Goal: Information Seeking & Learning: Check status

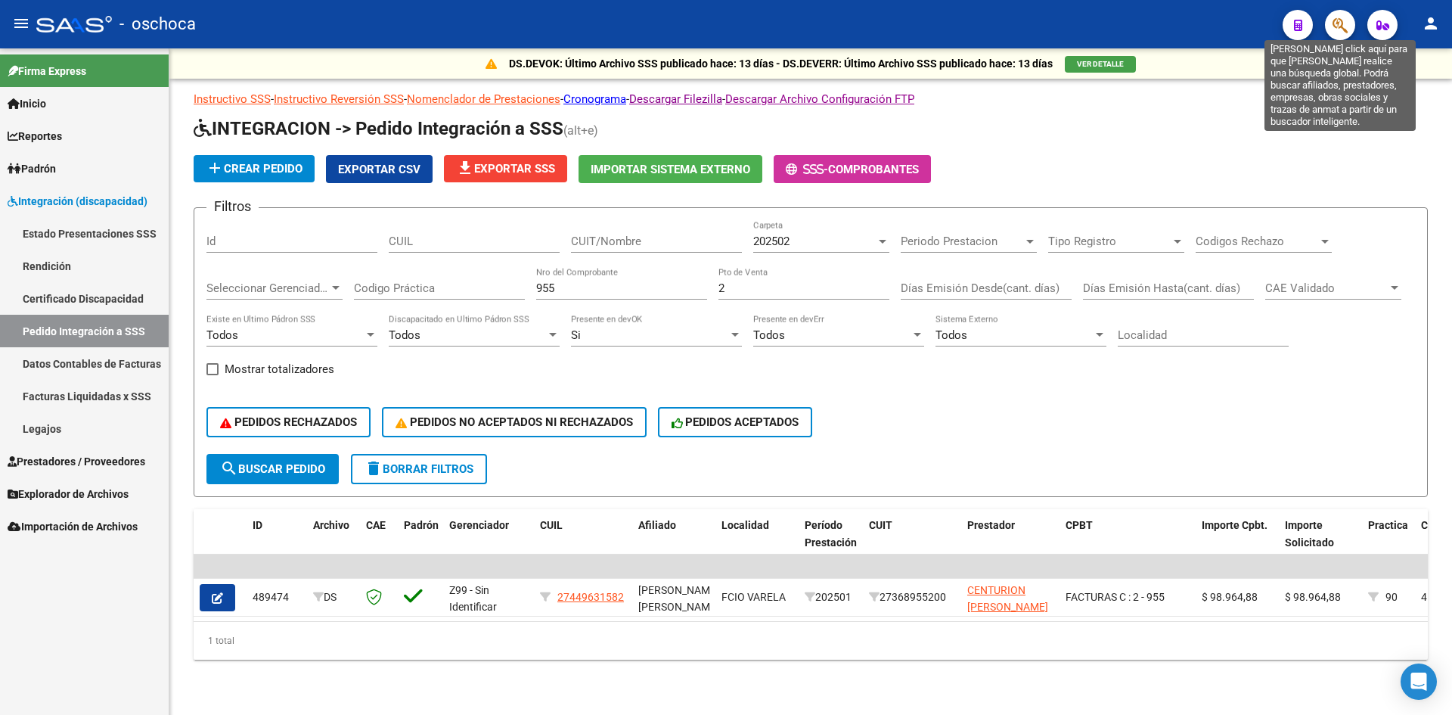
click at [1334, 20] on icon "button" at bounding box center [1340, 25] width 15 height 17
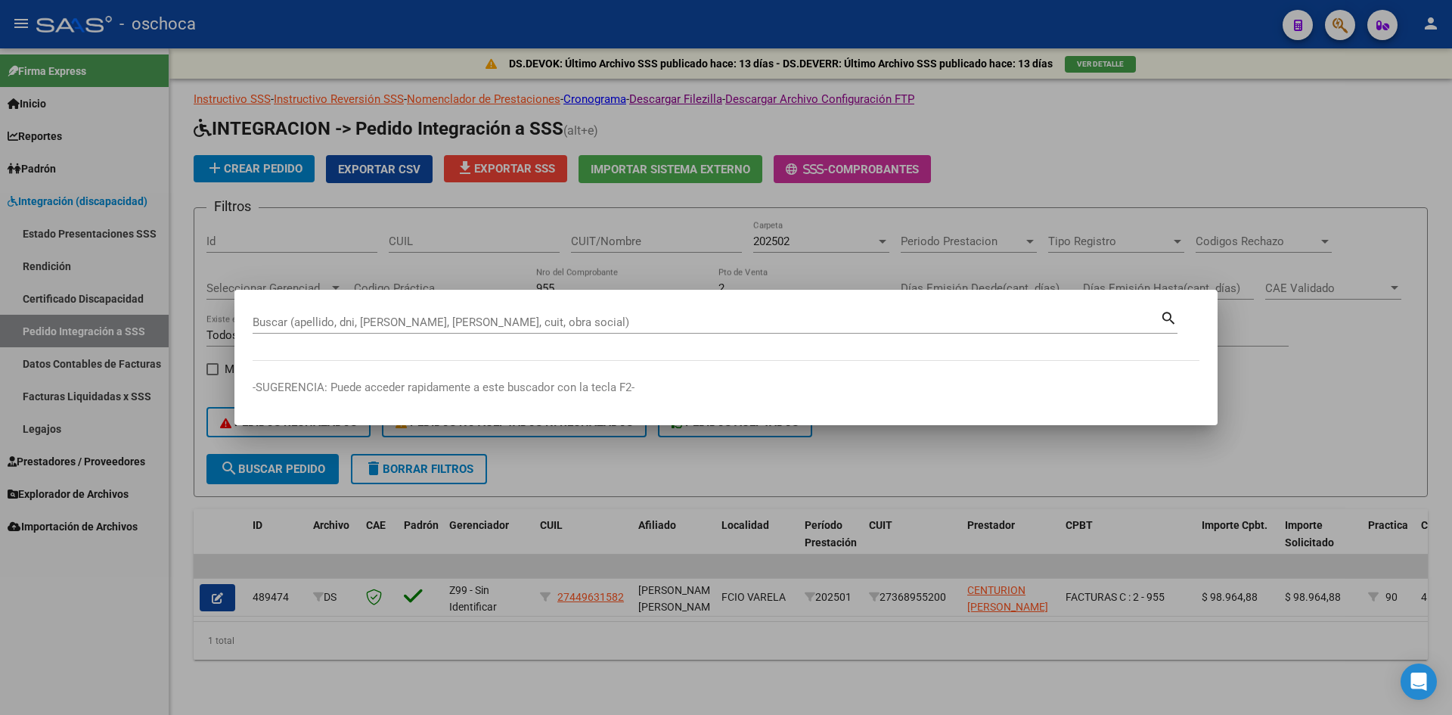
click at [1334, 20] on div at bounding box center [726, 357] width 1452 height 715
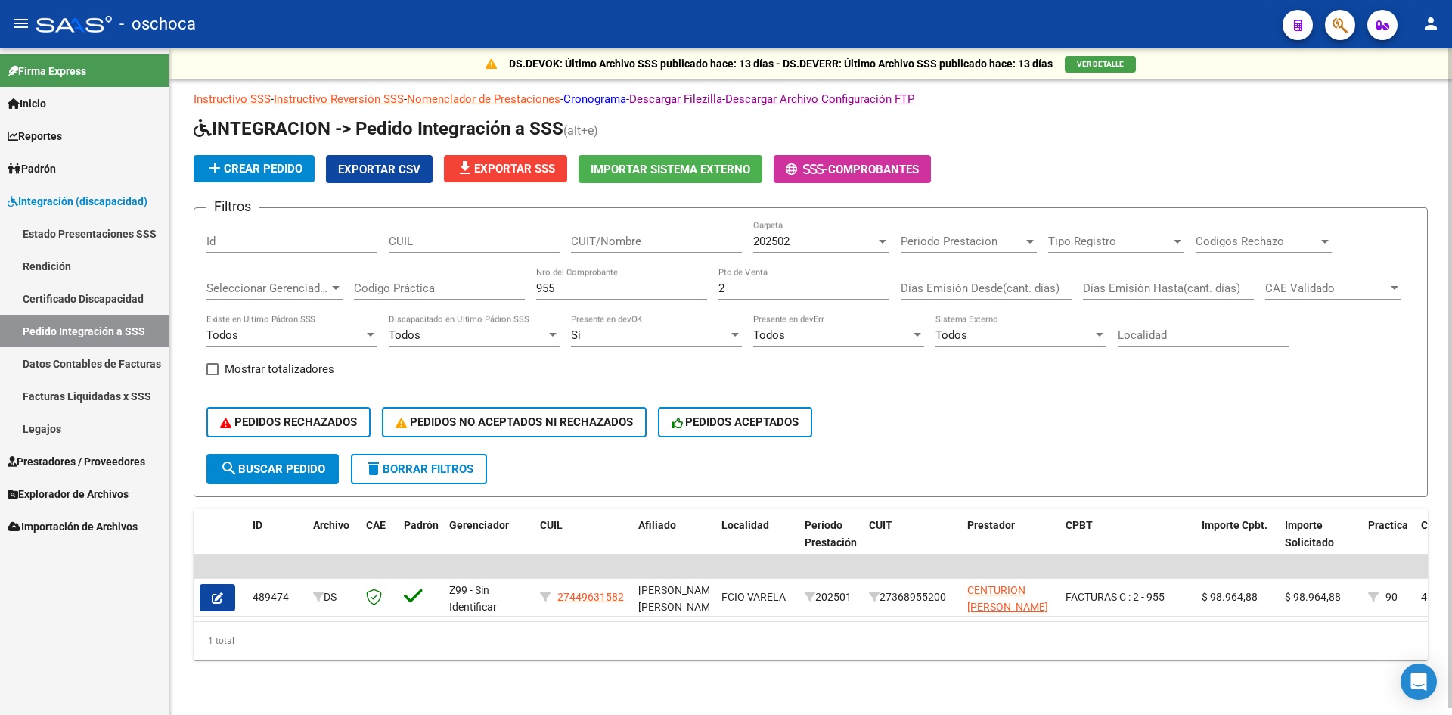
drag, startPoint x: 749, startPoint y: 274, endPoint x: 722, endPoint y: 287, distance: 29.4
click at [748, 274] on div "2 Pto de Venta" at bounding box center [804, 283] width 171 height 33
click at [722, 287] on input "2" at bounding box center [804, 288] width 171 height 14
click at [569, 291] on input "955" at bounding box center [621, 288] width 171 height 14
type input "9"
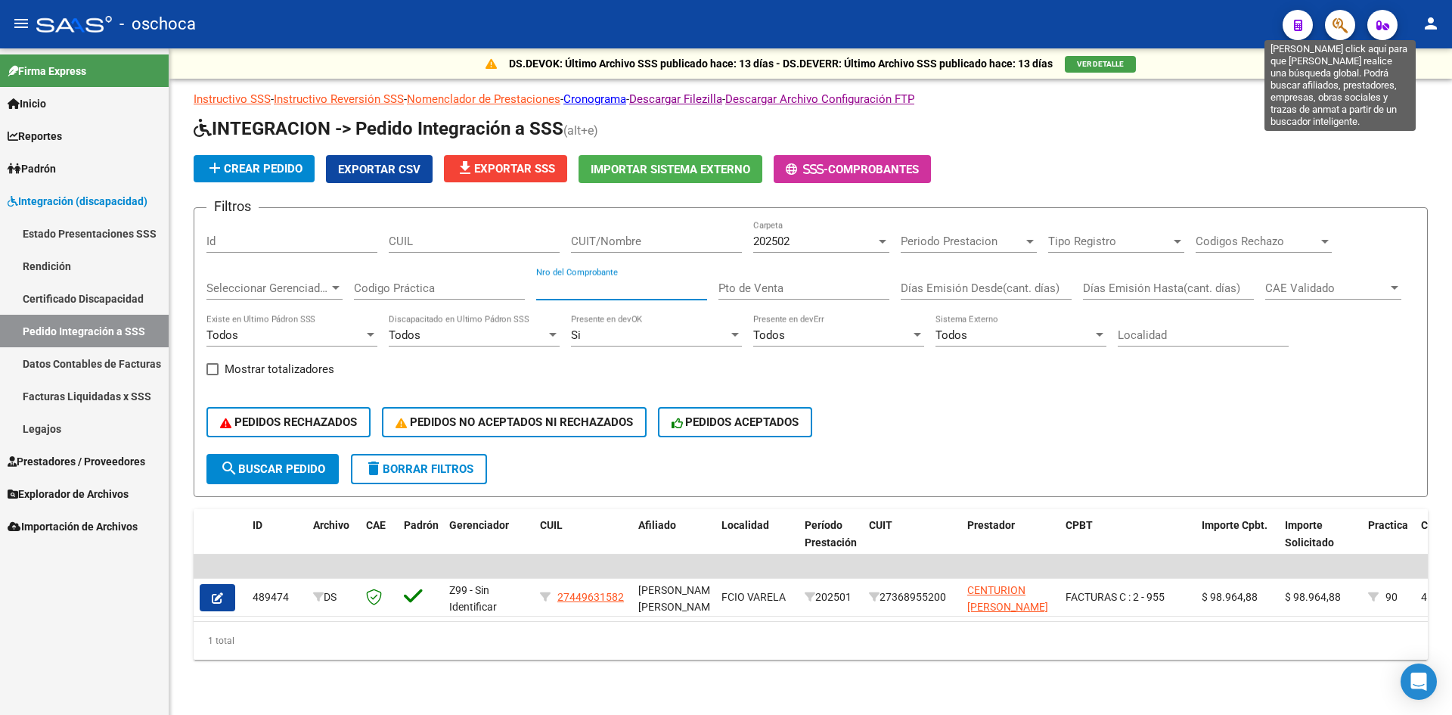
click at [1344, 21] on icon "button" at bounding box center [1340, 25] width 15 height 17
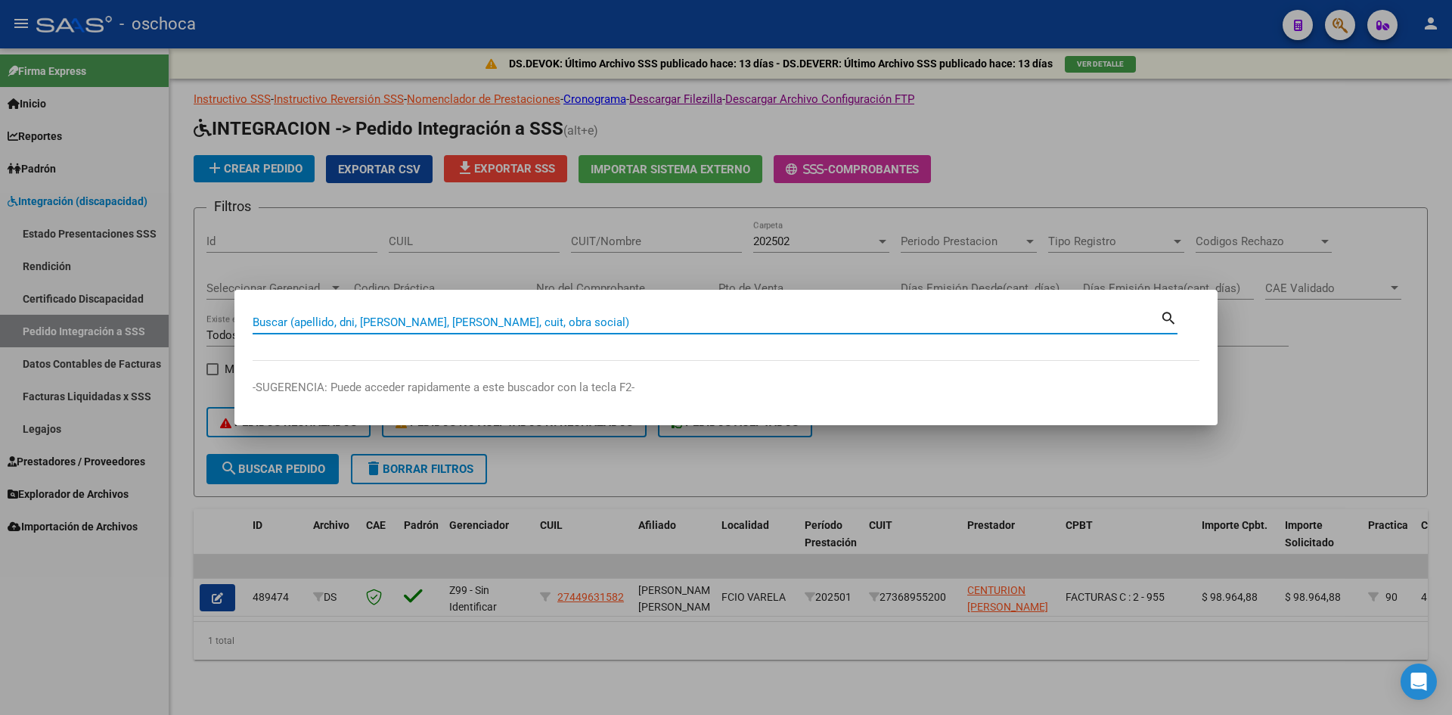
click at [747, 325] on input "Buscar (apellido, dni, [PERSON_NAME], [PERSON_NAME], cuit, obra social)" at bounding box center [707, 322] width 908 height 14
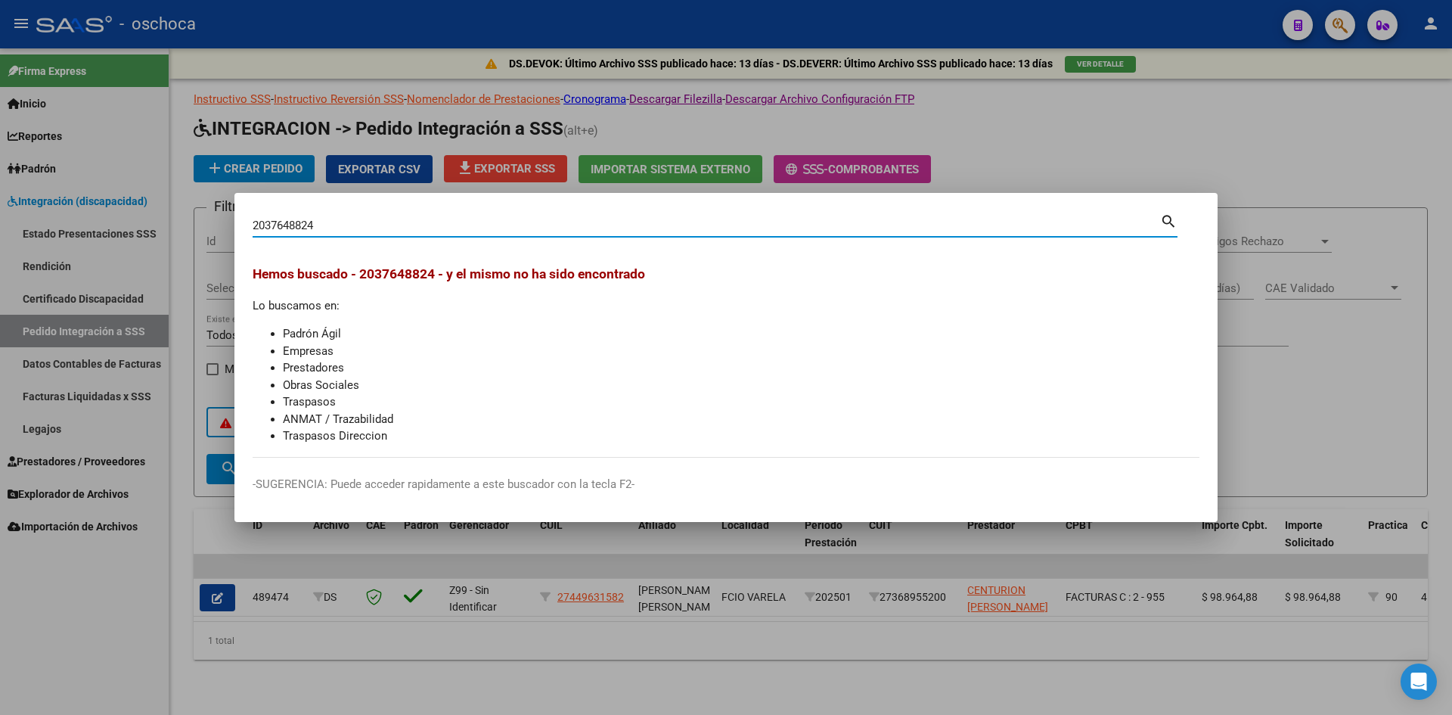
drag, startPoint x: 328, startPoint y: 220, endPoint x: 229, endPoint y: 221, distance: 98.3
click at [229, 221] on div "2037648824 Buscar (apellido, dni, cuil, nro traspaso, cuit, obra social) search…" at bounding box center [726, 357] width 1452 height 715
type input "20378648824"
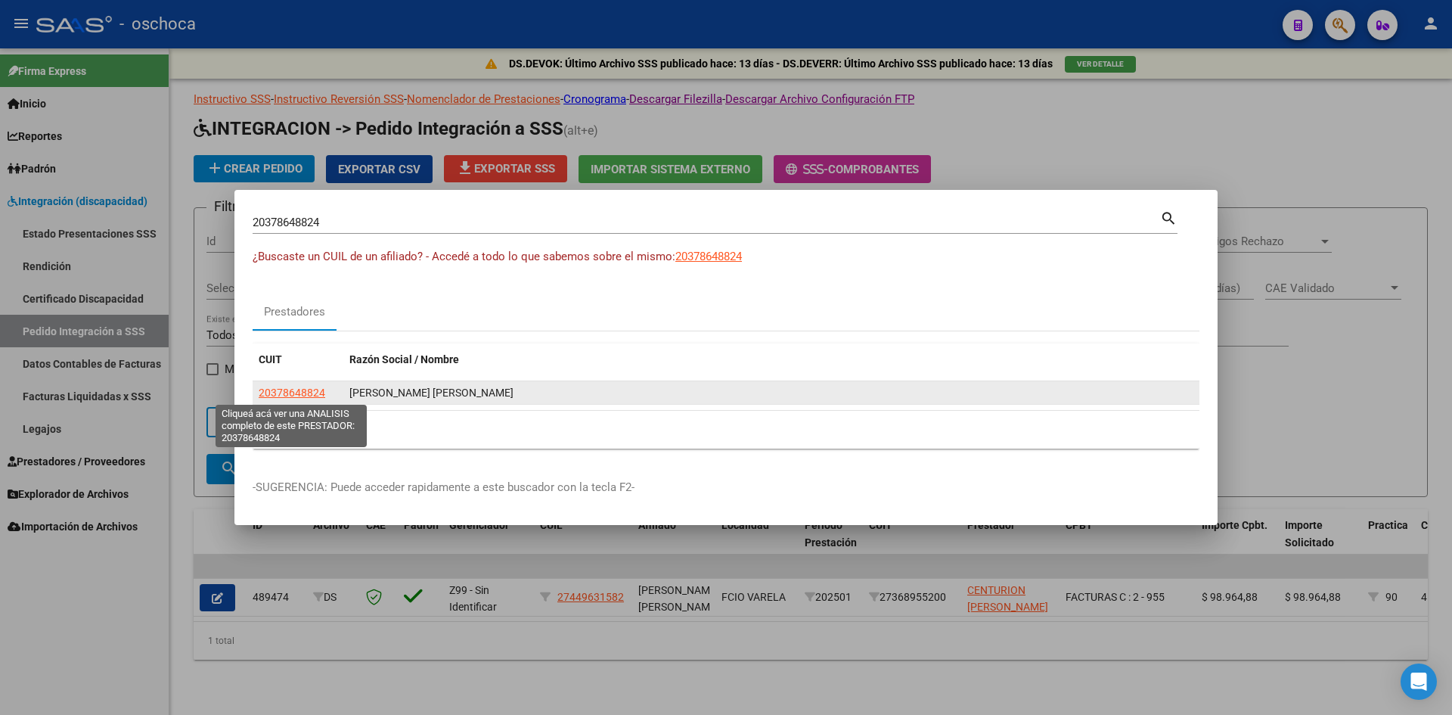
click at [307, 392] on span "20378648824" at bounding box center [292, 393] width 67 height 12
type textarea "20378648824"
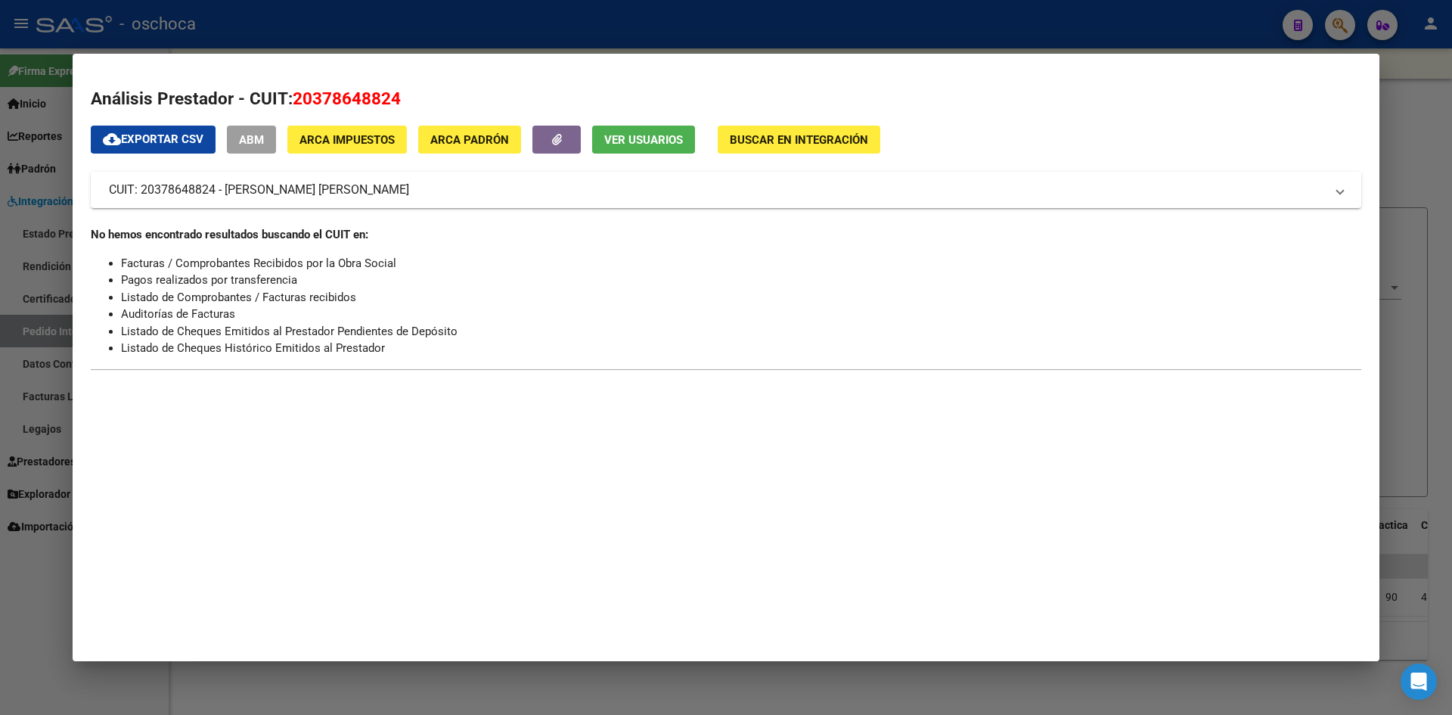
click at [763, 146] on span "Buscar en Integración" at bounding box center [799, 140] width 138 height 14
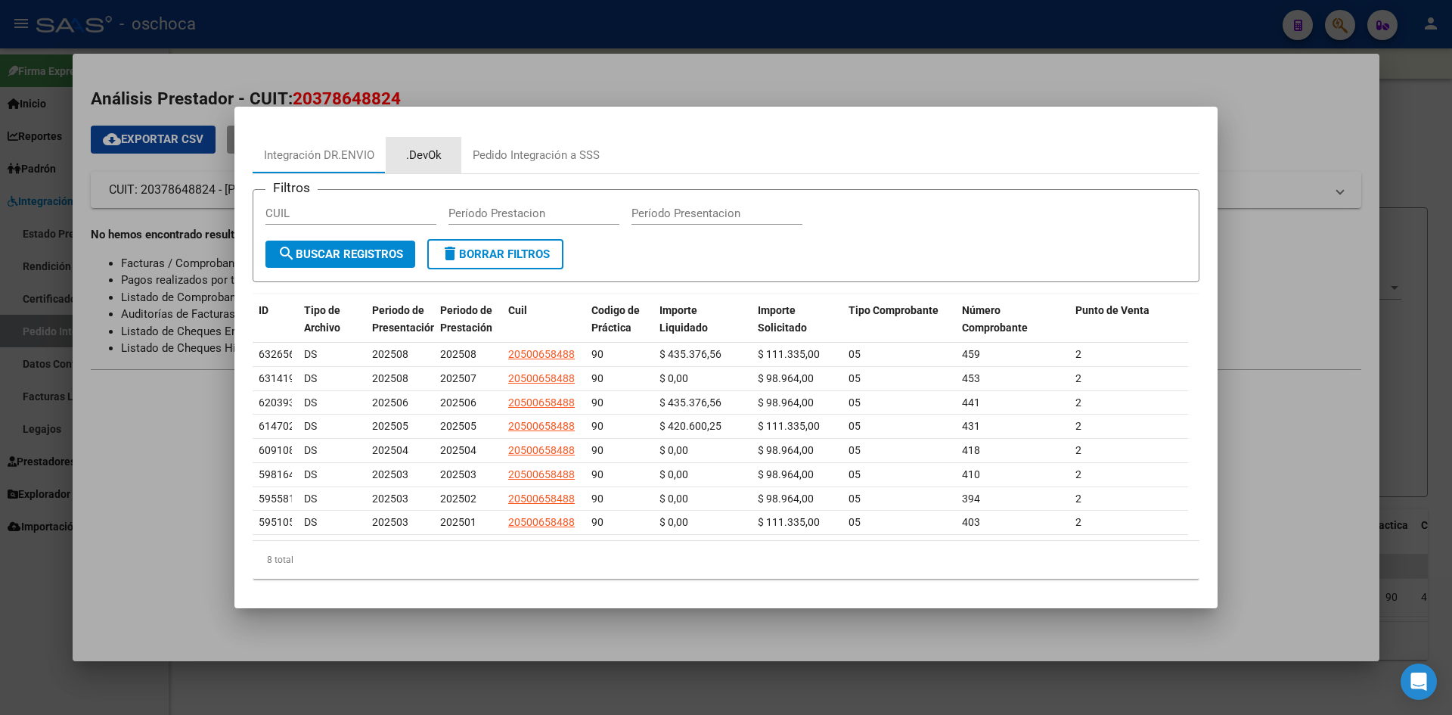
click at [415, 156] on div ".DevOk" at bounding box center [424, 155] width 36 height 17
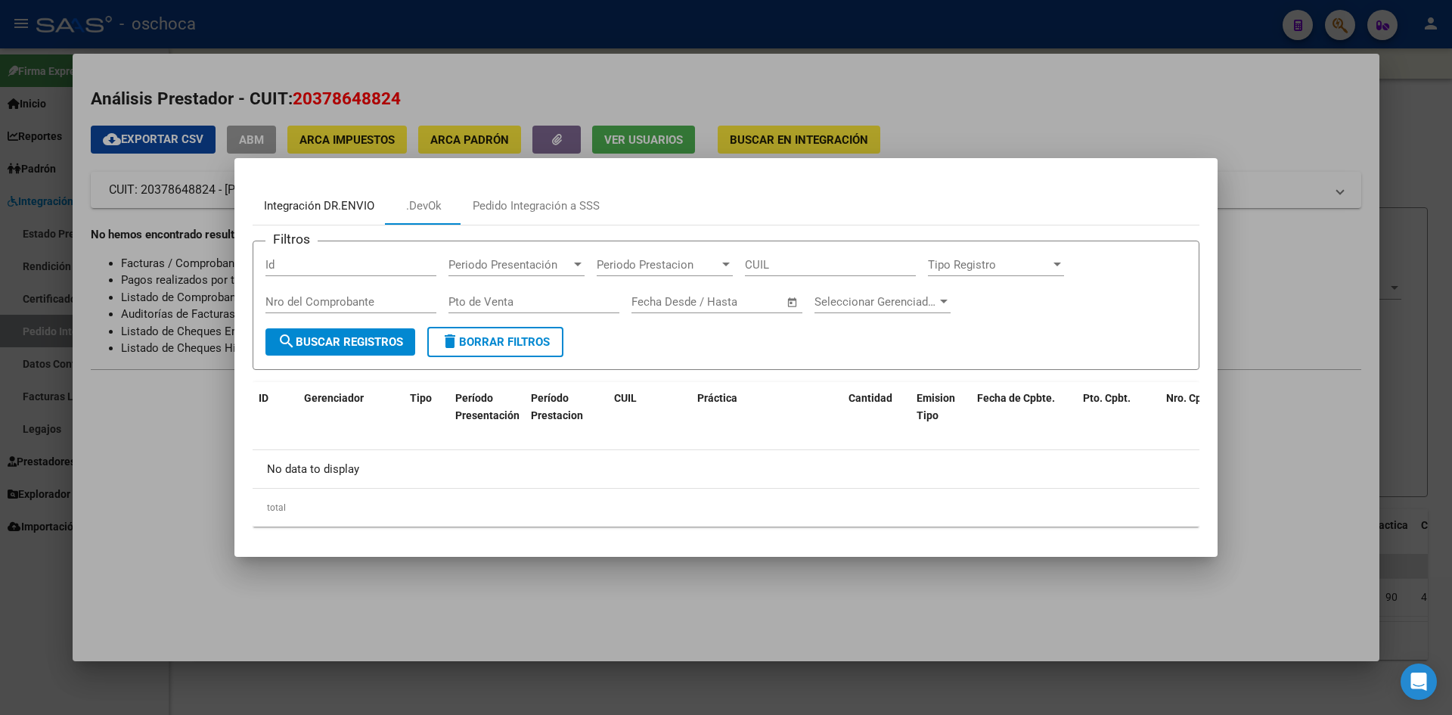
click at [364, 204] on div "Integración DR.ENVIO" at bounding box center [319, 205] width 110 height 17
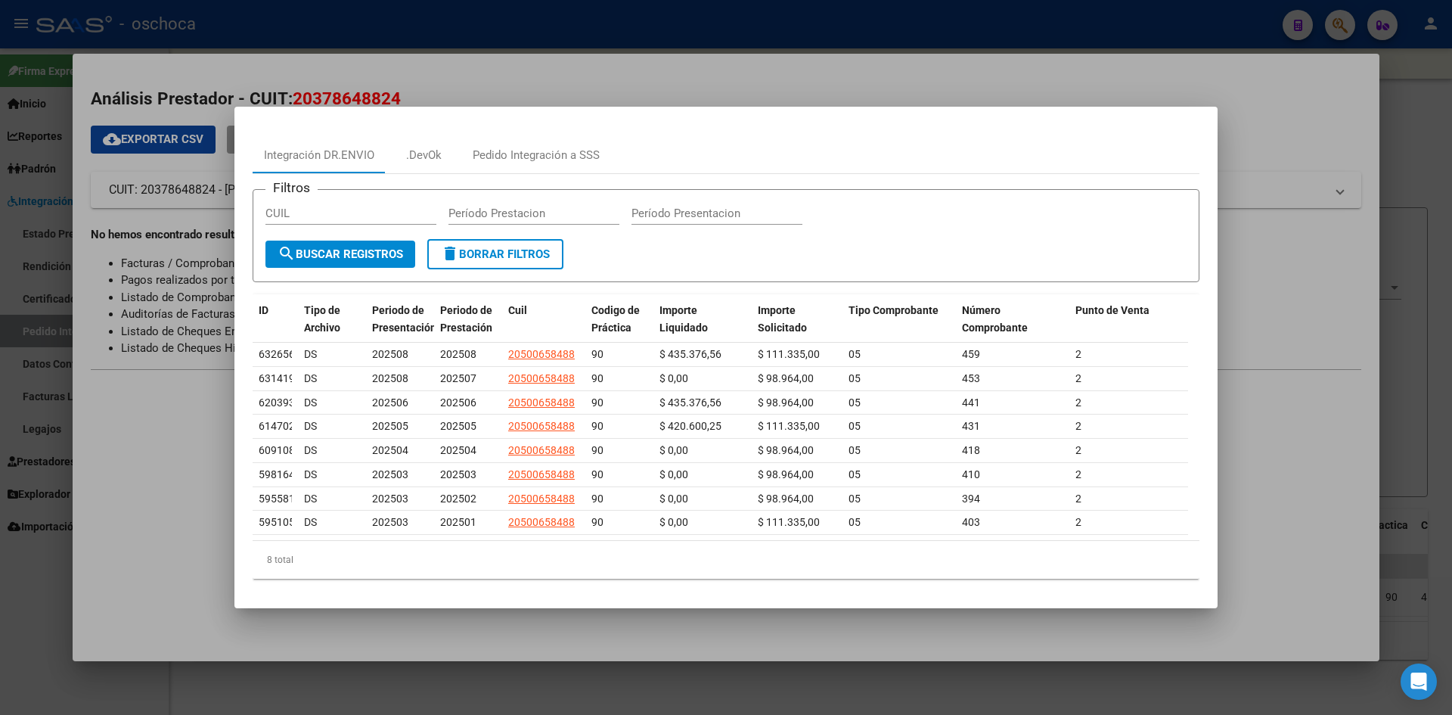
click at [654, 88] on div at bounding box center [726, 357] width 1452 height 715
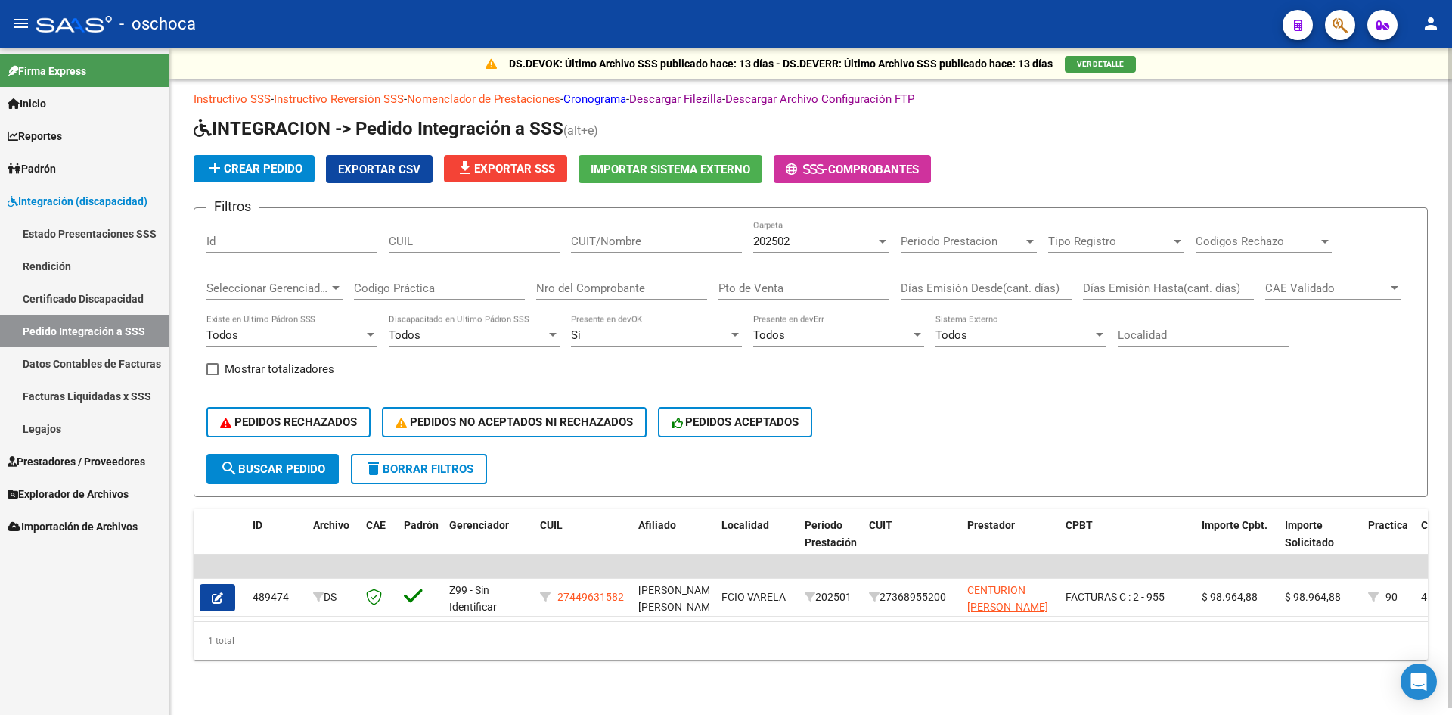
click at [806, 282] on input "Pto de Venta" at bounding box center [804, 288] width 171 height 14
type input "5"
click at [638, 287] on input "Nro del Comprobante" at bounding box center [621, 288] width 171 height 14
type input "431"
click at [791, 251] on div "202502 Carpeta" at bounding box center [821, 236] width 136 height 33
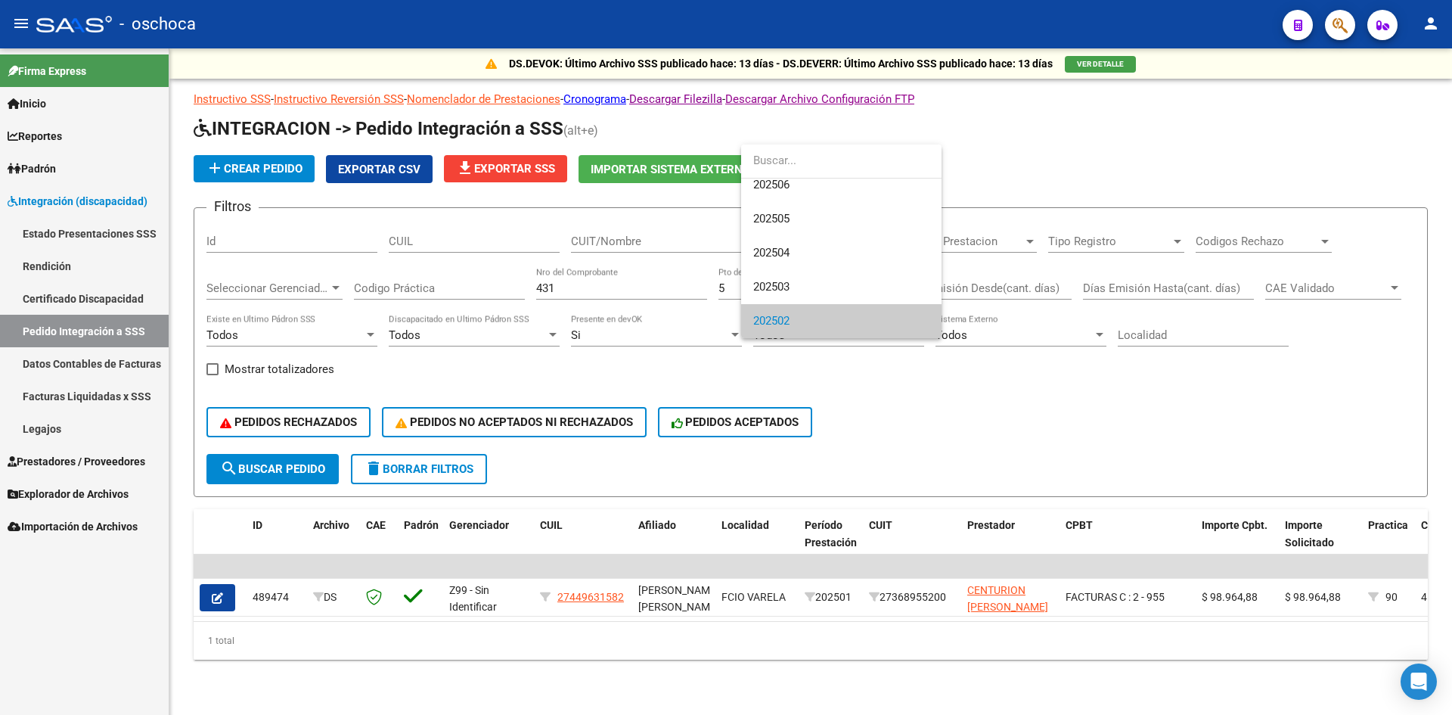
scroll to position [76, 0]
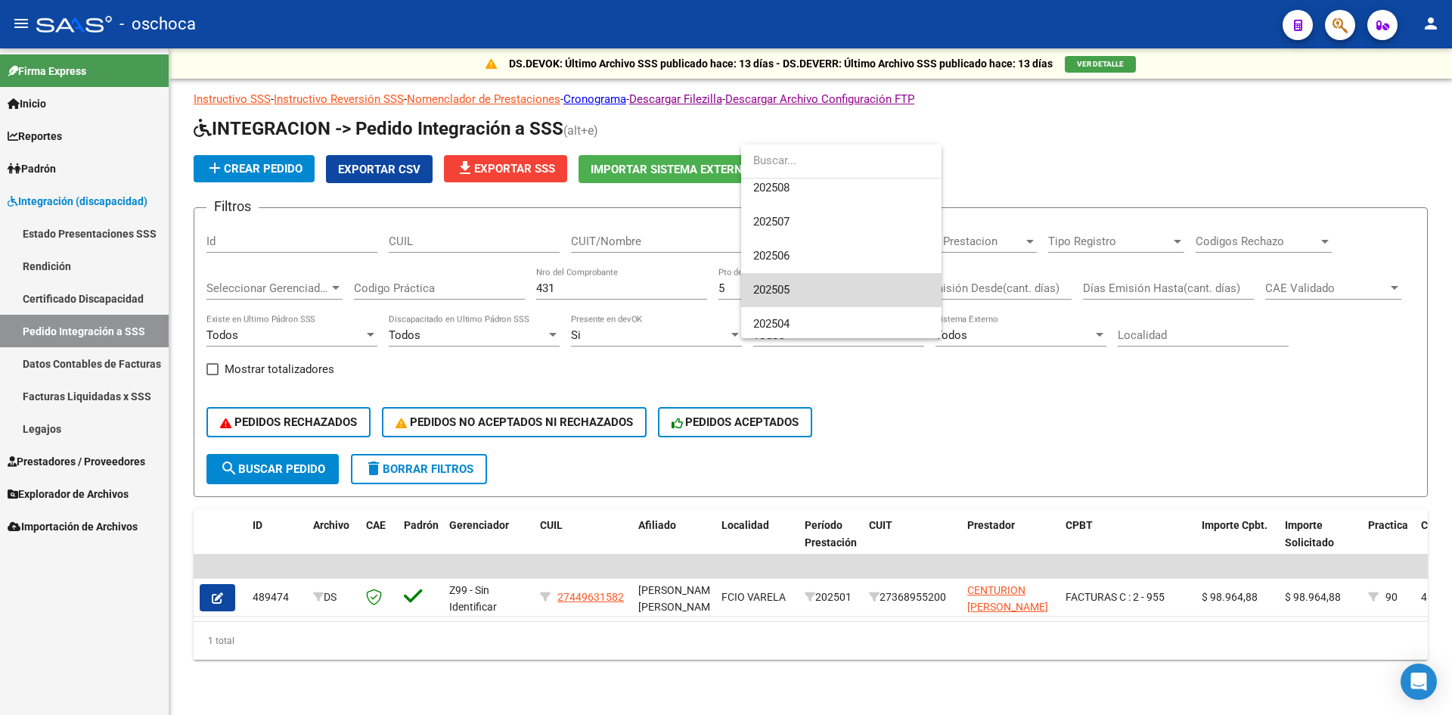
click at [797, 287] on span "202505" at bounding box center [841, 290] width 176 height 34
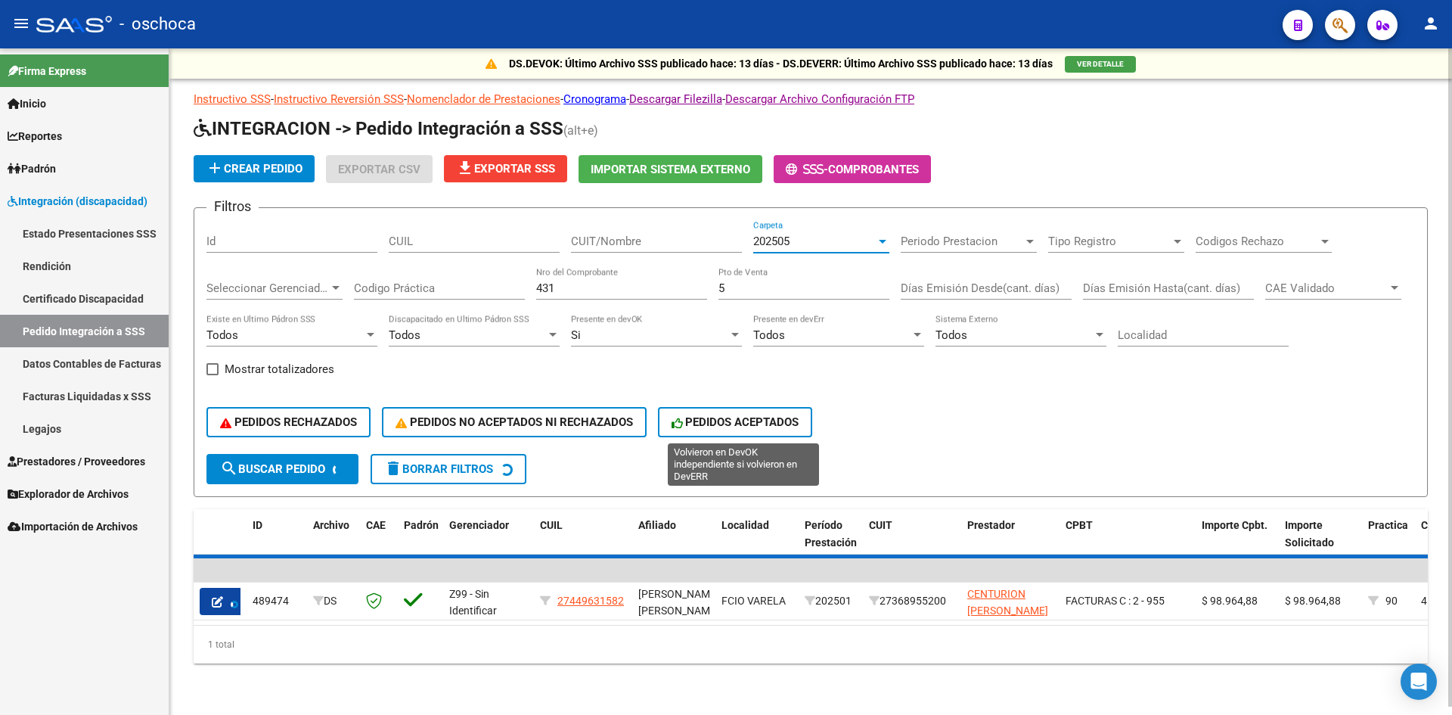
click at [741, 416] on span "PEDIDOS ACEPTADOS" at bounding box center [736, 422] width 128 height 14
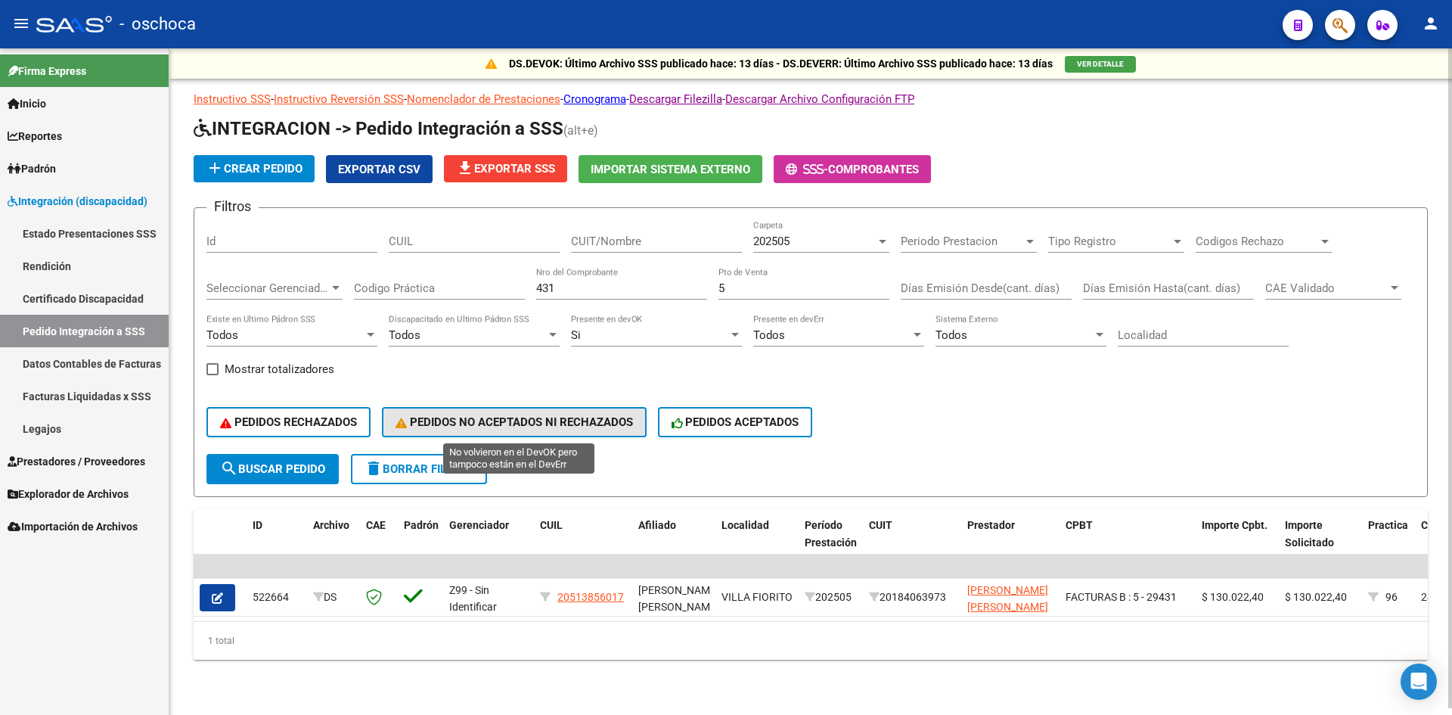
click at [601, 419] on span "PEDIDOS NO ACEPTADOS NI RECHAZADOS" at bounding box center [515, 422] width 238 height 14
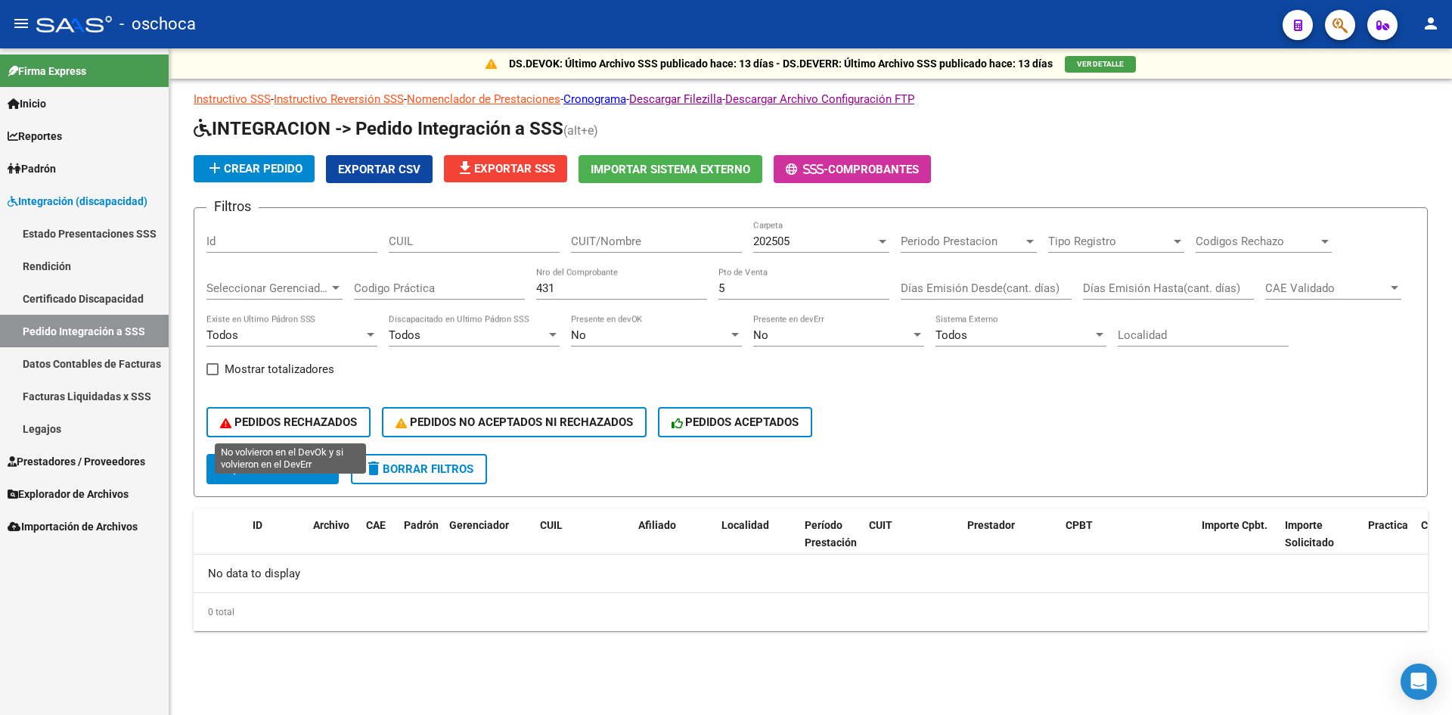
click at [357, 425] on span "PEDIDOS RECHAZADOS" at bounding box center [288, 422] width 137 height 14
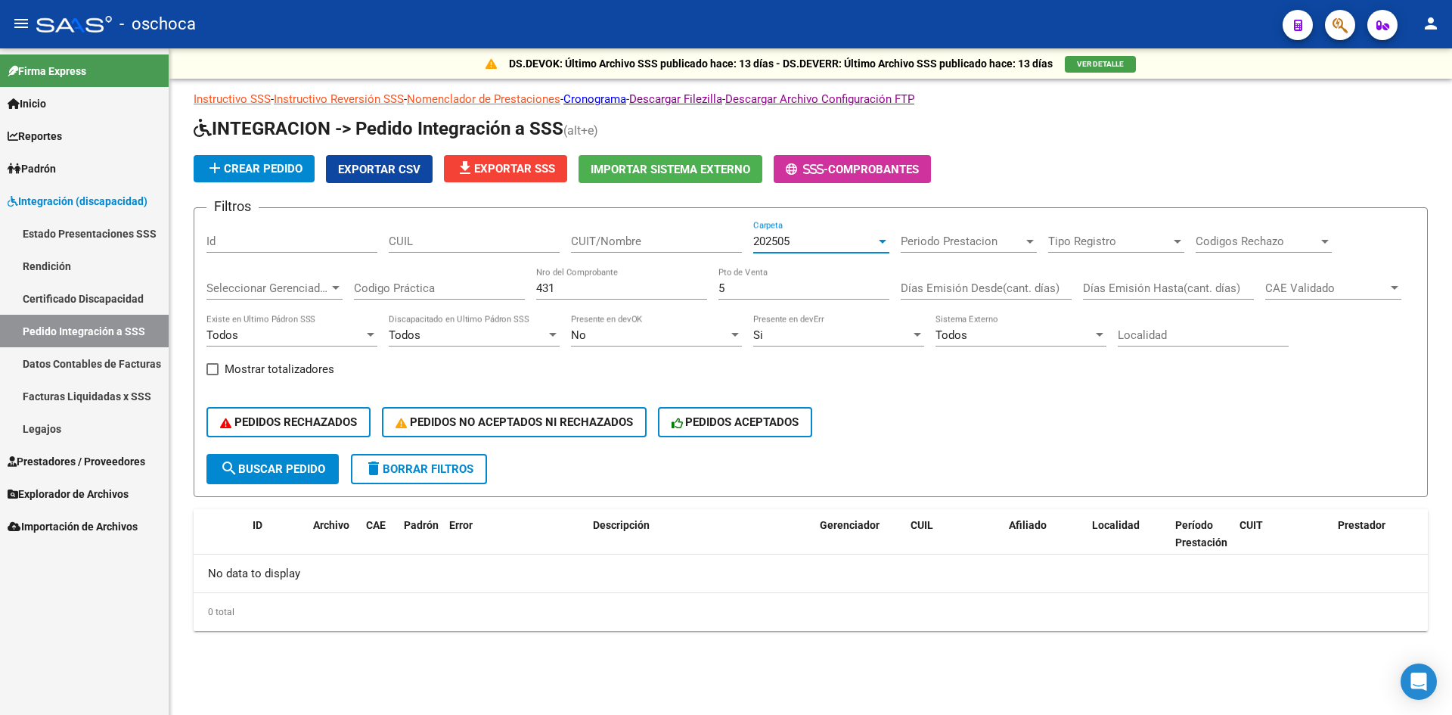
click at [774, 235] on span "202505" at bounding box center [771, 242] width 36 height 14
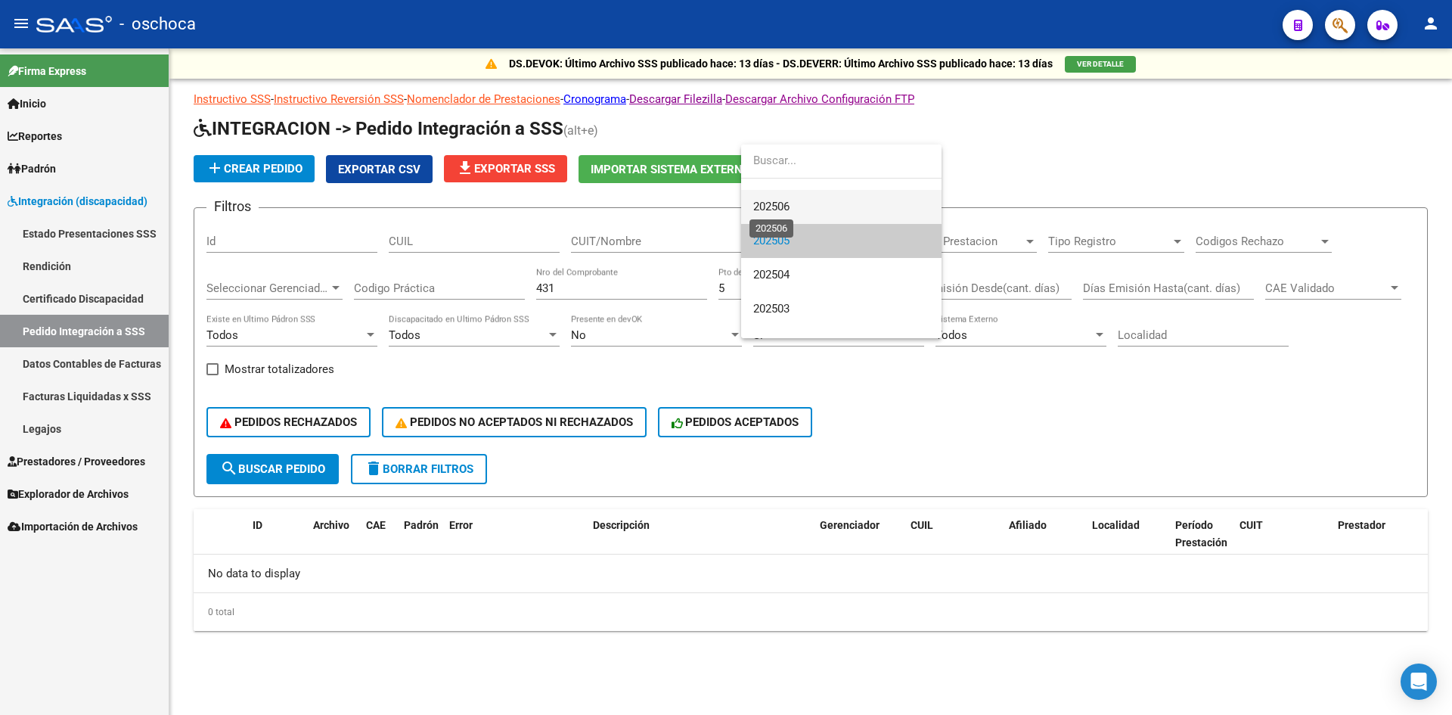
click at [780, 207] on span "202506" at bounding box center [771, 207] width 36 height 14
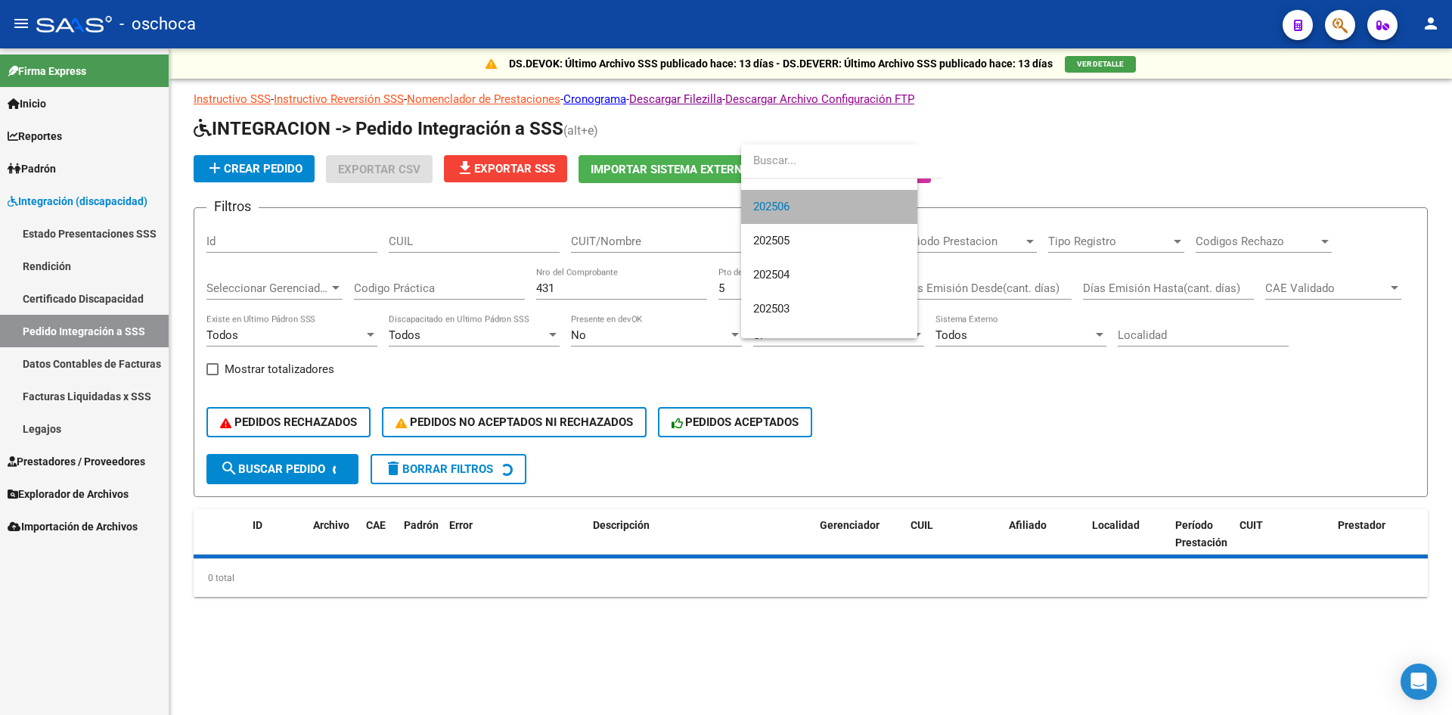
scroll to position [136, 0]
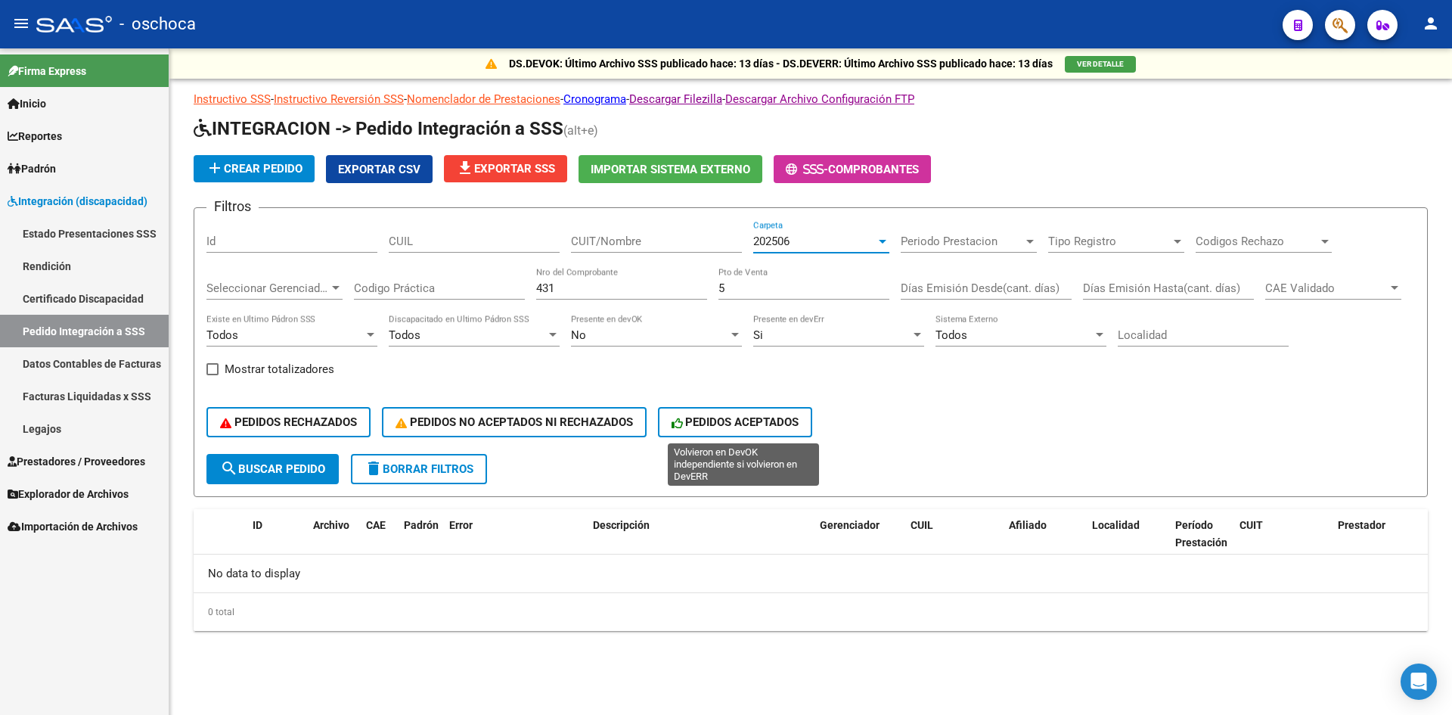
click at [771, 426] on span "PEDIDOS ACEPTADOS" at bounding box center [736, 422] width 128 height 14
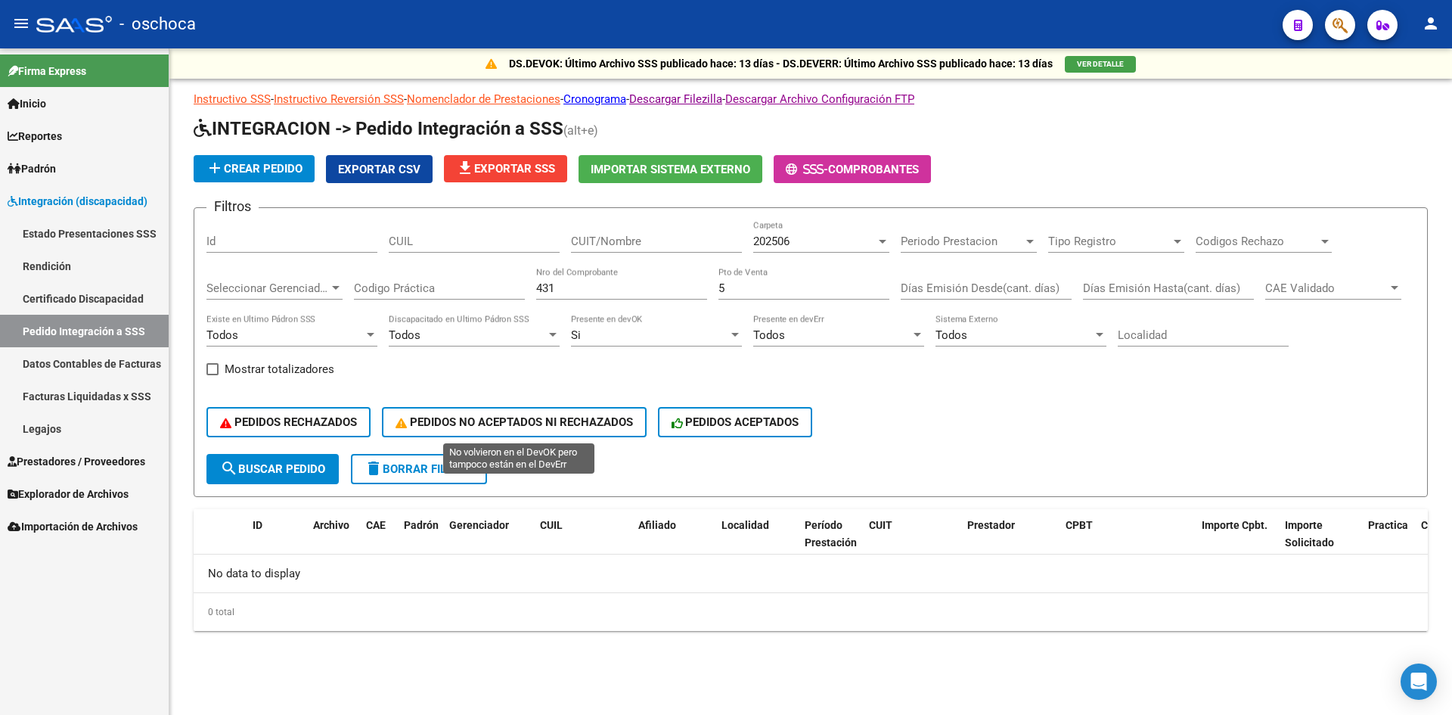
click at [619, 419] on span "PEDIDOS NO ACEPTADOS NI RECHAZADOS" at bounding box center [515, 422] width 238 height 14
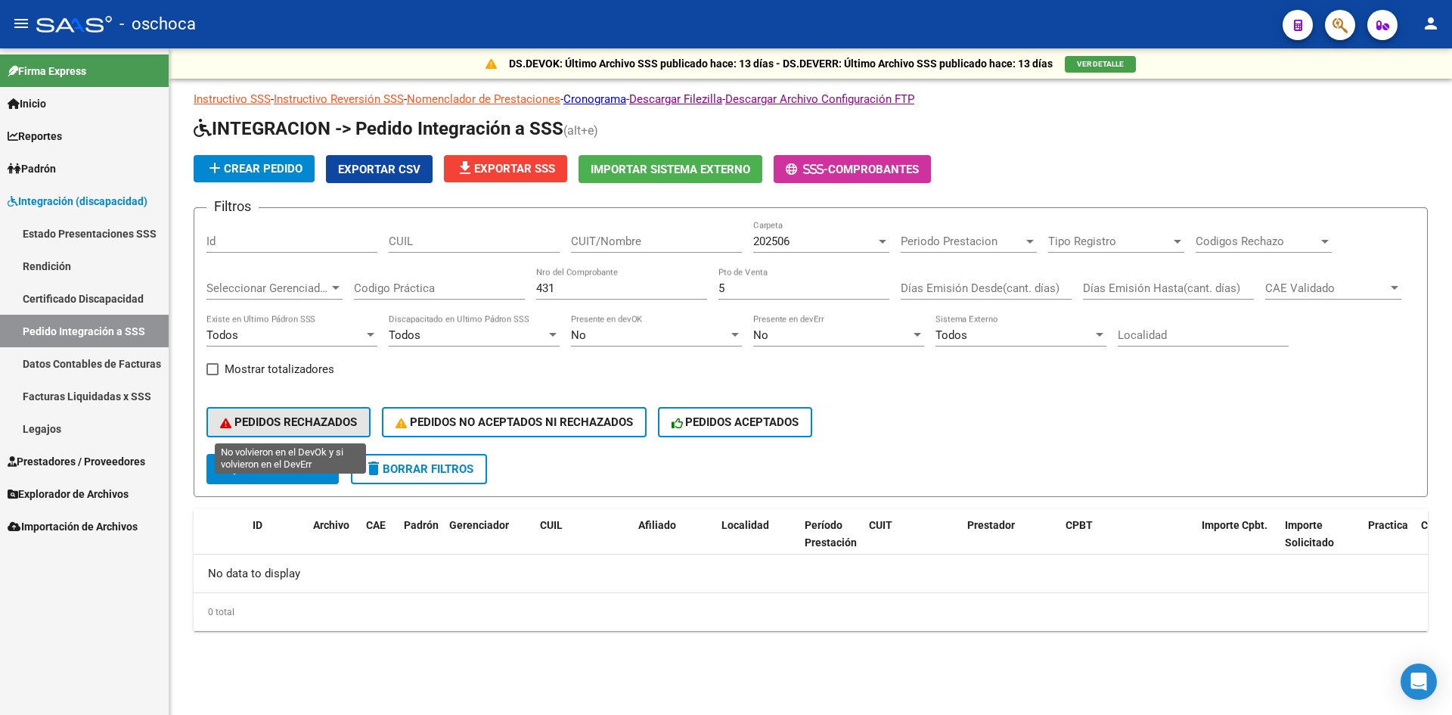
click at [296, 420] on span "PEDIDOS RECHAZADOS" at bounding box center [288, 422] width 137 height 14
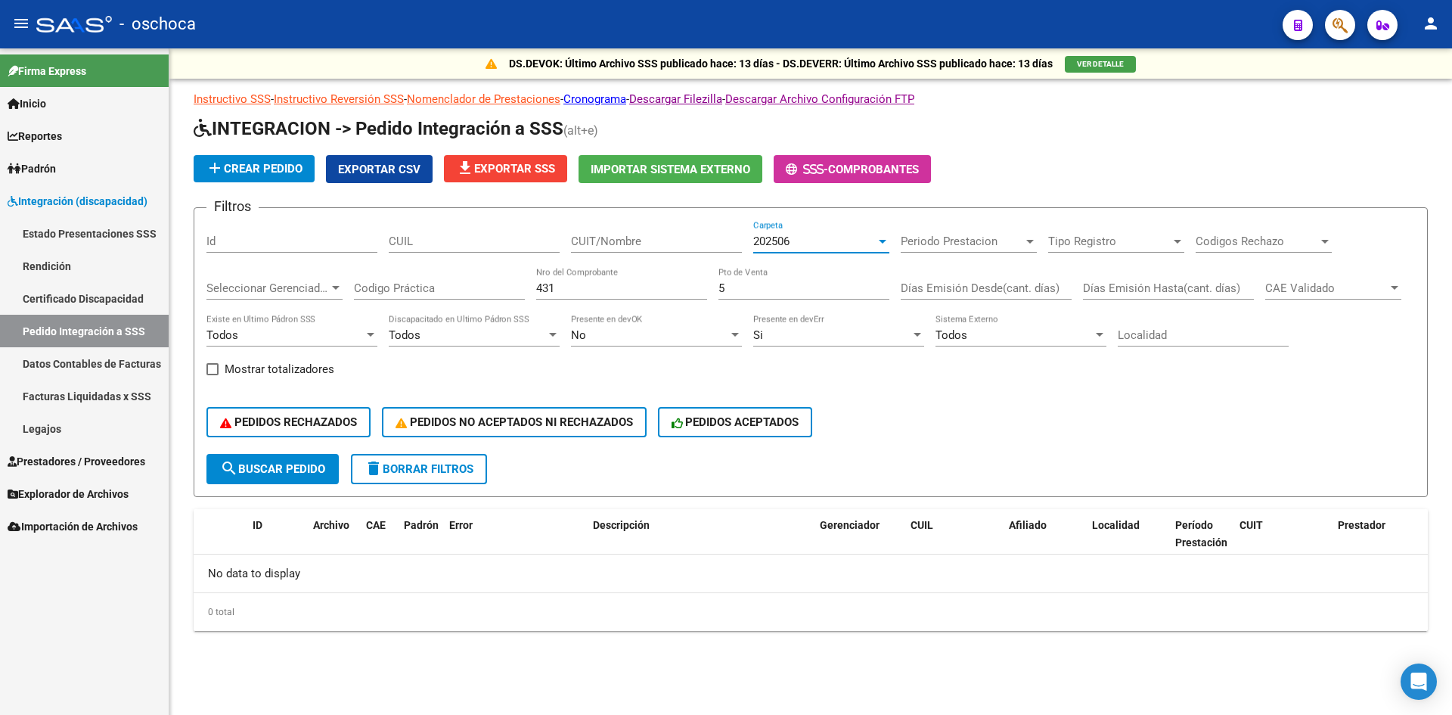
click at [790, 239] on span "202506" at bounding box center [771, 242] width 36 height 14
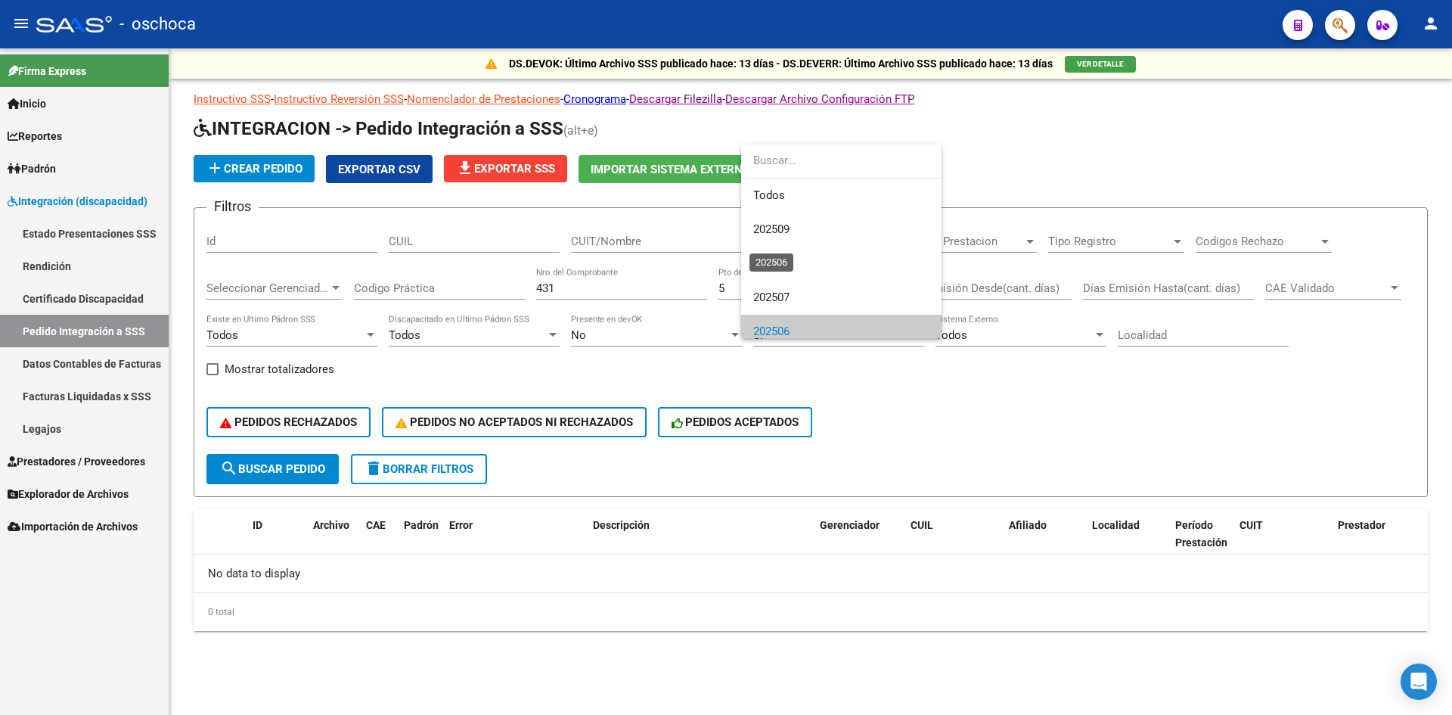
scroll to position [91, 0]
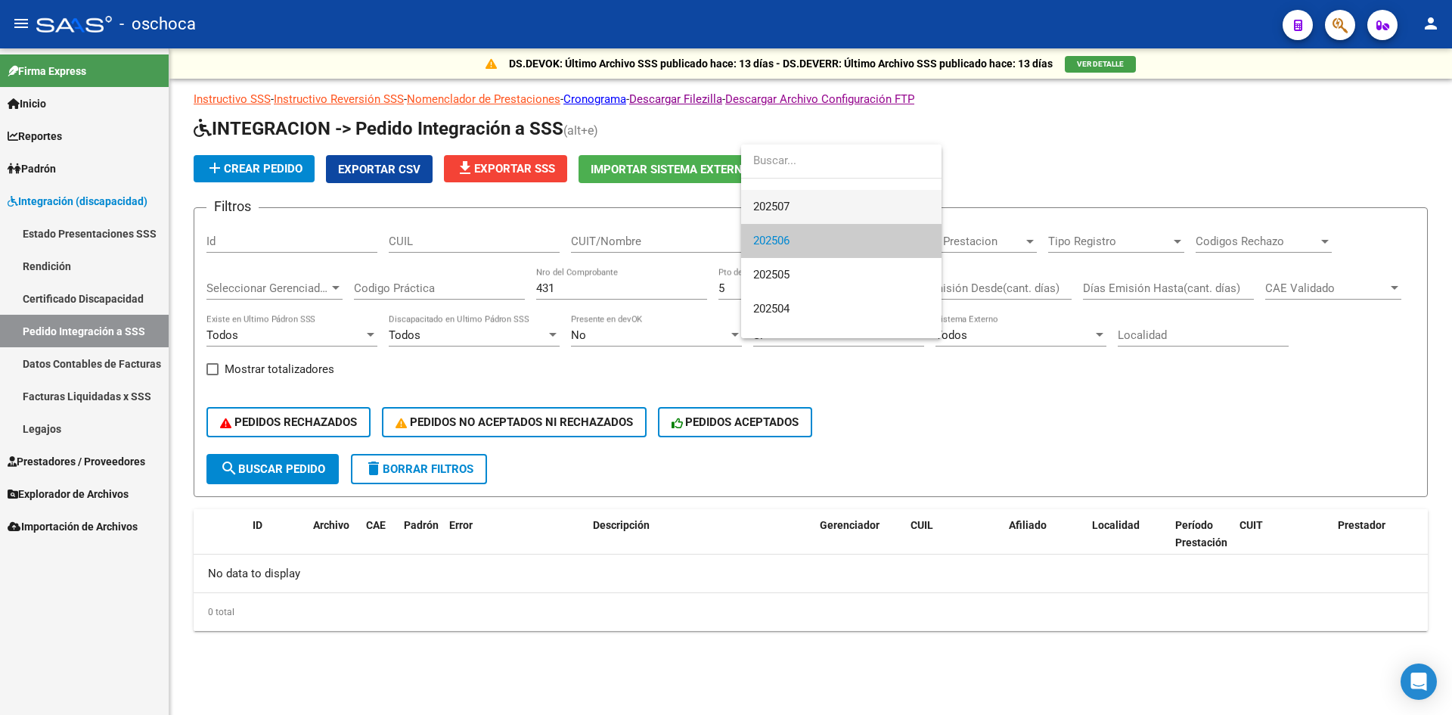
click at [792, 206] on span "202507" at bounding box center [841, 207] width 176 height 34
click at [792, 206] on app-list-header "INTEGRACION -> Pedido Integración a SSS (alt+e) add Crear Pedido Exportar CSV f…" at bounding box center [811, 306] width 1235 height 381
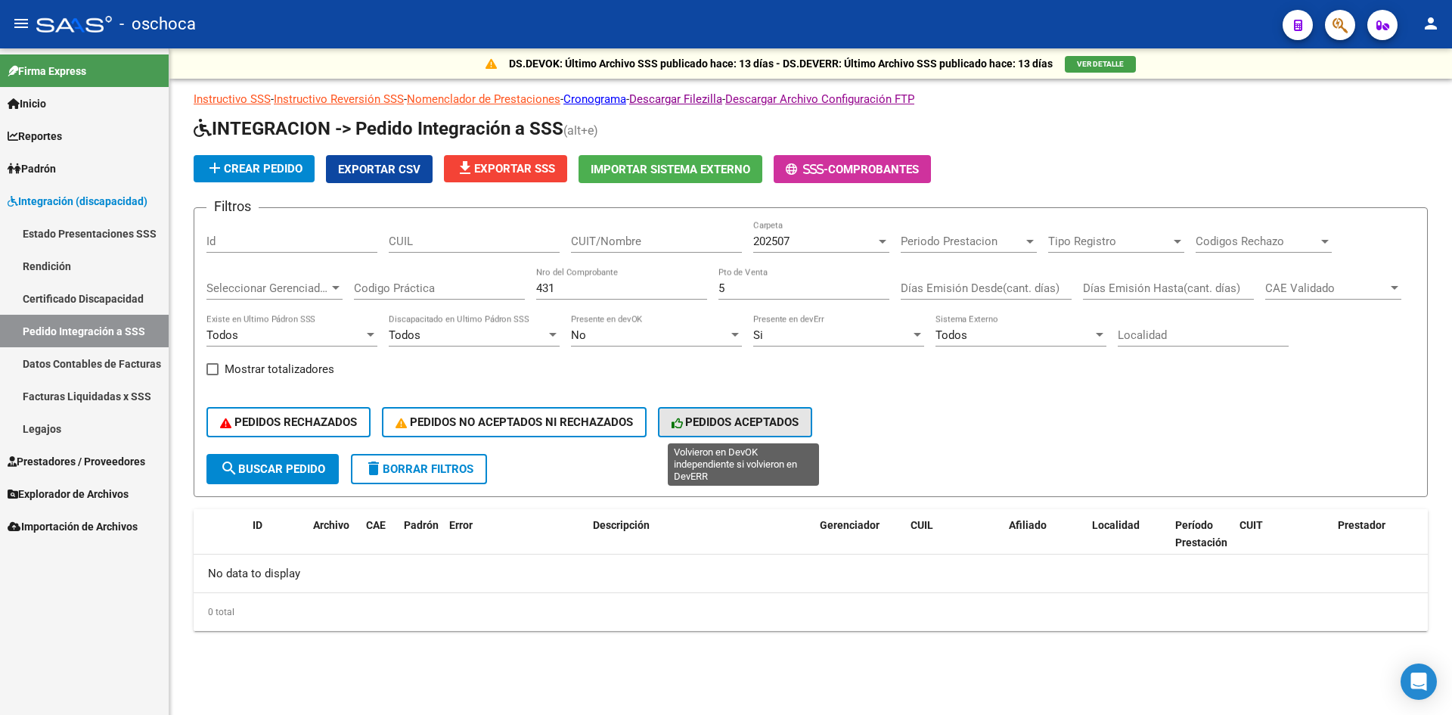
click at [787, 427] on span "PEDIDOS ACEPTADOS" at bounding box center [736, 422] width 128 height 14
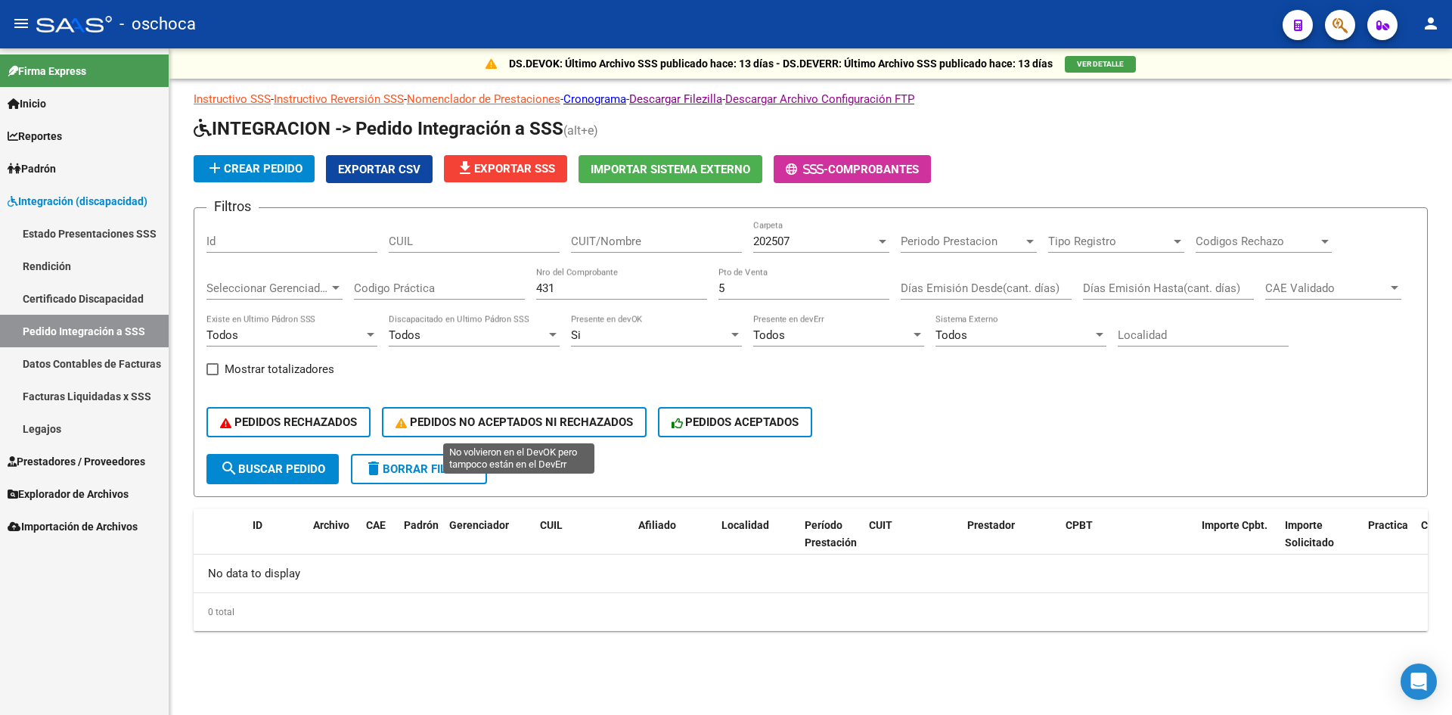
click at [615, 421] on span "PEDIDOS NO ACEPTADOS NI RECHAZADOS" at bounding box center [515, 422] width 238 height 14
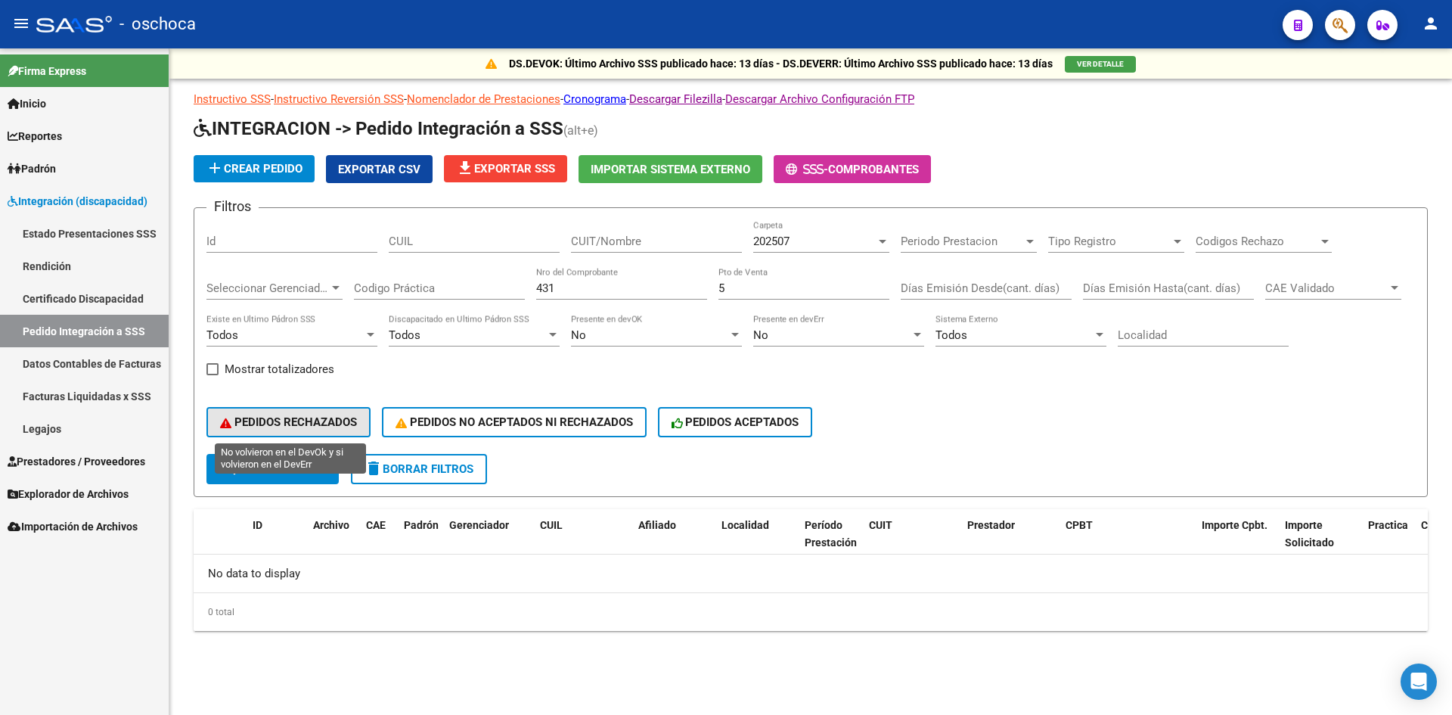
click at [331, 424] on span "PEDIDOS RECHAZADOS" at bounding box center [288, 422] width 137 height 14
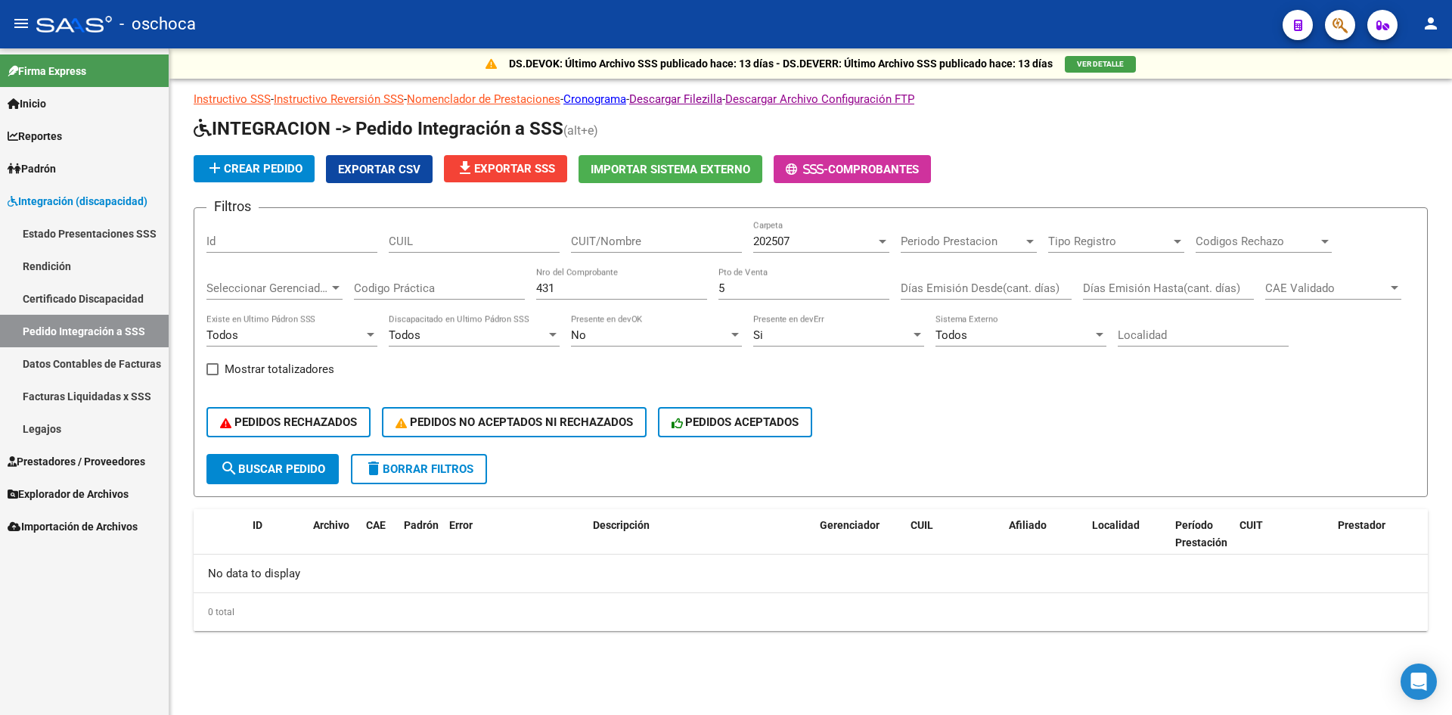
click at [751, 295] on div "5 Pto de Venta" at bounding box center [804, 283] width 171 height 33
click at [750, 294] on div "5 Pto de Venta" at bounding box center [804, 283] width 171 height 33
drag, startPoint x: 744, startPoint y: 292, endPoint x: 712, endPoint y: 281, distance: 34.2
click at [712, 281] on div "Filtros Id CUIL CUIT/Nombre 202507 Carpeta Periodo Prestacion Periodo Prestacio…" at bounding box center [811, 337] width 1209 height 234
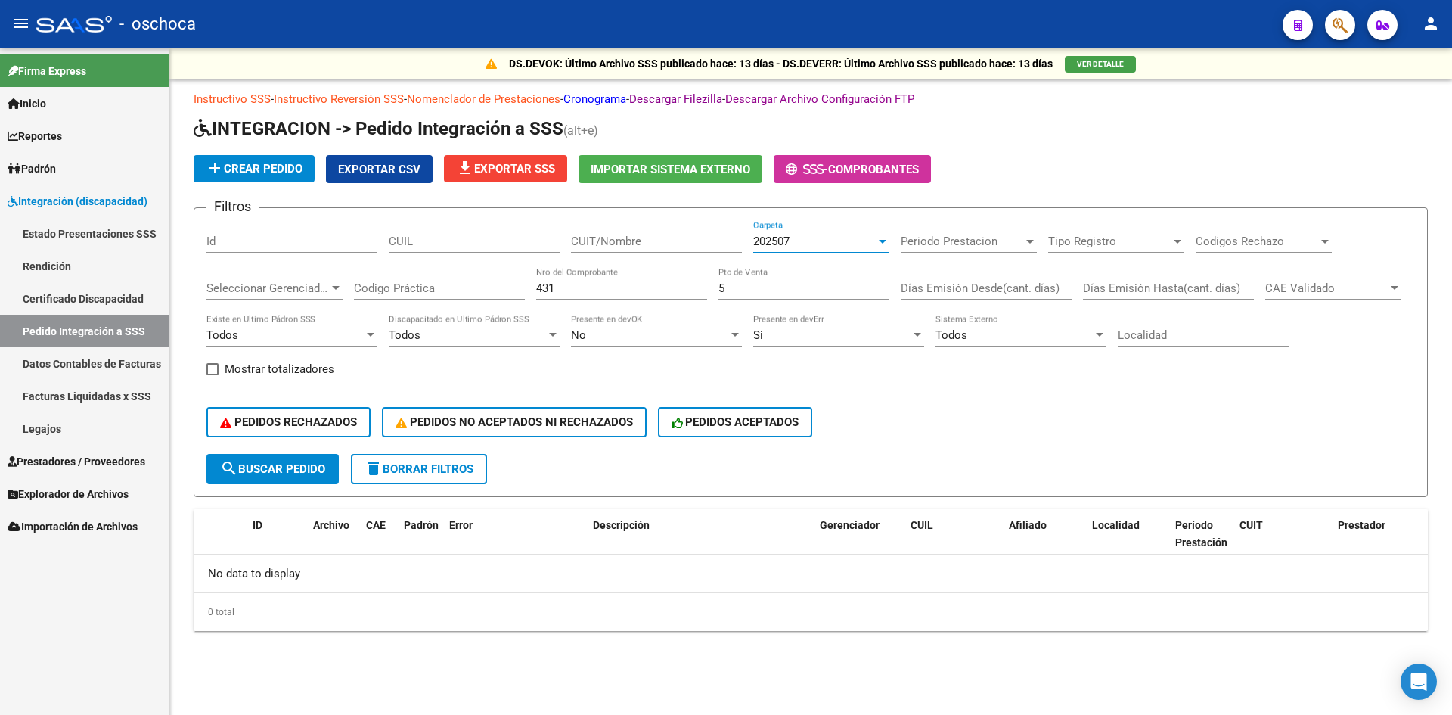
click at [799, 242] on div "202507" at bounding box center [814, 242] width 123 height 14
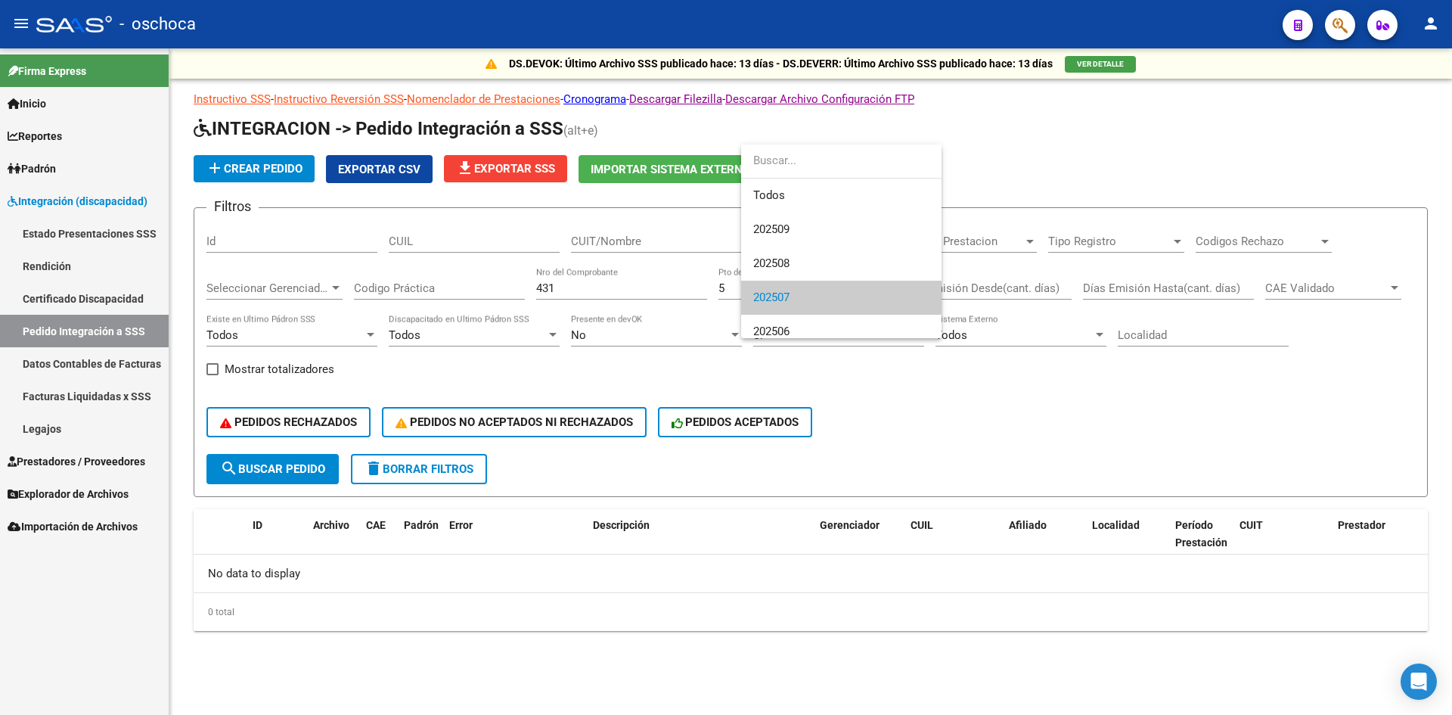
scroll to position [57, 0]
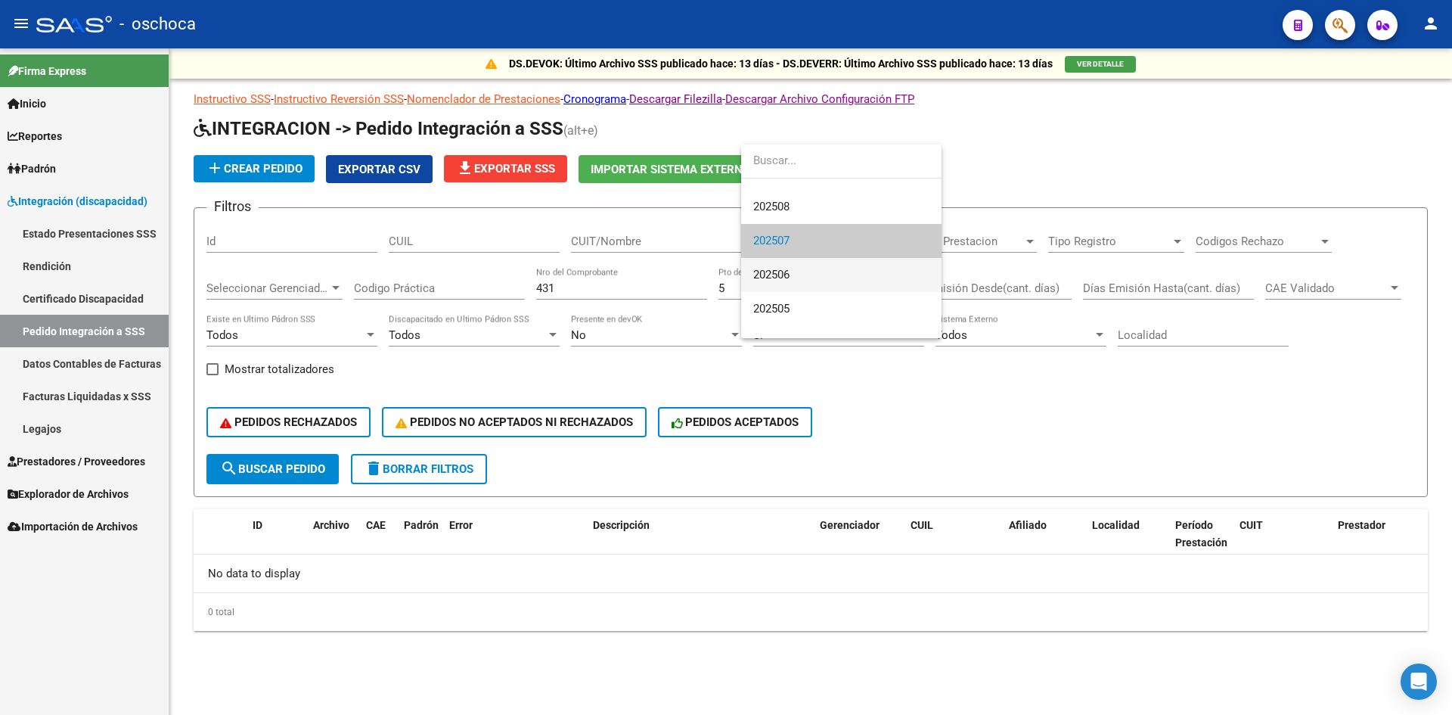
click at [797, 273] on span "202506" at bounding box center [841, 275] width 176 height 34
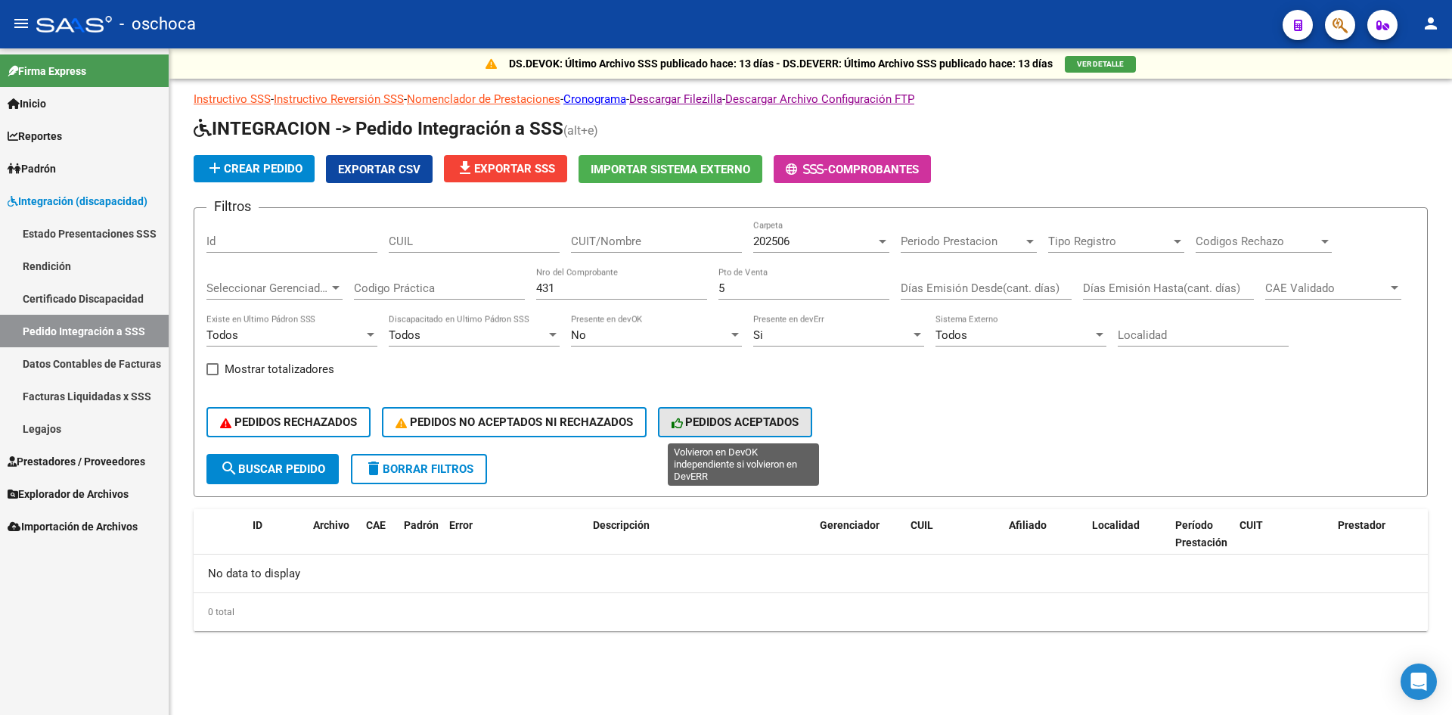
click at [757, 422] on span "PEDIDOS ACEPTADOS" at bounding box center [736, 422] width 128 height 14
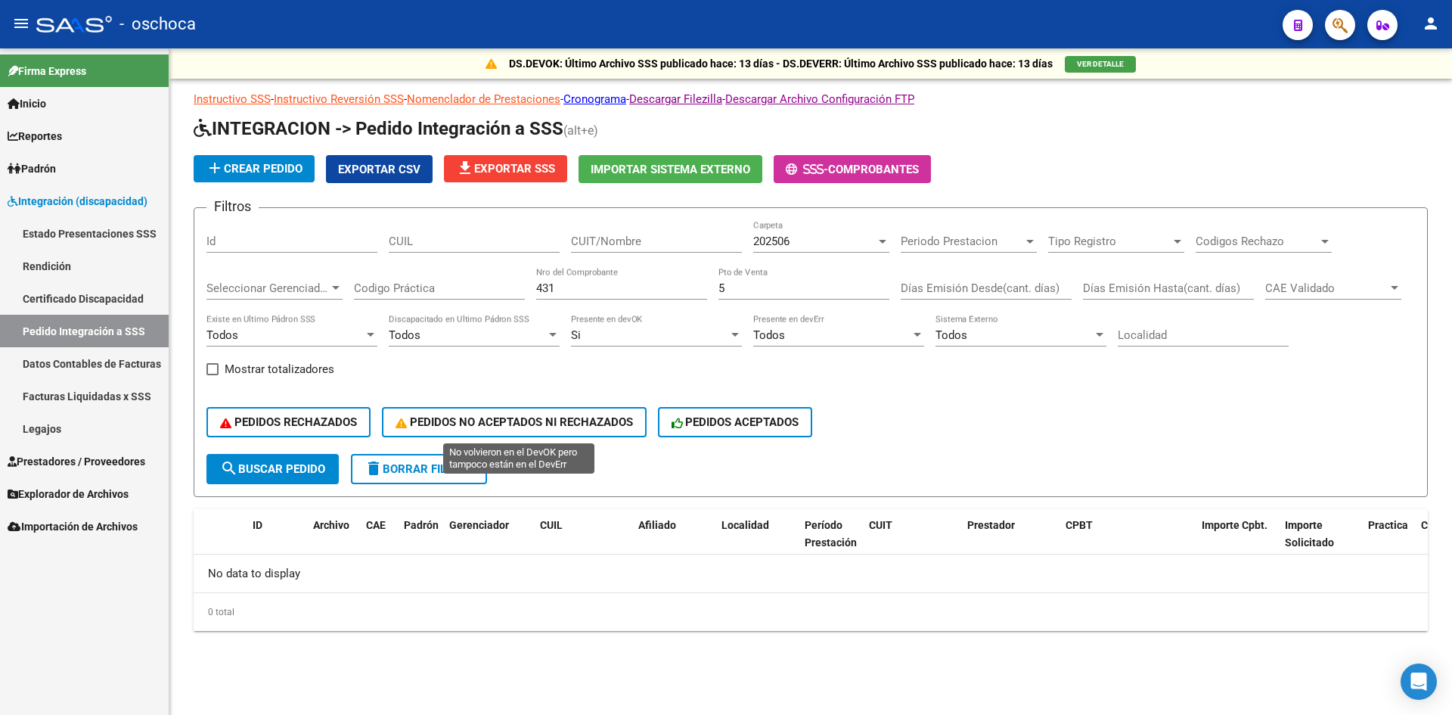
click at [563, 427] on span "PEDIDOS NO ACEPTADOS NI RECHAZADOS" at bounding box center [515, 422] width 238 height 14
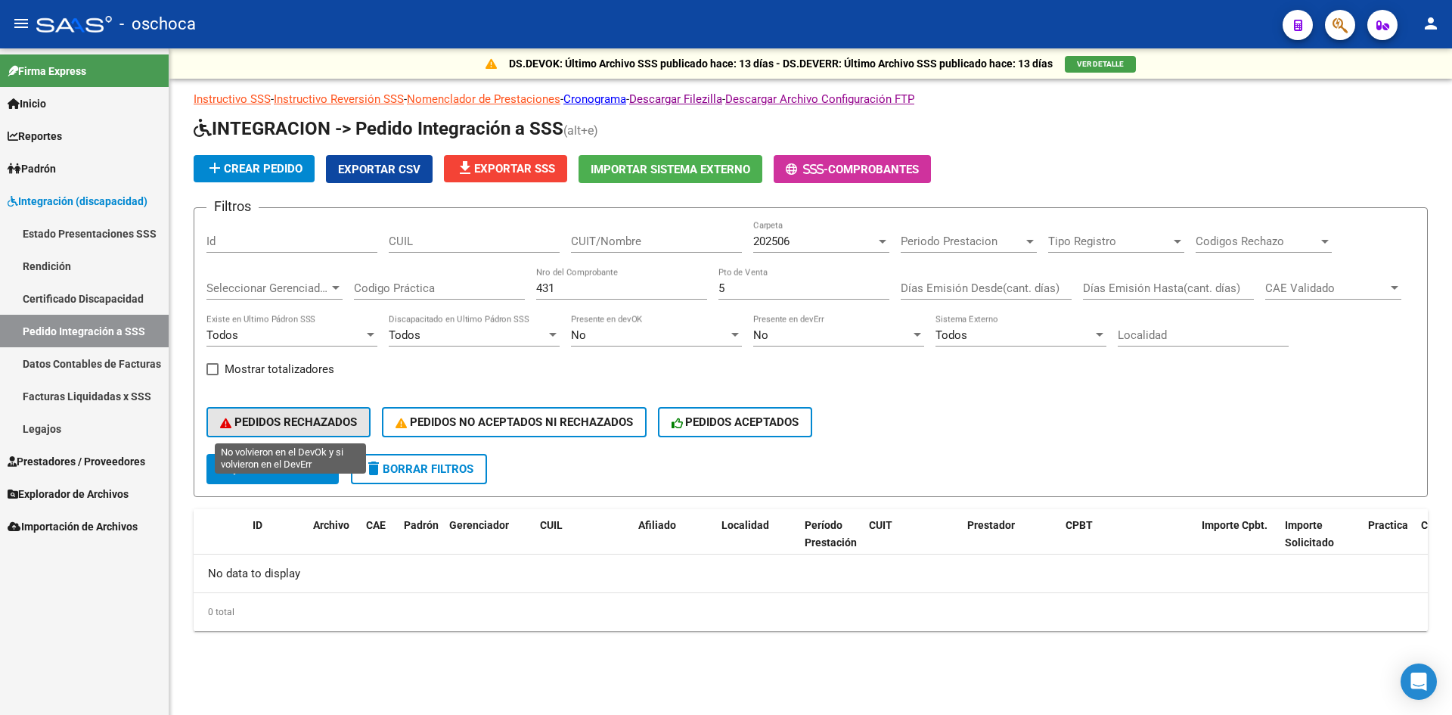
click at [346, 421] on span "PEDIDOS RECHAZADOS" at bounding box center [288, 422] width 137 height 14
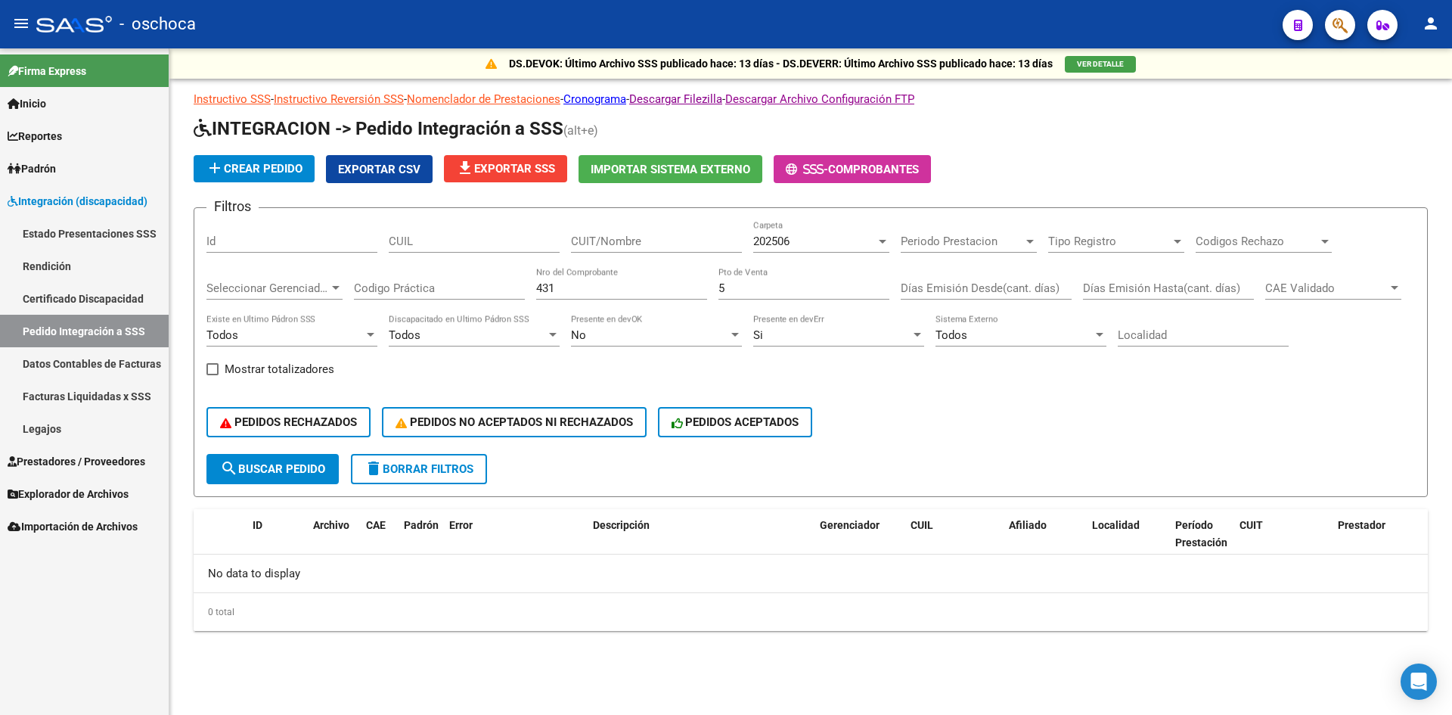
click at [804, 244] on div "202506" at bounding box center [814, 242] width 123 height 14
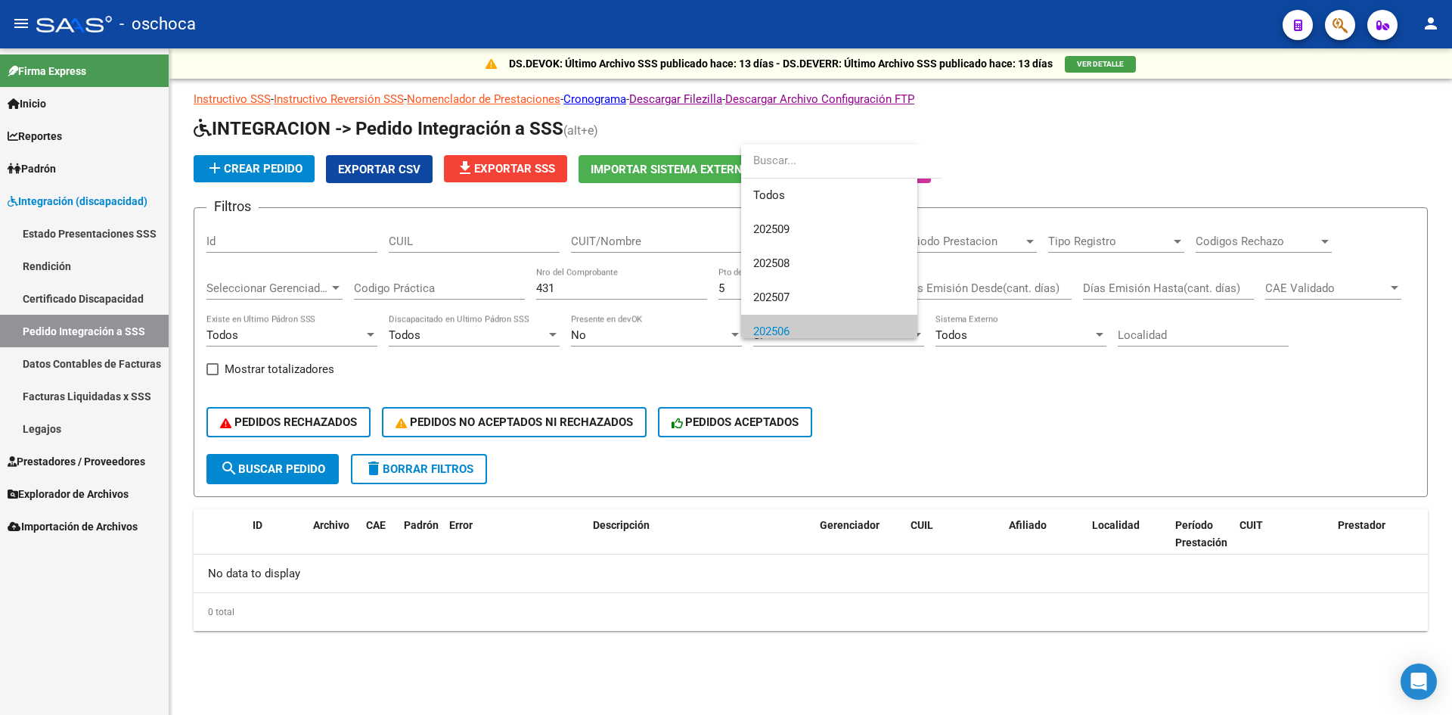
scroll to position [91, 0]
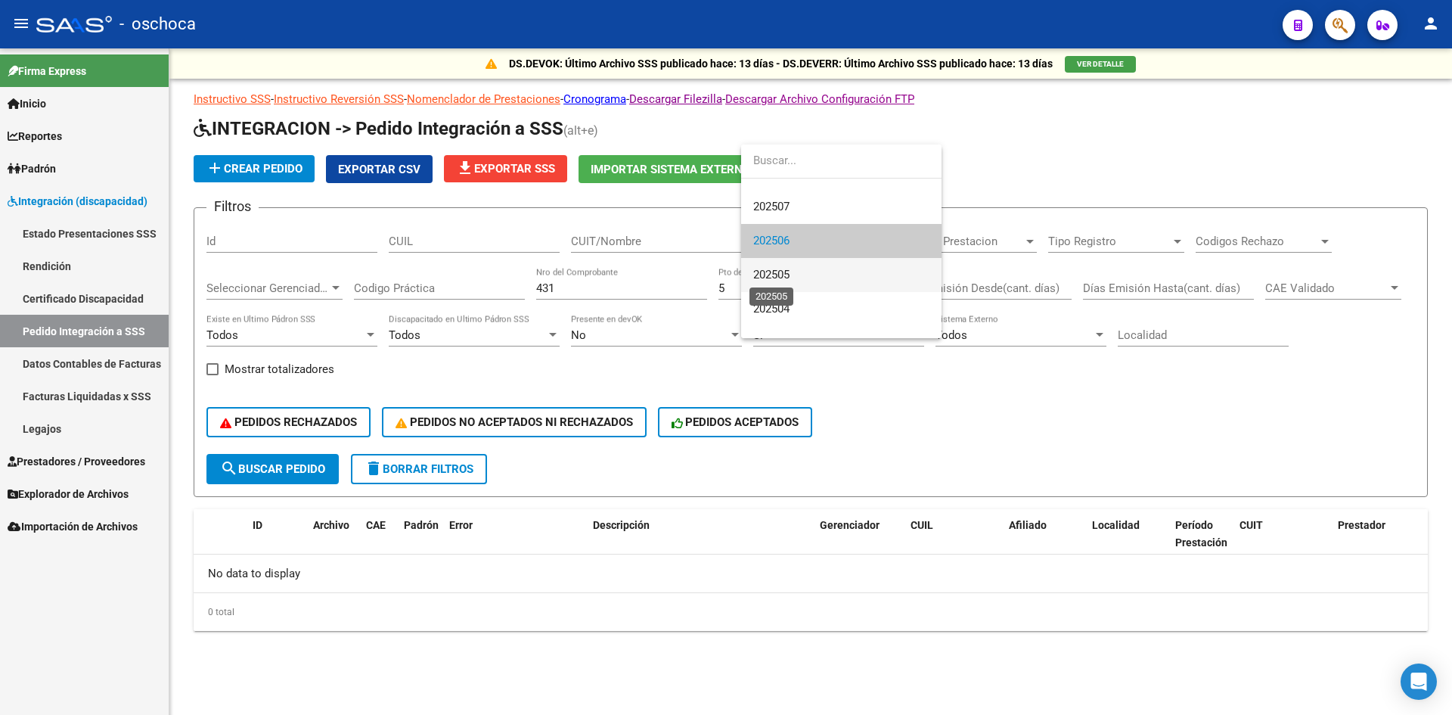
click at [787, 277] on span "202505" at bounding box center [771, 275] width 36 height 14
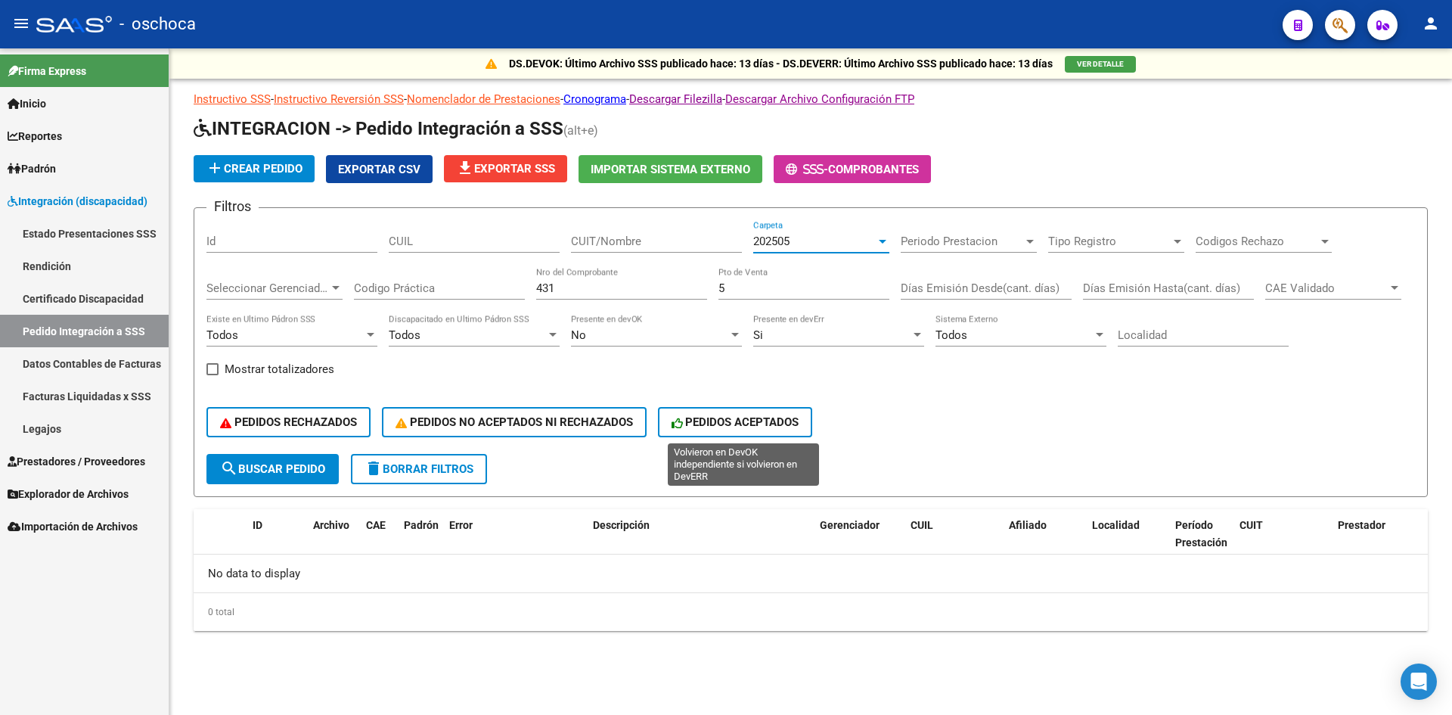
click at [761, 422] on span "PEDIDOS ACEPTADOS" at bounding box center [736, 422] width 128 height 14
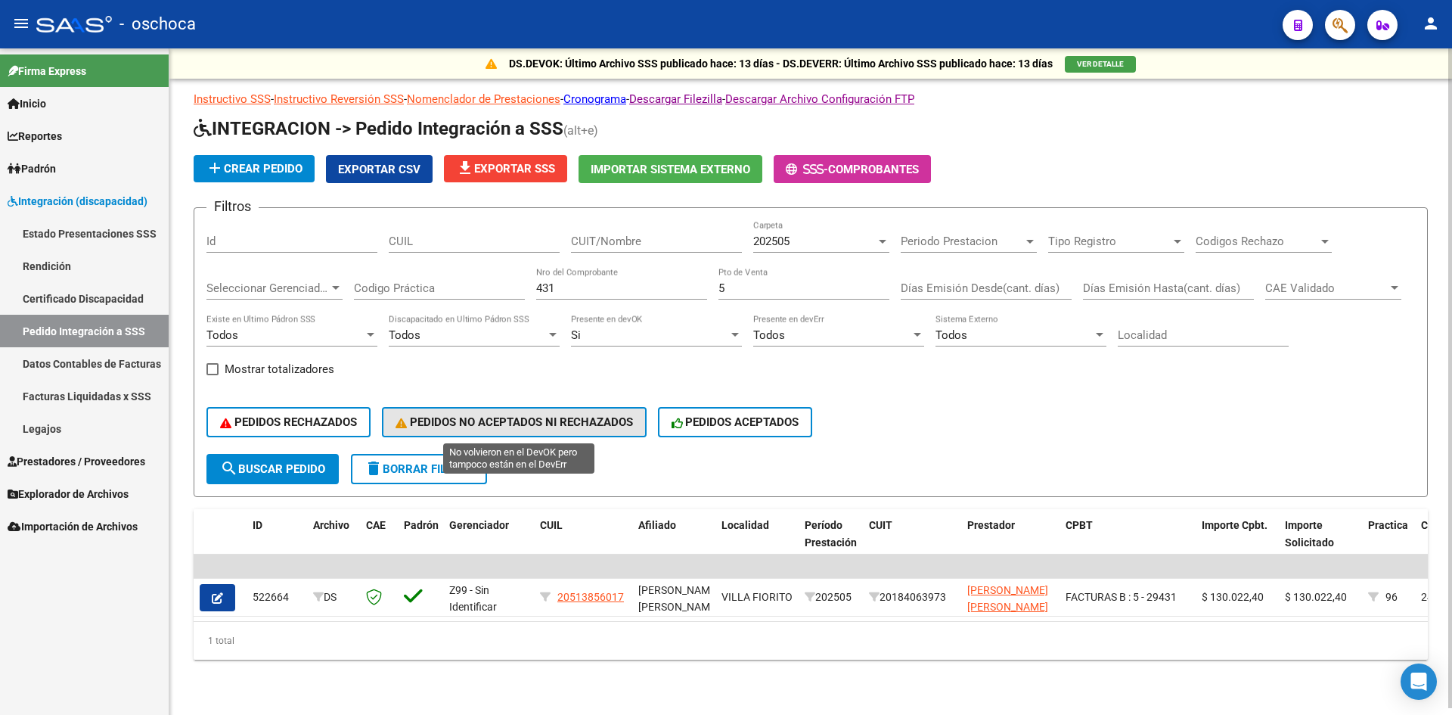
click at [614, 432] on button "PEDIDOS NO ACEPTADOS NI RECHAZADOS" at bounding box center [514, 422] width 265 height 30
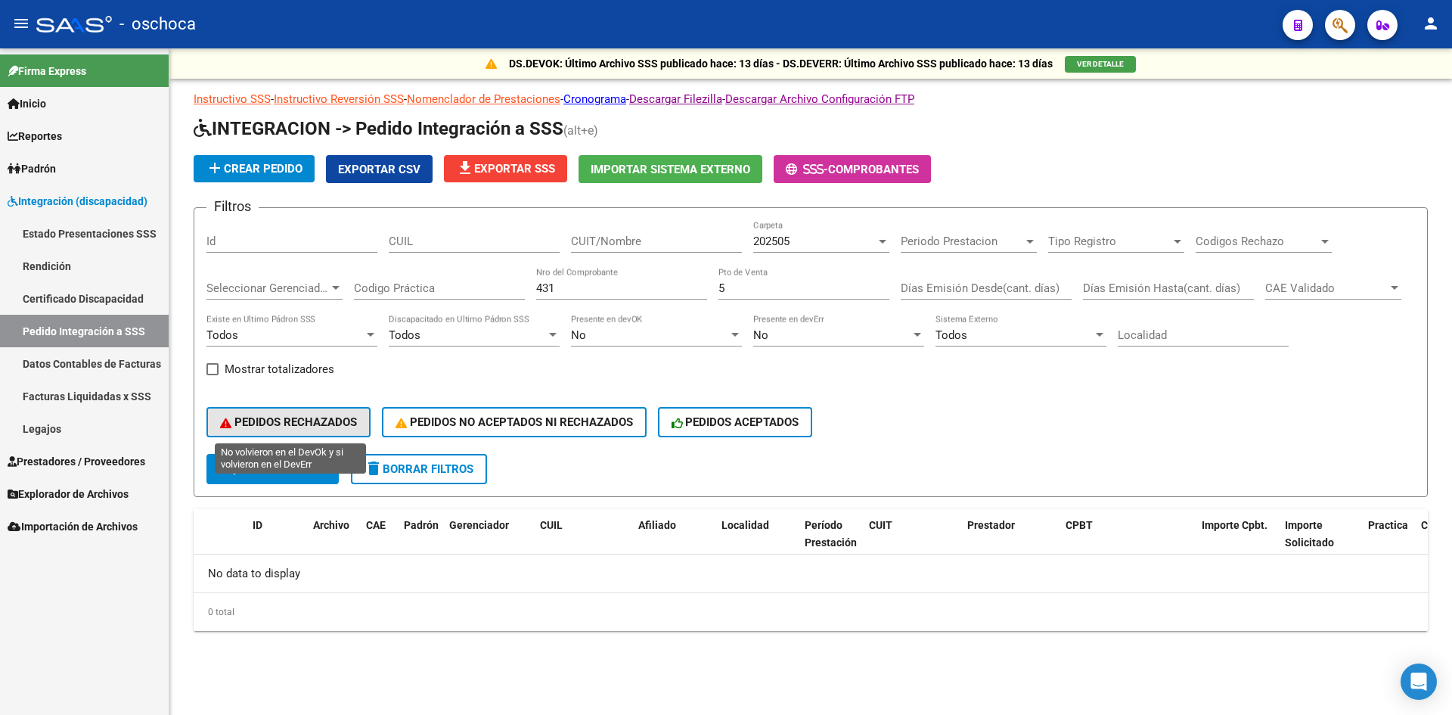
click at [284, 422] on span "PEDIDOS RECHAZADOS" at bounding box center [288, 422] width 137 height 14
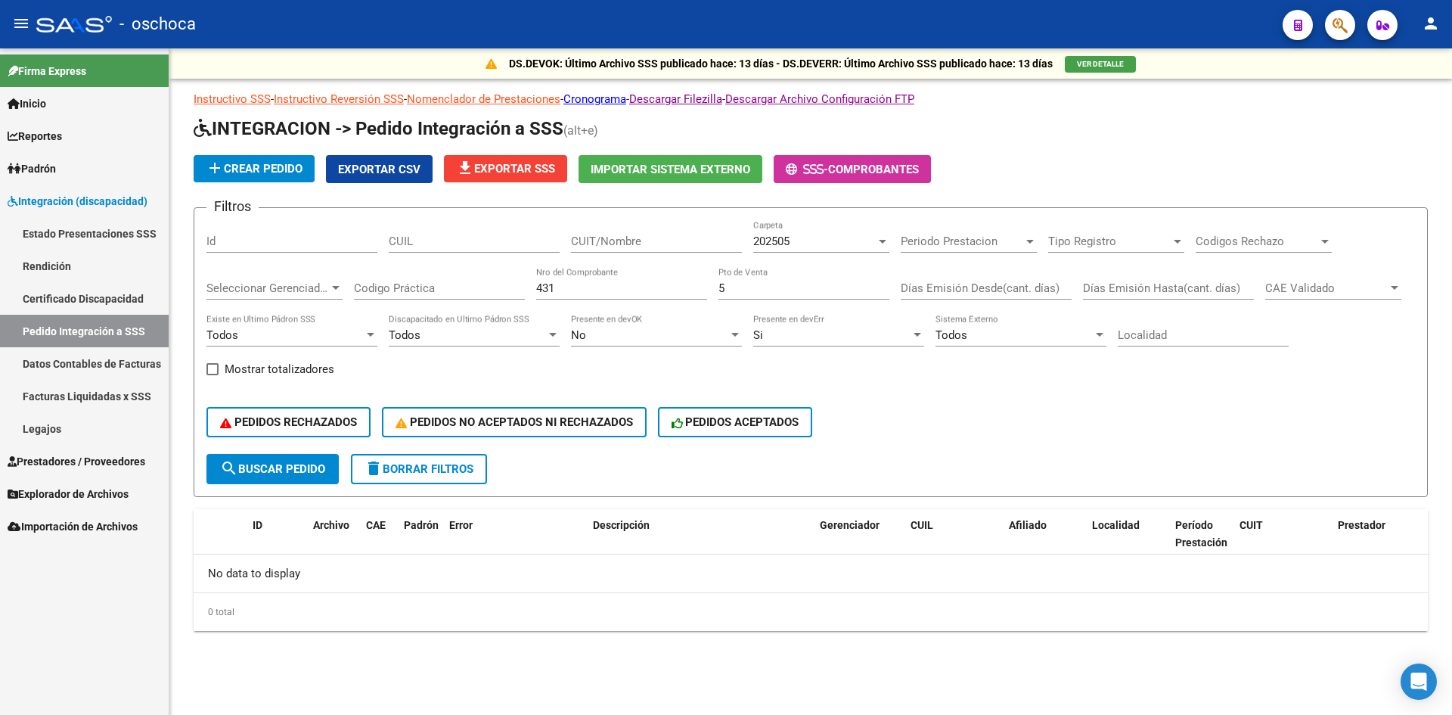
click at [777, 242] on span "202505" at bounding box center [771, 242] width 36 height 14
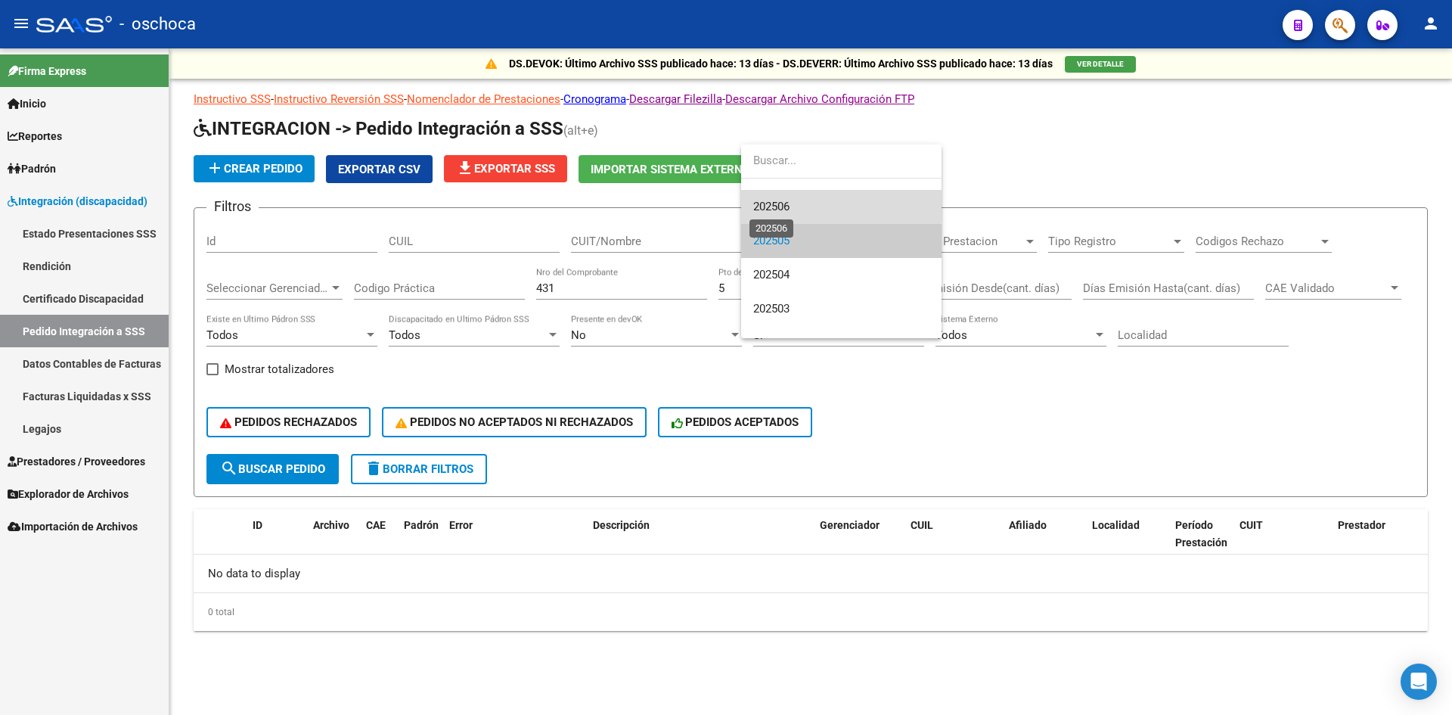
click at [788, 206] on span "202506" at bounding box center [771, 207] width 36 height 14
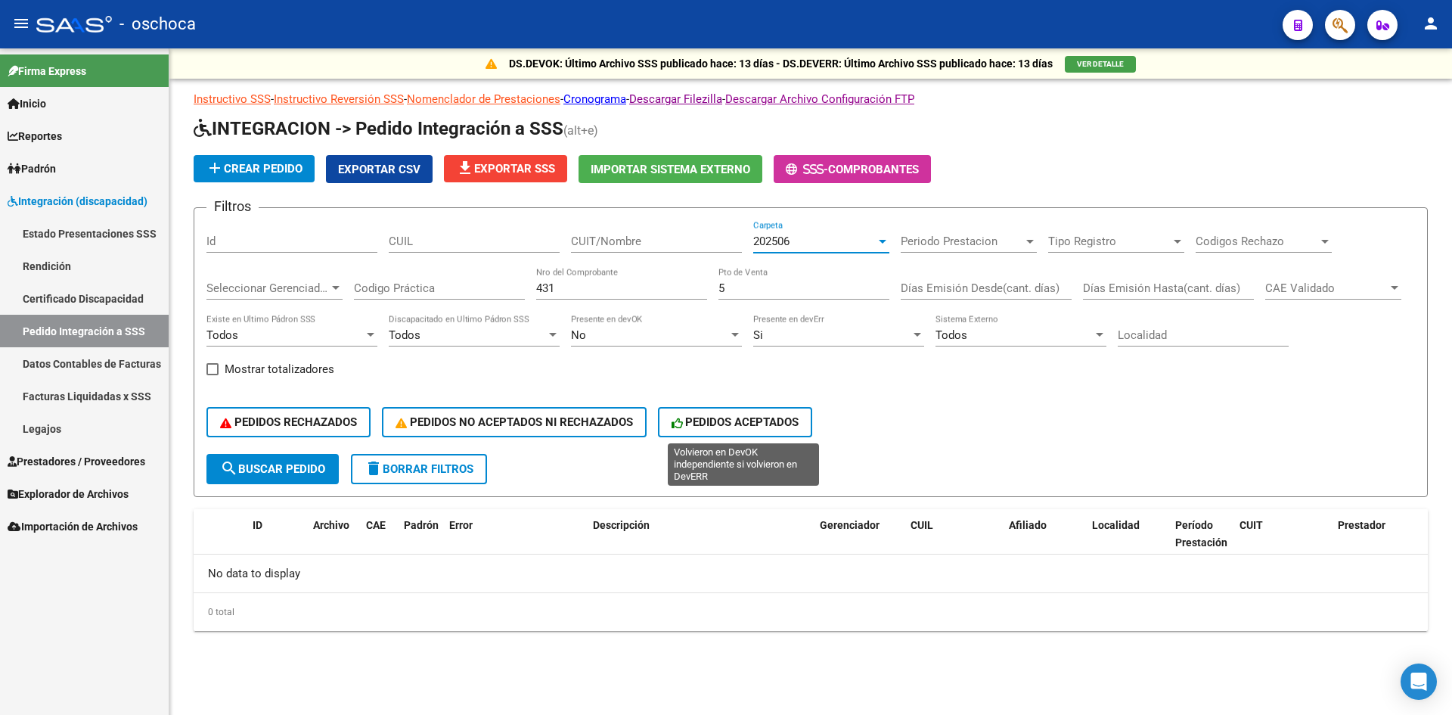
click at [753, 426] on span "PEDIDOS ACEPTADOS" at bounding box center [736, 422] width 128 height 14
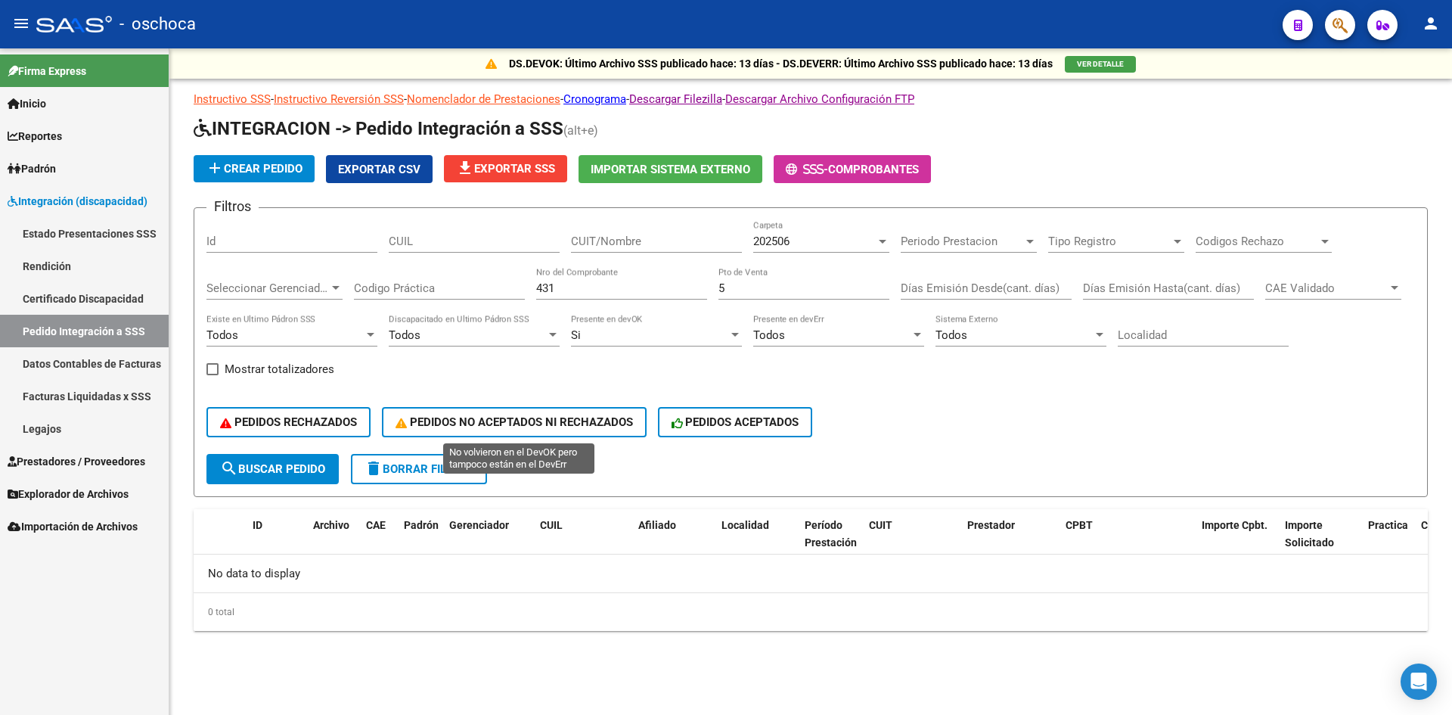
click at [612, 427] on span "PEDIDOS NO ACEPTADOS NI RECHAZADOS" at bounding box center [515, 422] width 238 height 14
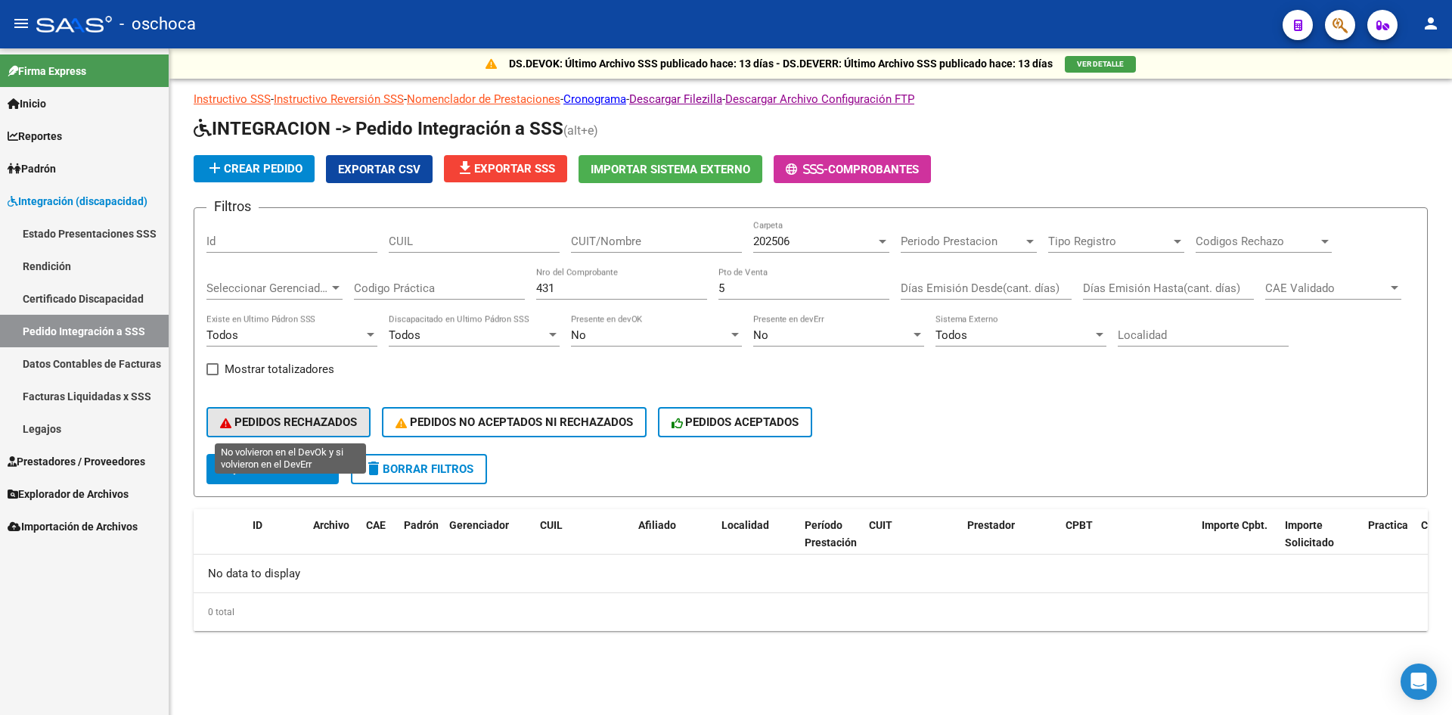
click at [357, 427] on span "PEDIDOS RECHAZADOS" at bounding box center [288, 422] width 137 height 14
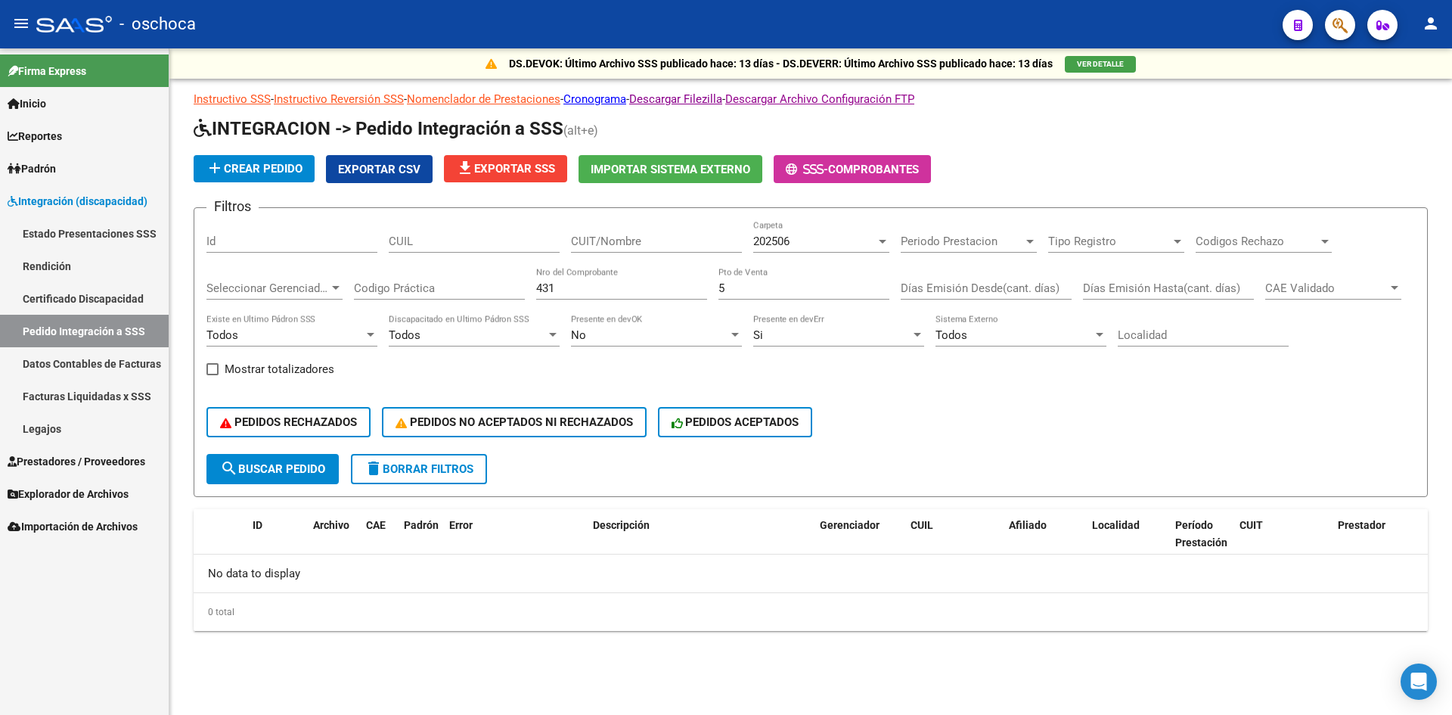
click at [753, 238] on div "Filtros Id CUIL CUIT/Nombre 202506 Carpeta Periodo Prestacion Periodo Prestacio…" at bounding box center [811, 337] width 1209 height 234
click at [772, 242] on span "202506" at bounding box center [771, 242] width 36 height 14
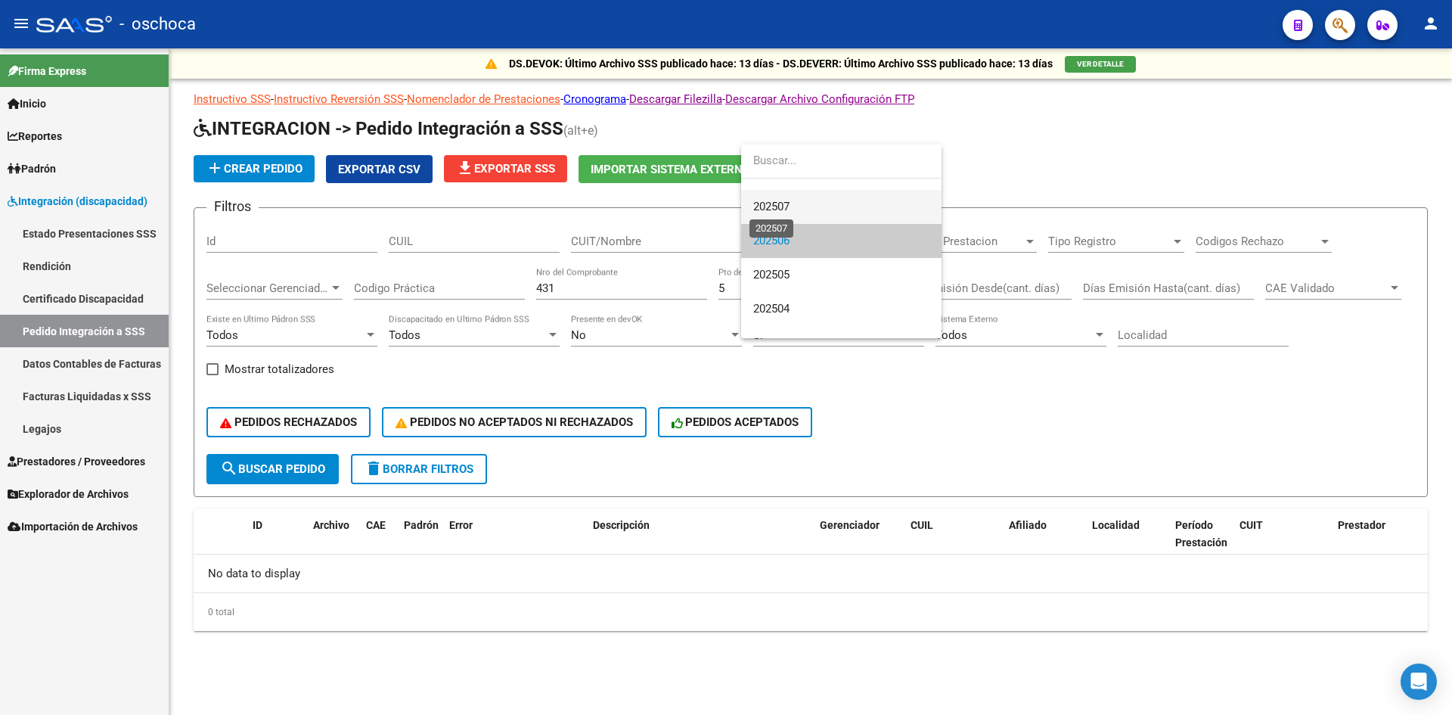
click at [779, 201] on span "202507" at bounding box center [771, 207] width 36 height 14
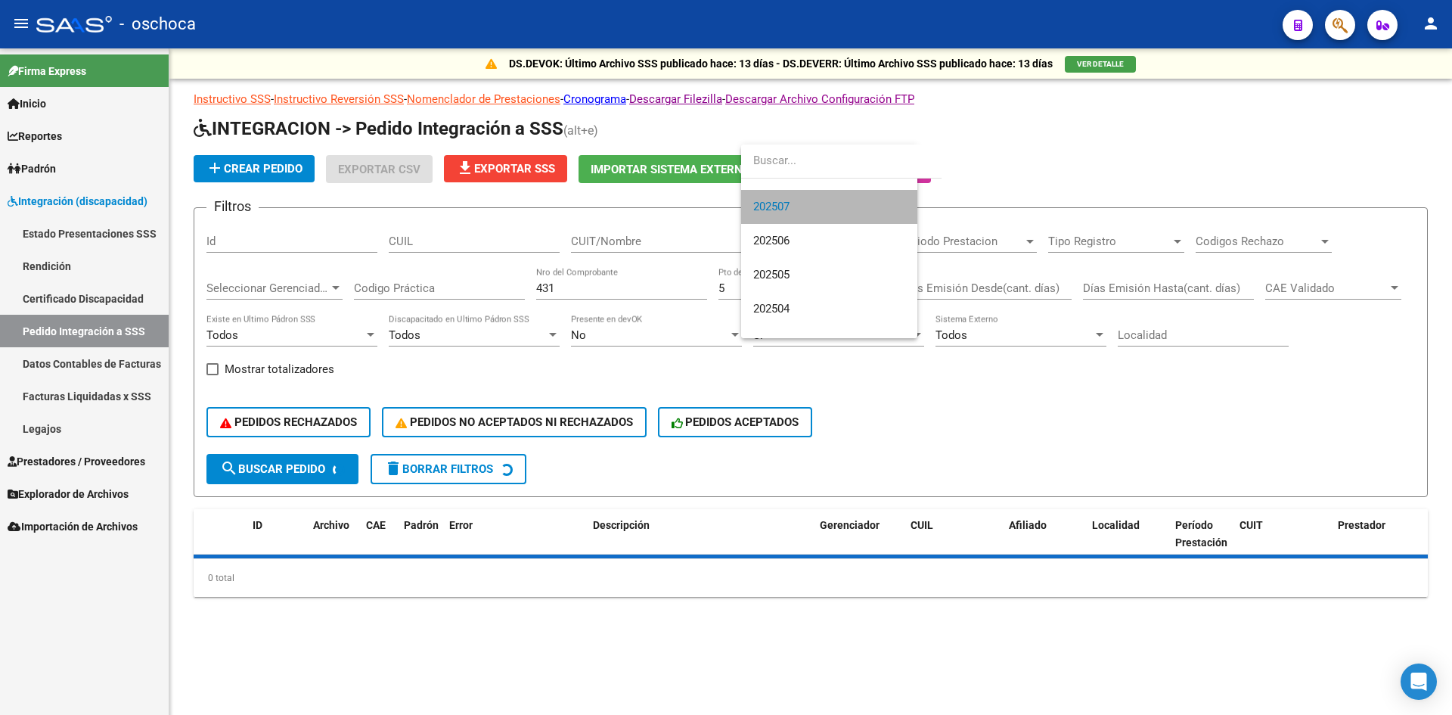
scroll to position [102, 0]
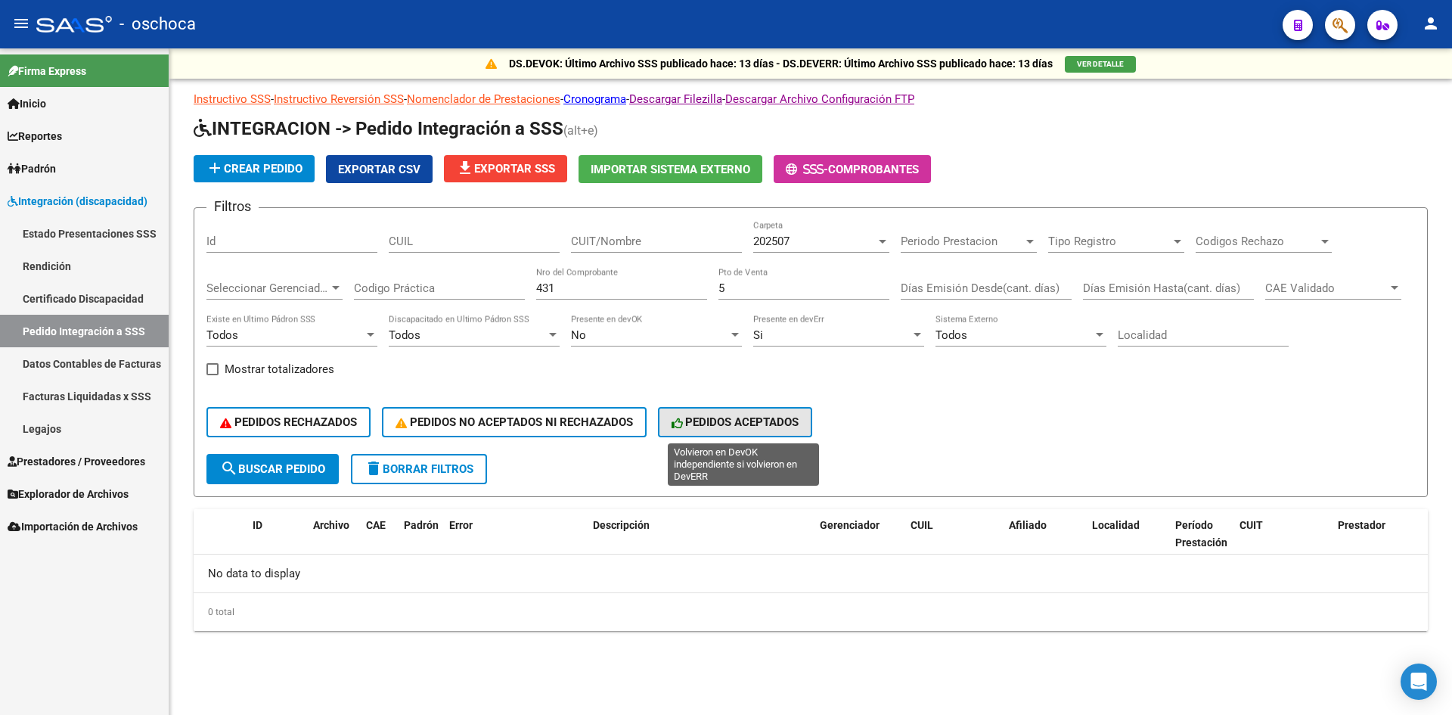
click at [769, 417] on span "PEDIDOS ACEPTADOS" at bounding box center [736, 422] width 128 height 14
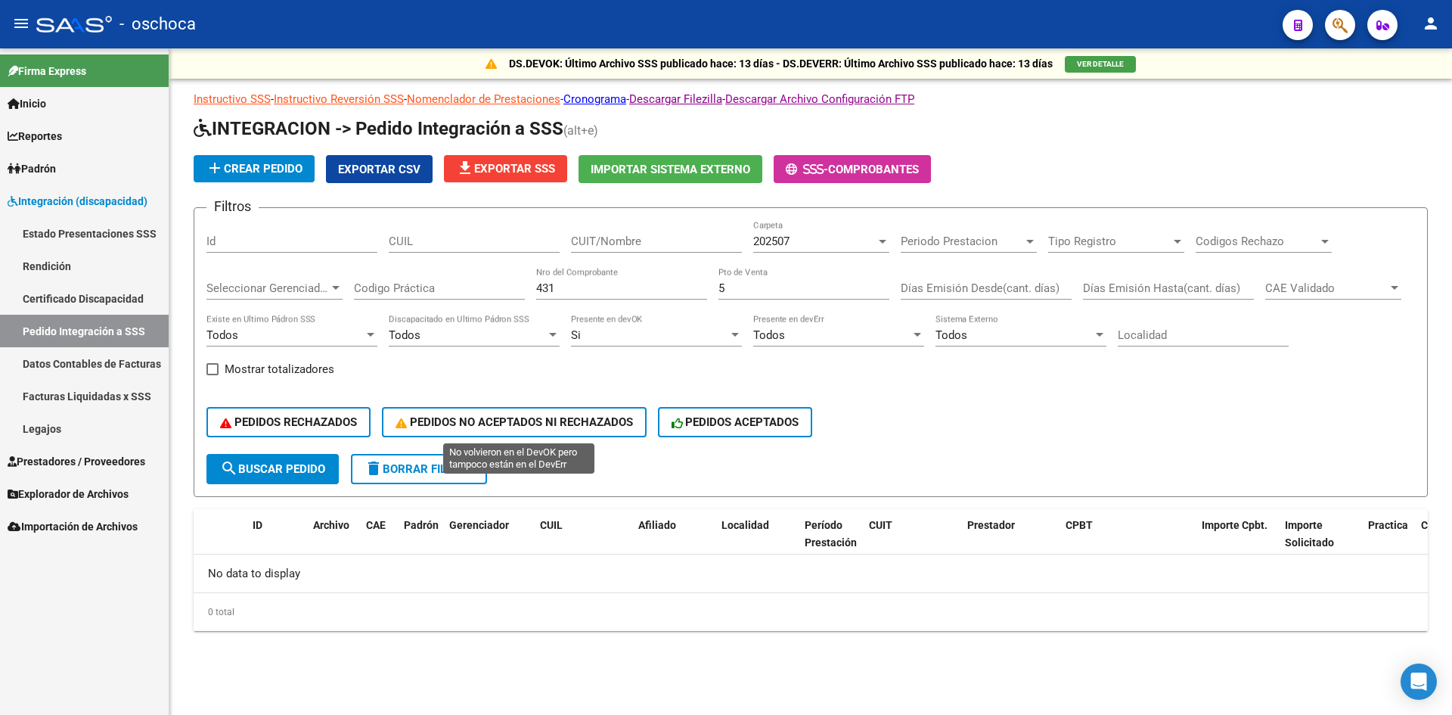
click at [620, 424] on span "PEDIDOS NO ACEPTADOS NI RECHAZADOS" at bounding box center [515, 422] width 238 height 14
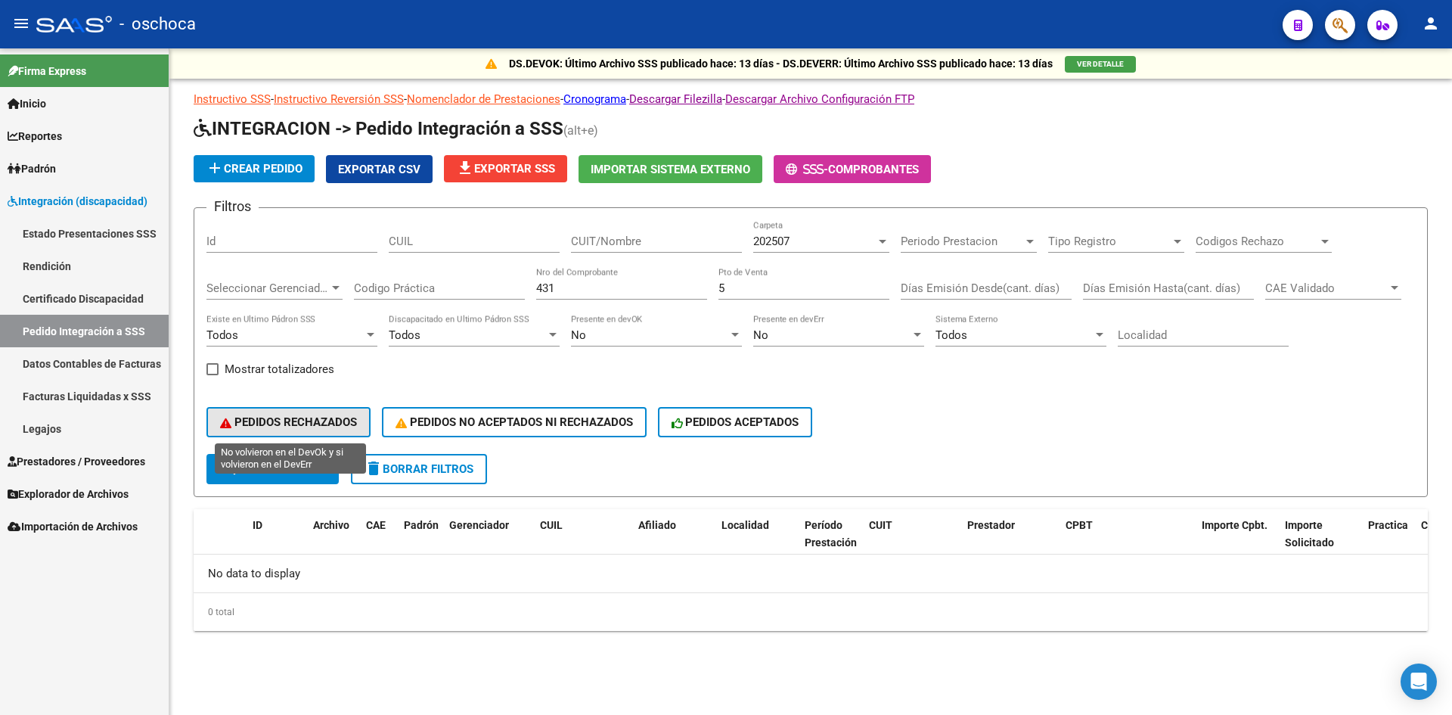
click at [277, 426] on span "PEDIDOS RECHAZADOS" at bounding box center [288, 422] width 137 height 14
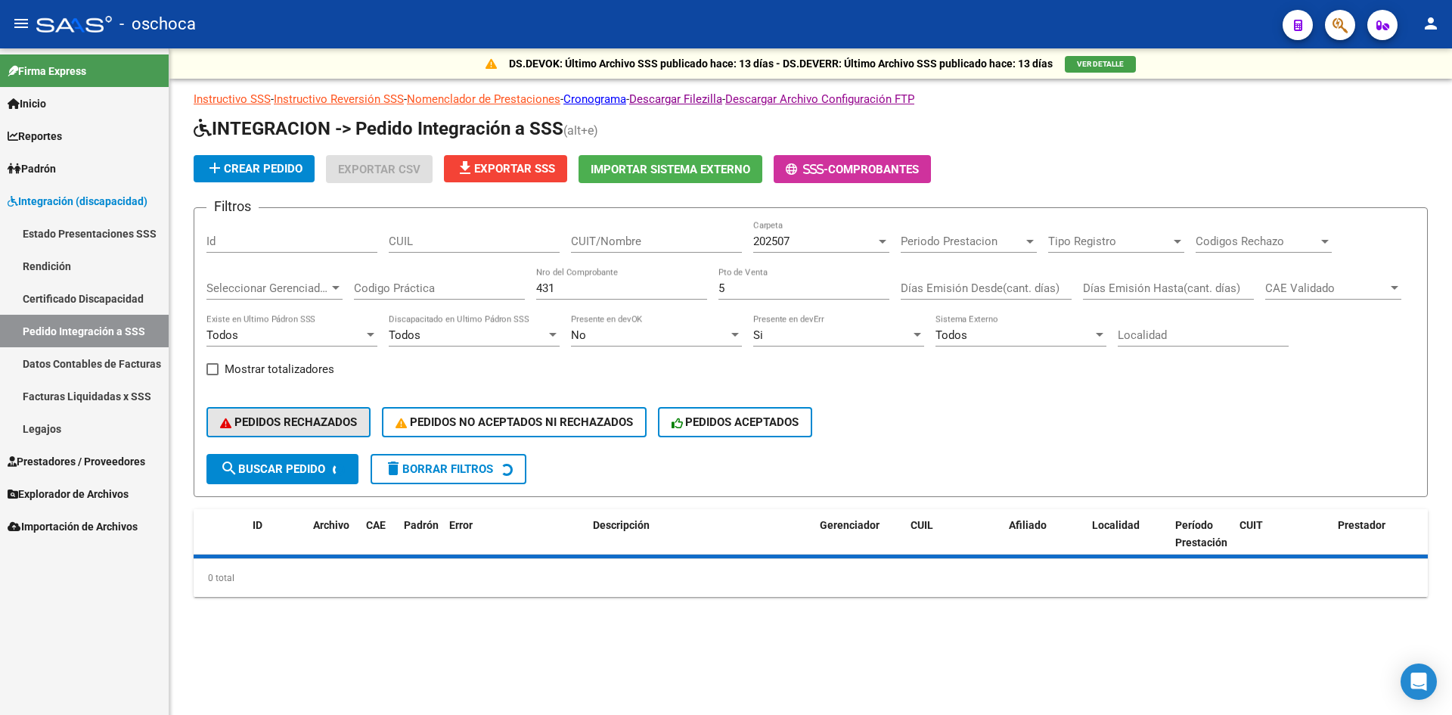
click at [277, 426] on span "PEDIDOS RECHAZADOS" at bounding box center [288, 422] width 137 height 14
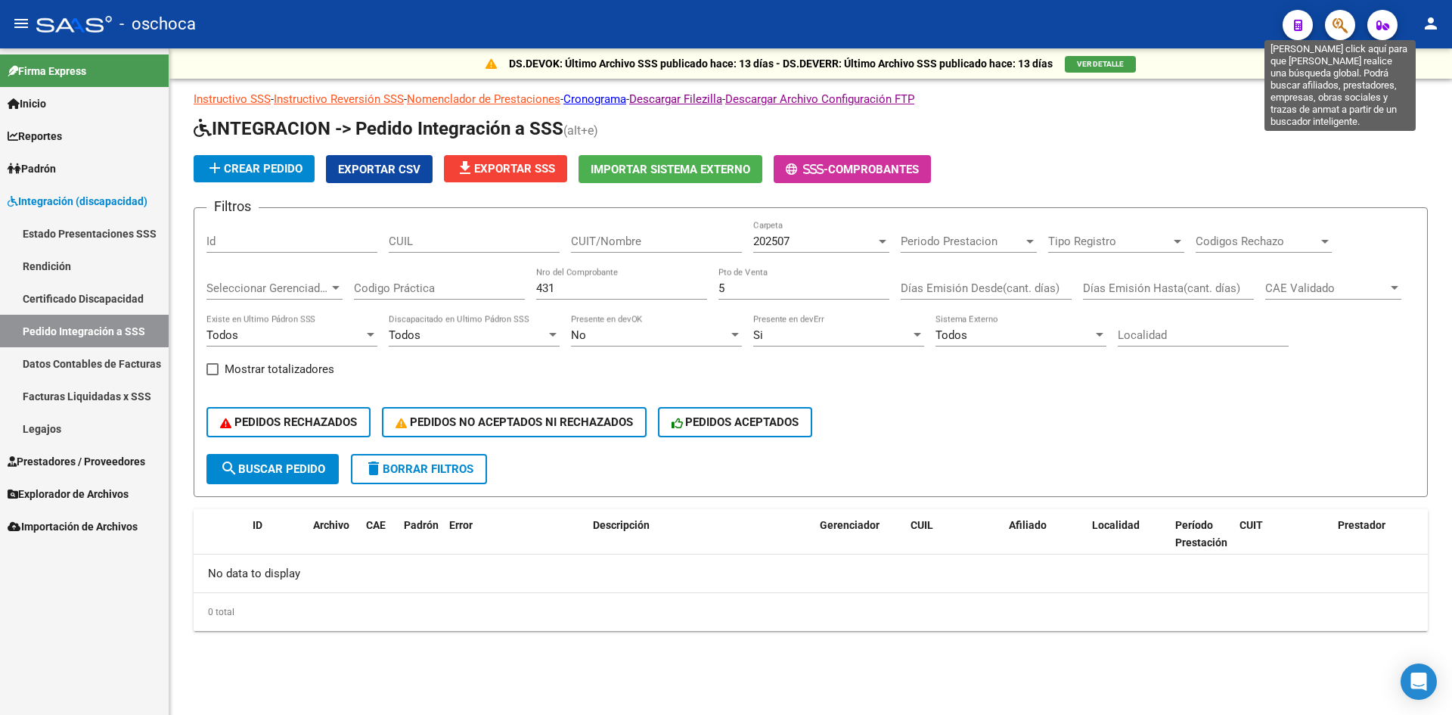
click at [1336, 21] on icon "button" at bounding box center [1340, 25] width 15 height 17
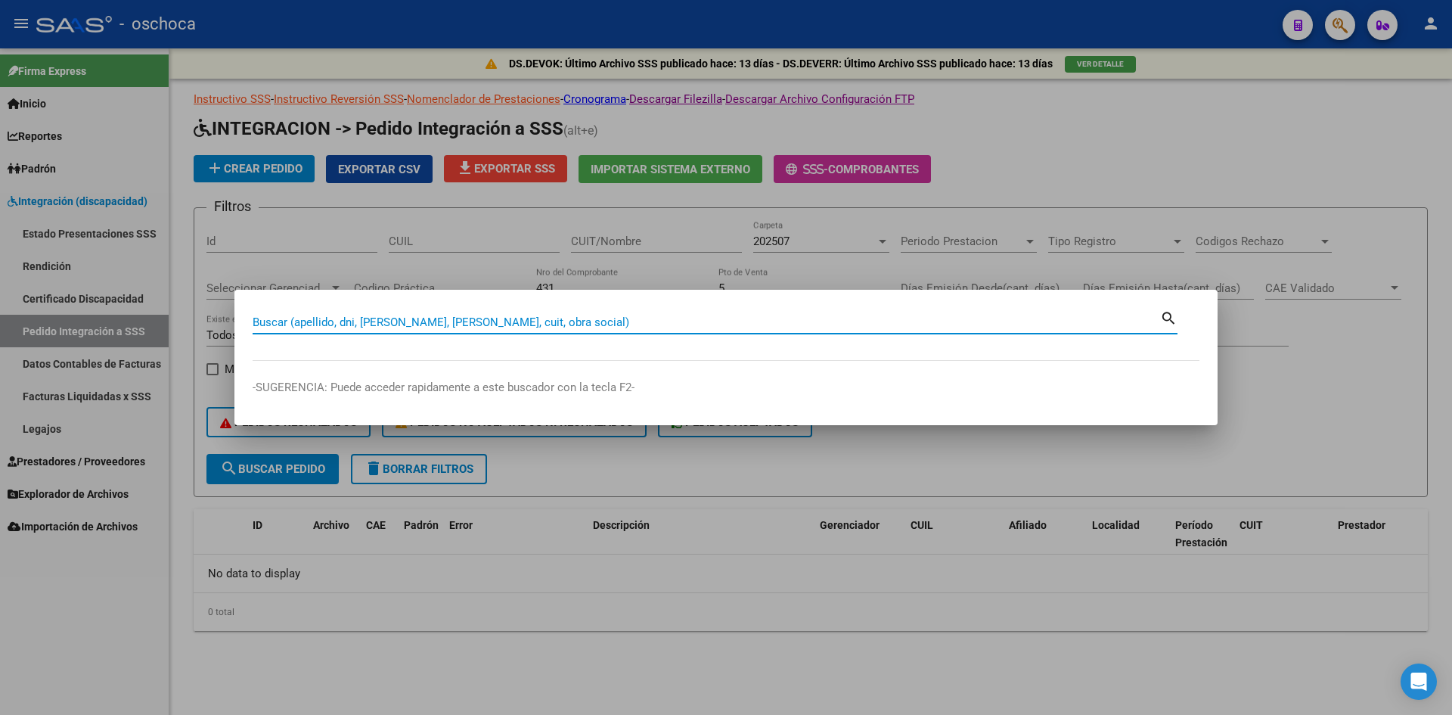
click at [619, 326] on input "Buscar (apellido, dni, [PERSON_NAME], [PERSON_NAME], cuit, obra social)" at bounding box center [707, 322] width 908 height 14
type input "20378648824"
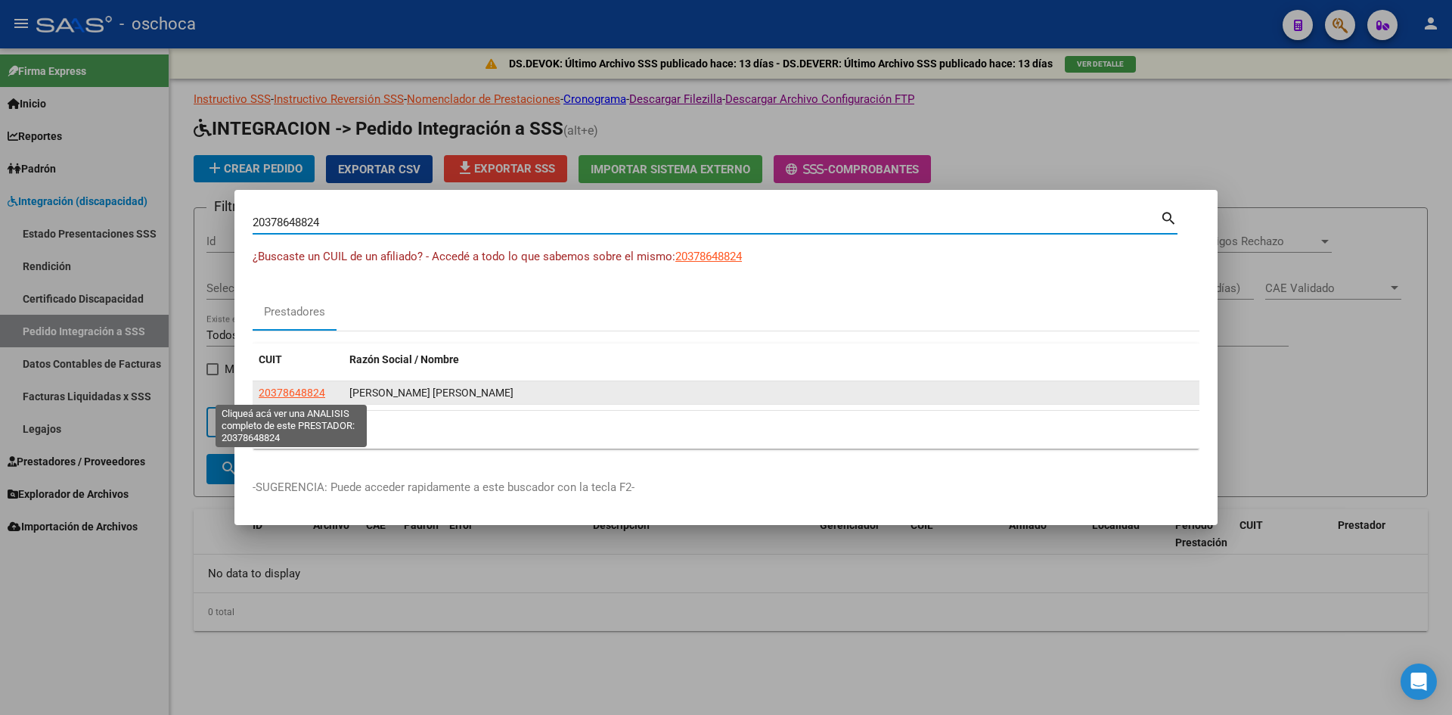
click at [295, 389] on span "20378648824" at bounding box center [292, 393] width 67 height 12
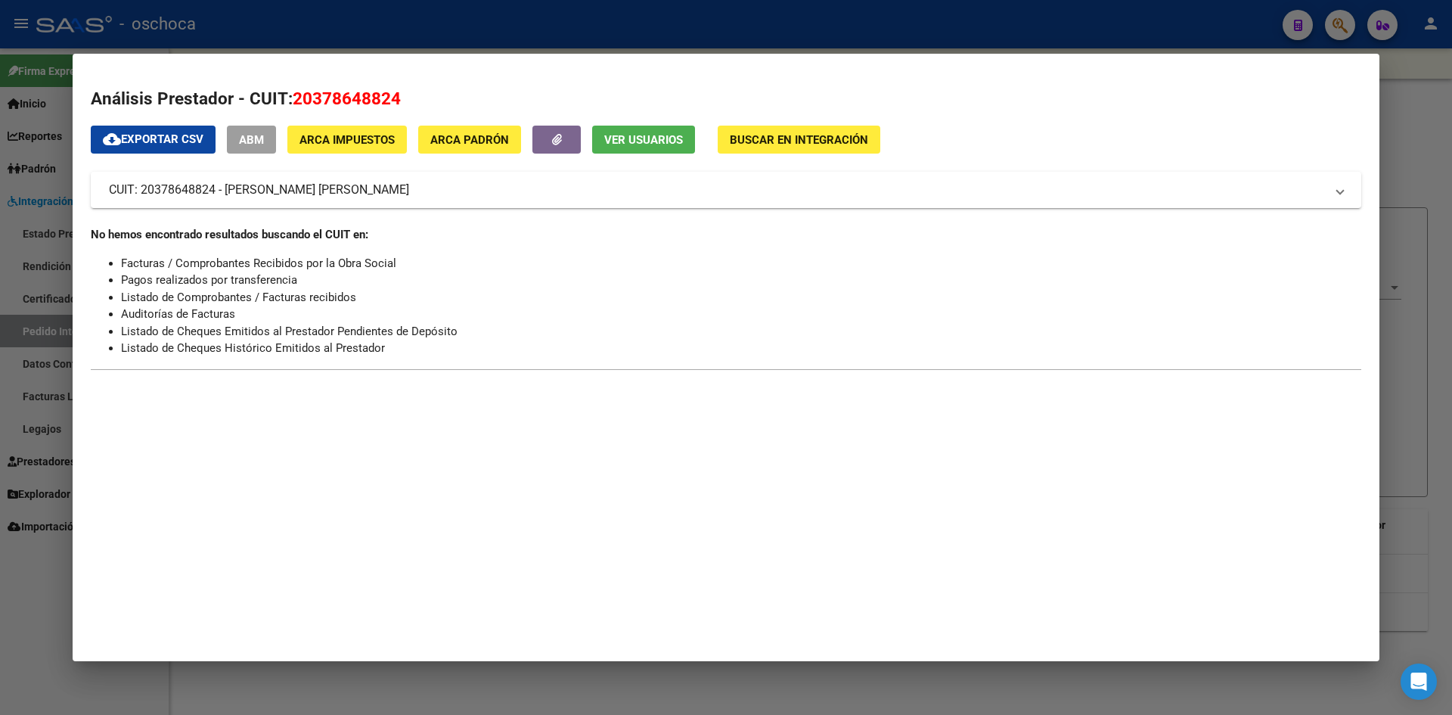
click at [816, 139] on span "Buscar en Integración" at bounding box center [799, 140] width 138 height 14
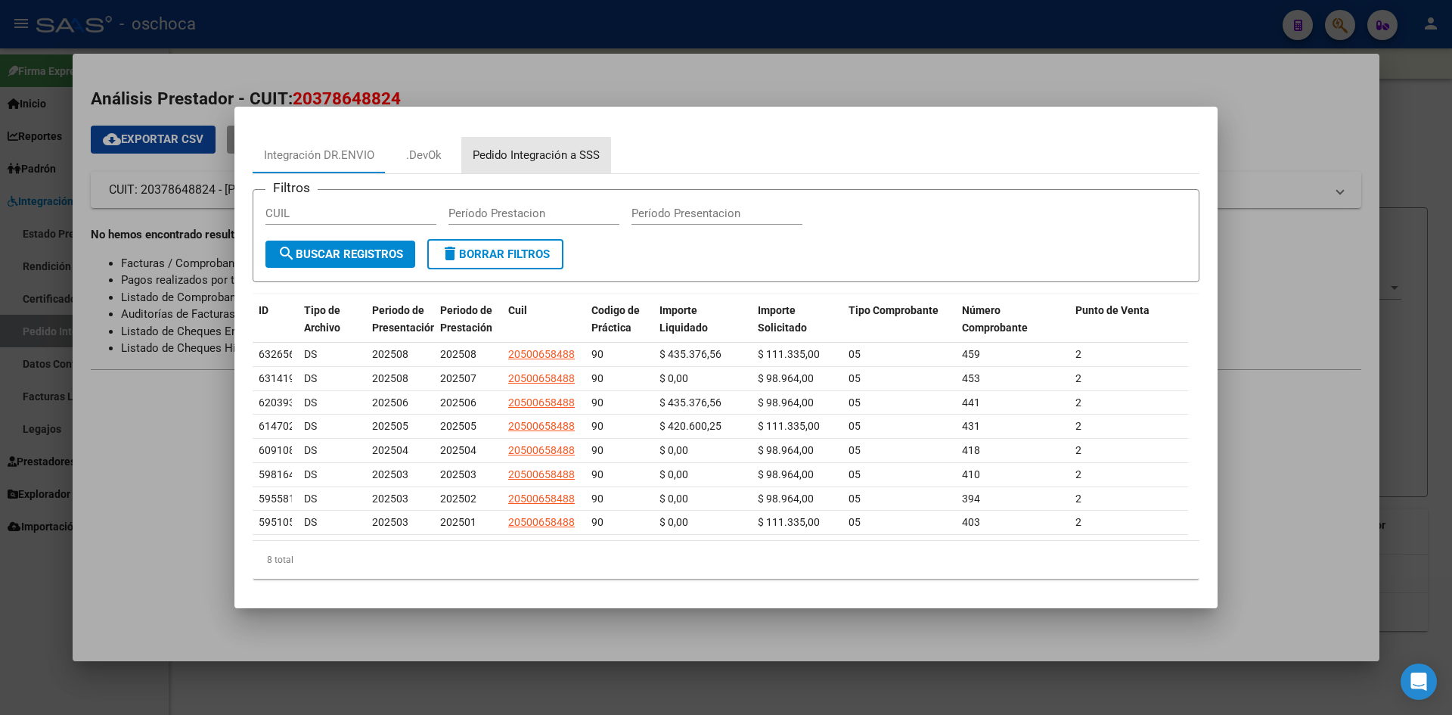
click at [514, 159] on div "Pedido Integración a SSS" at bounding box center [536, 155] width 127 height 17
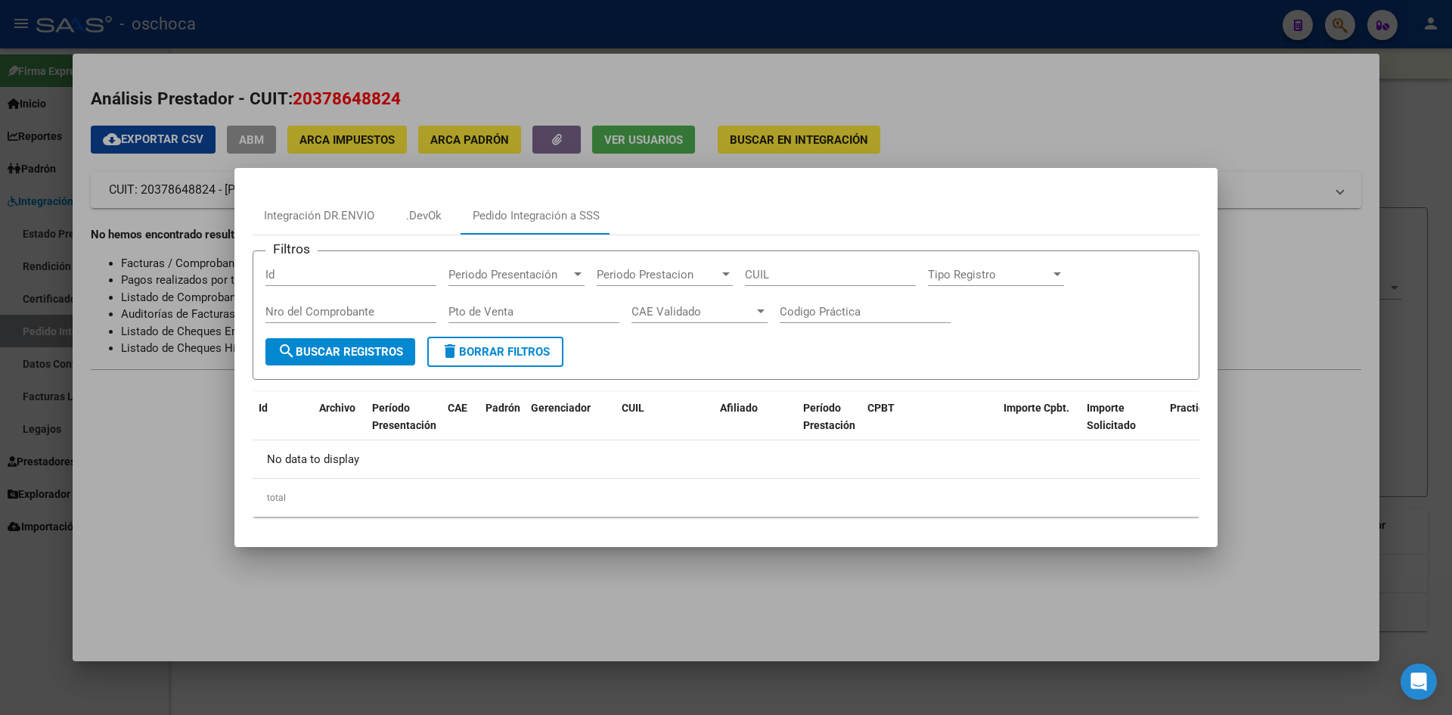
click at [499, 305] on input "Pto de Venta" at bounding box center [534, 312] width 171 height 14
type input "2"
click at [398, 312] on input "Nro del Comprobante" at bounding box center [351, 312] width 171 height 14
type input "431"
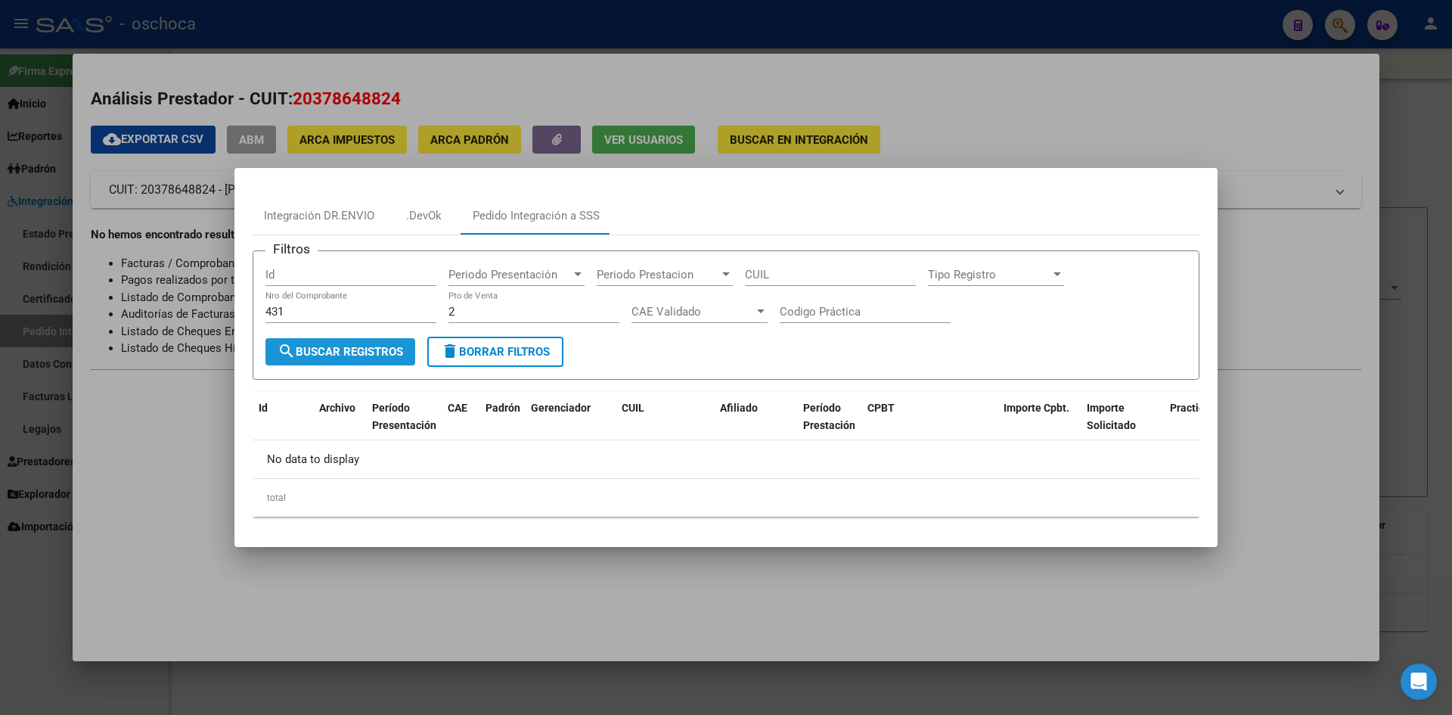
click at [384, 354] on span "search Buscar Registros" at bounding box center [341, 352] width 126 height 14
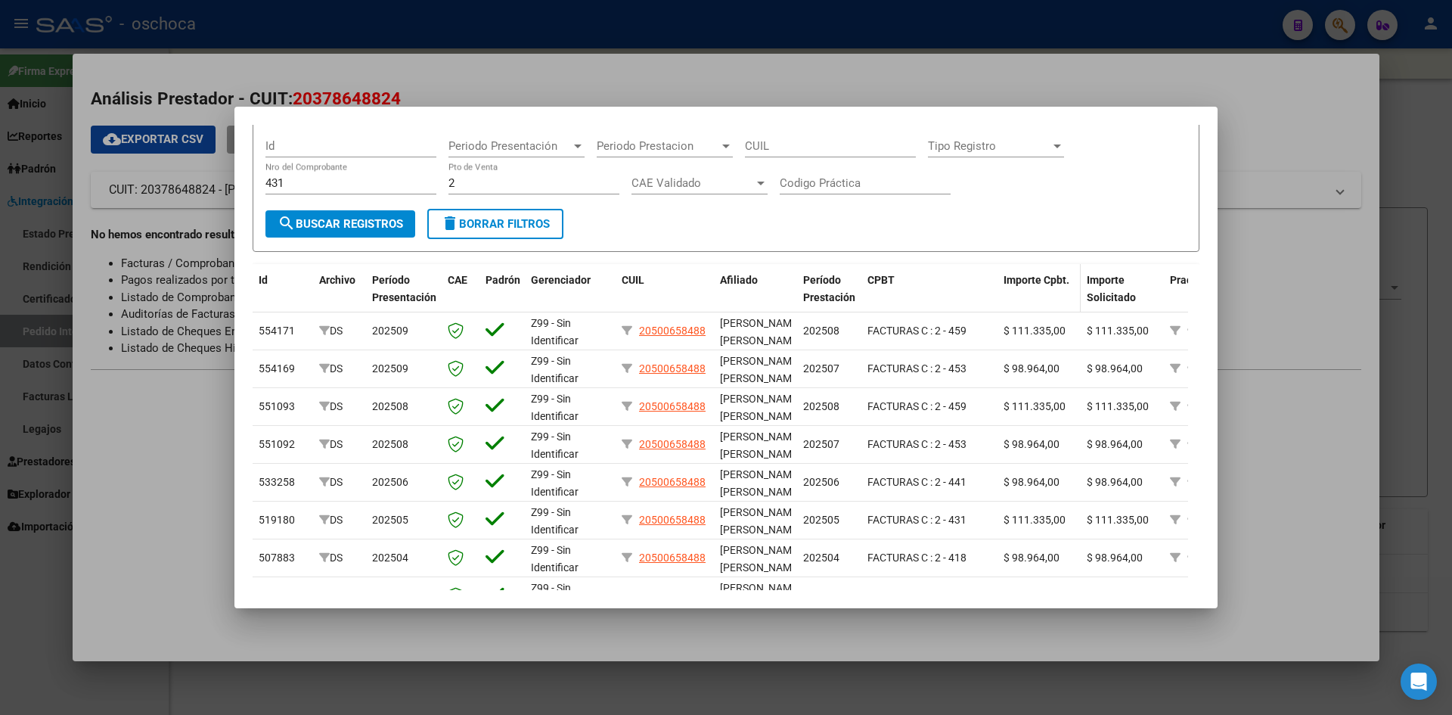
scroll to position [76, 0]
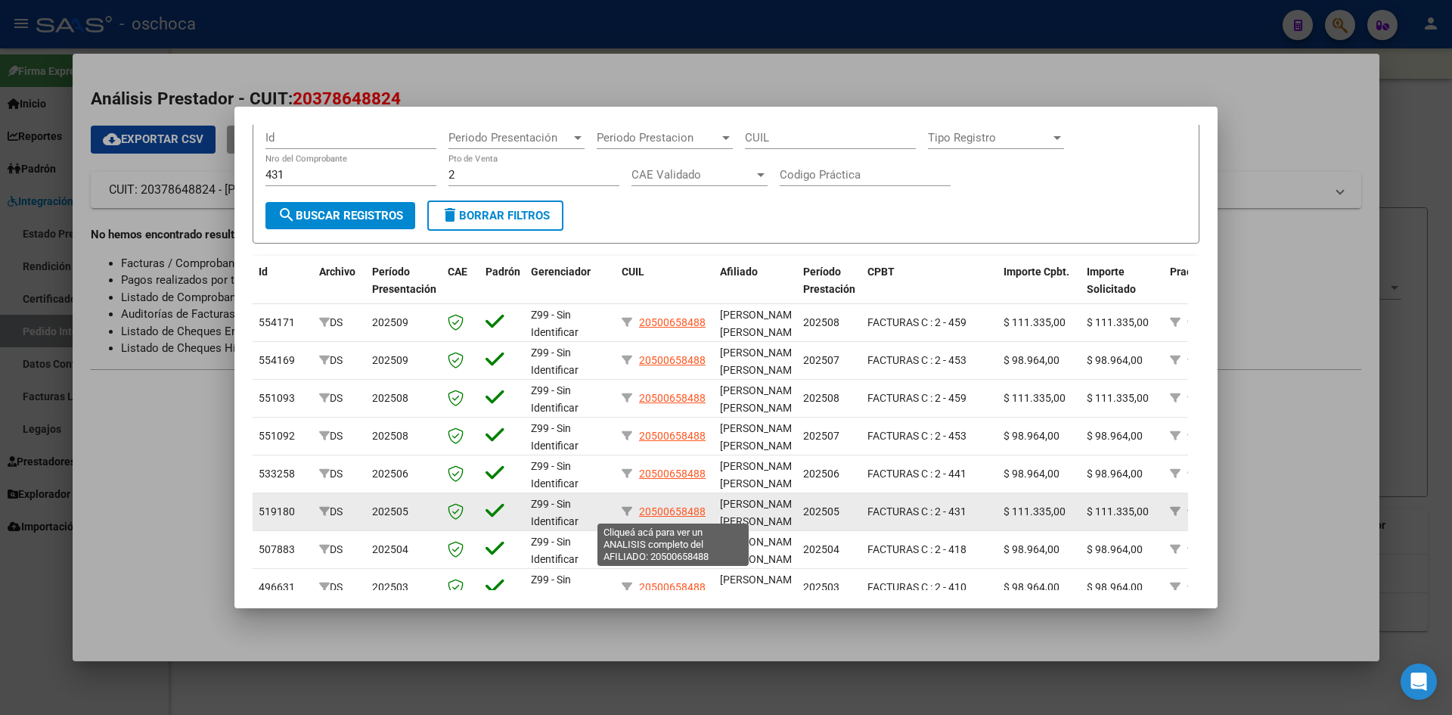
click at [667, 516] on span "20500658488" at bounding box center [672, 511] width 67 height 12
type textarea "20500658488"
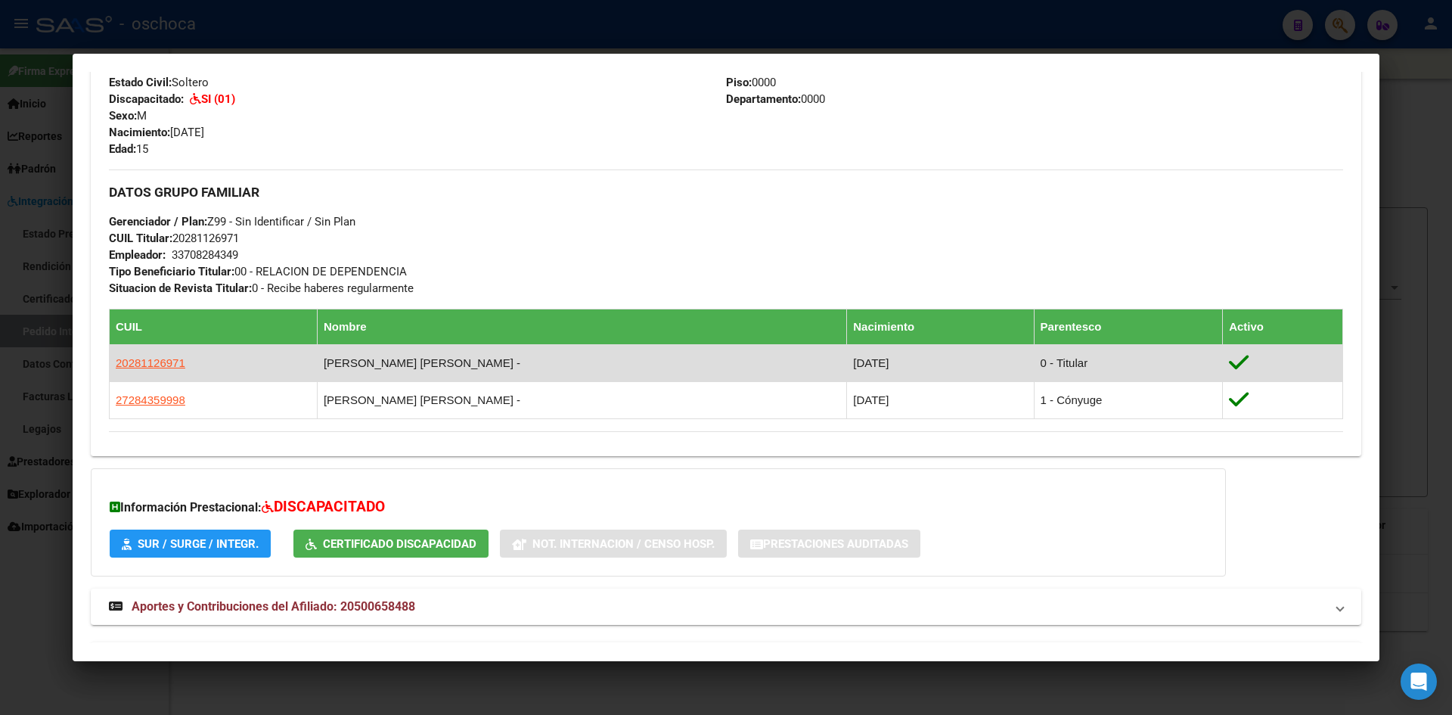
scroll to position [662, 0]
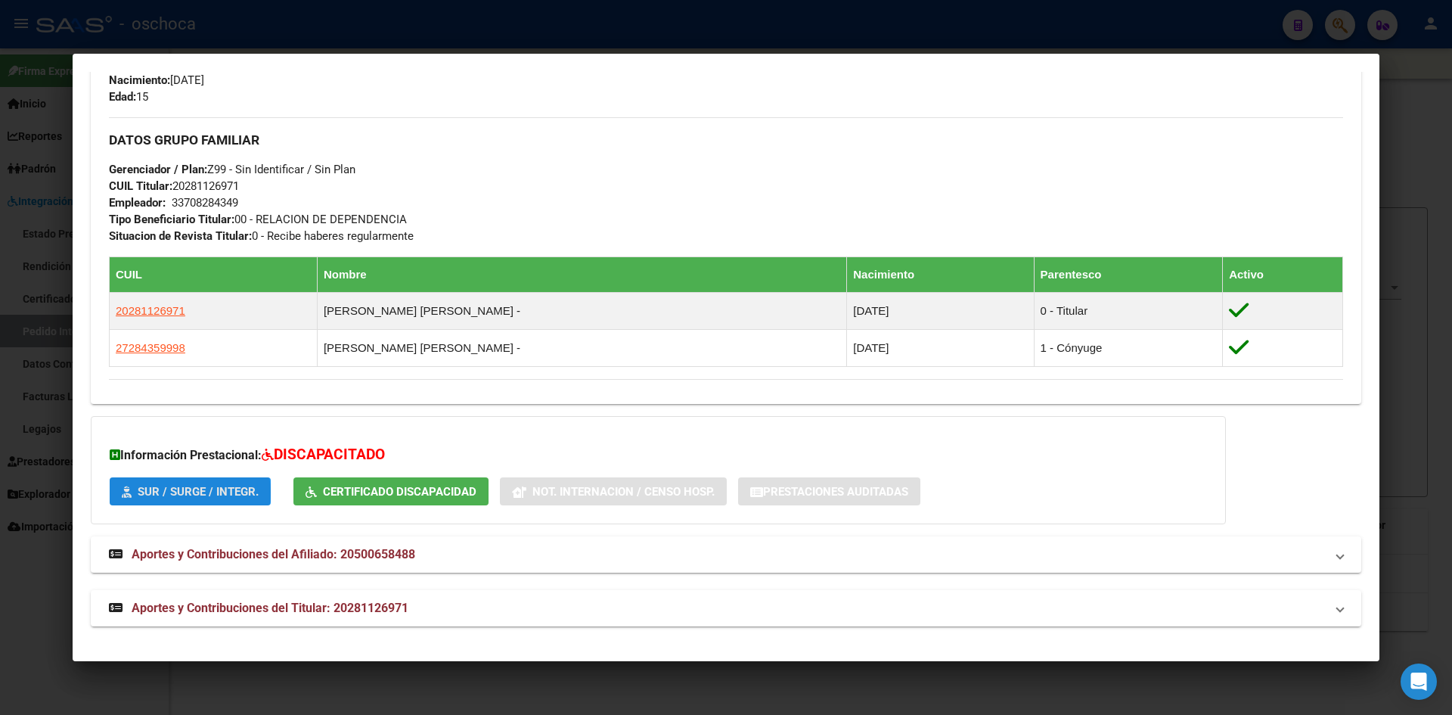
click at [186, 492] on span "SUR / SURGE / INTEGR." at bounding box center [198, 492] width 121 height 14
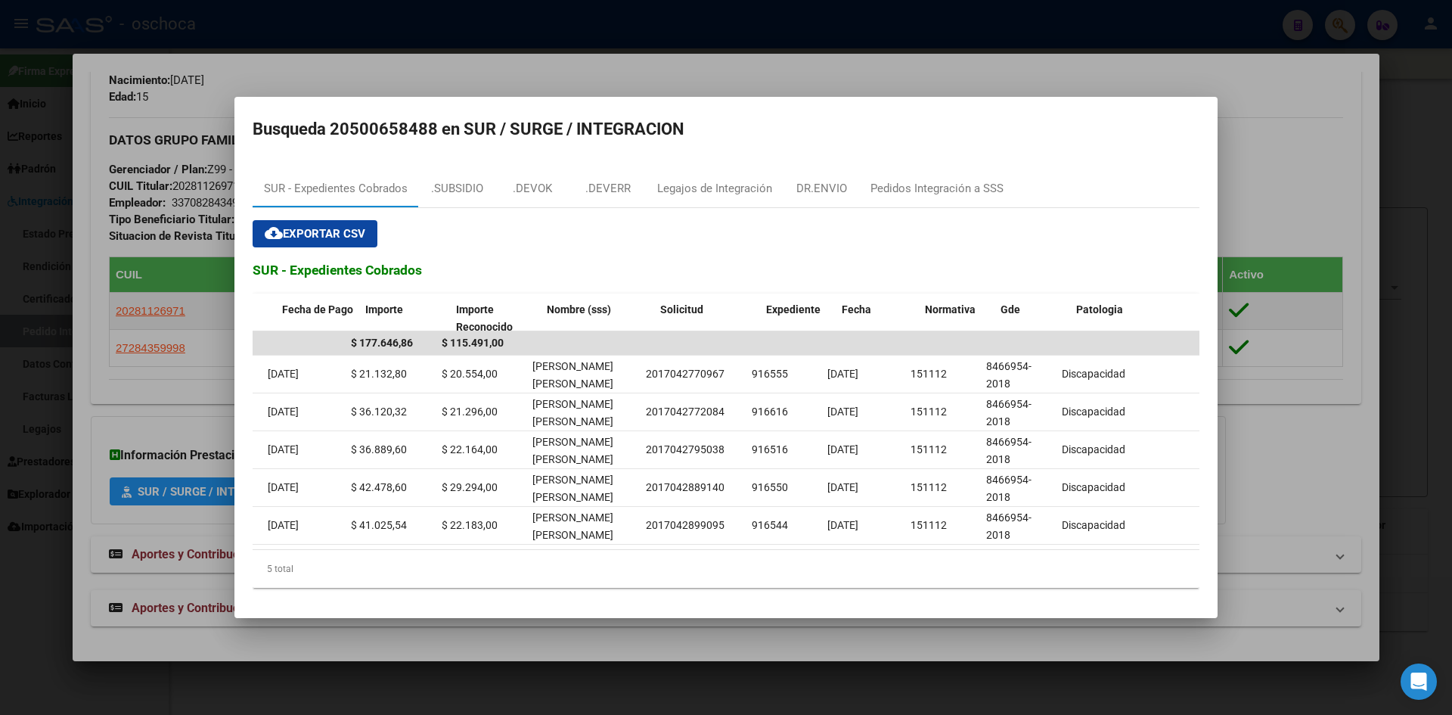
scroll to position [0, 12]
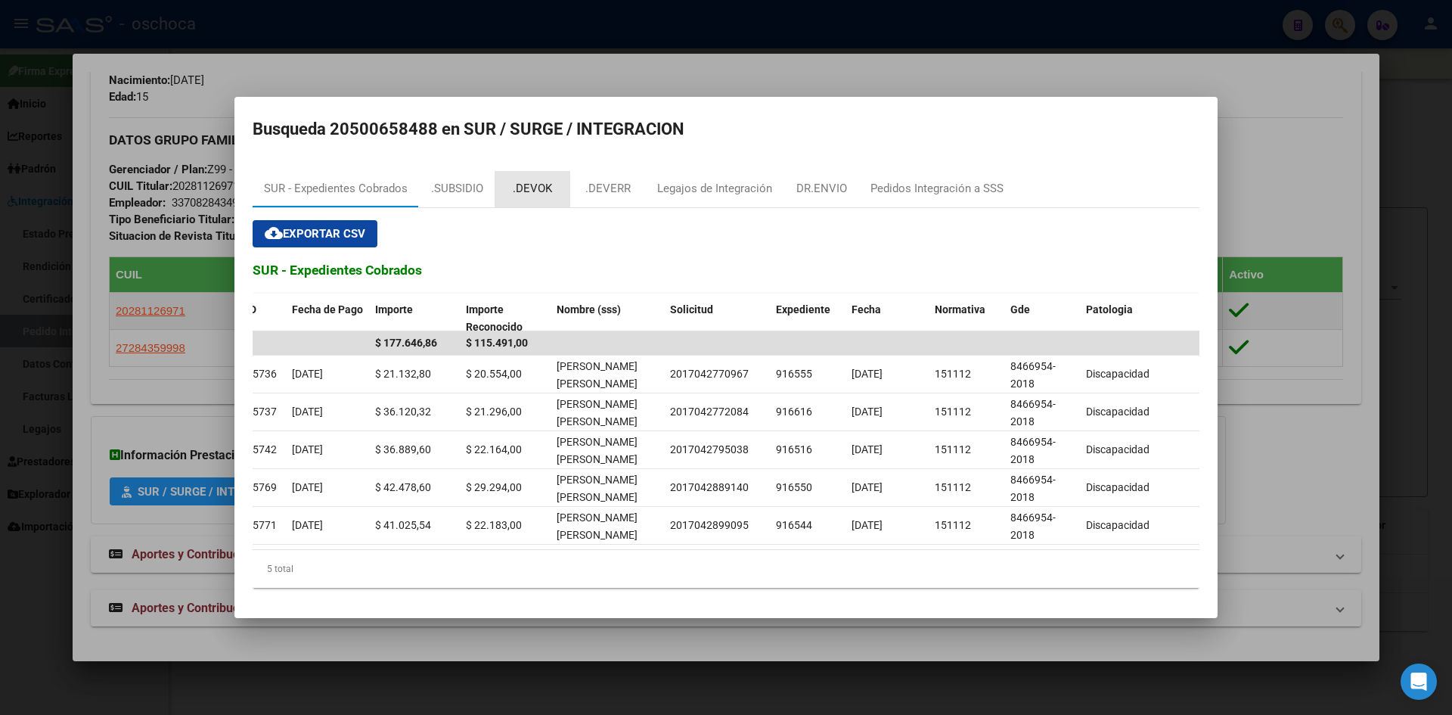
click at [523, 188] on div ".DEVOK" at bounding box center [532, 188] width 39 height 17
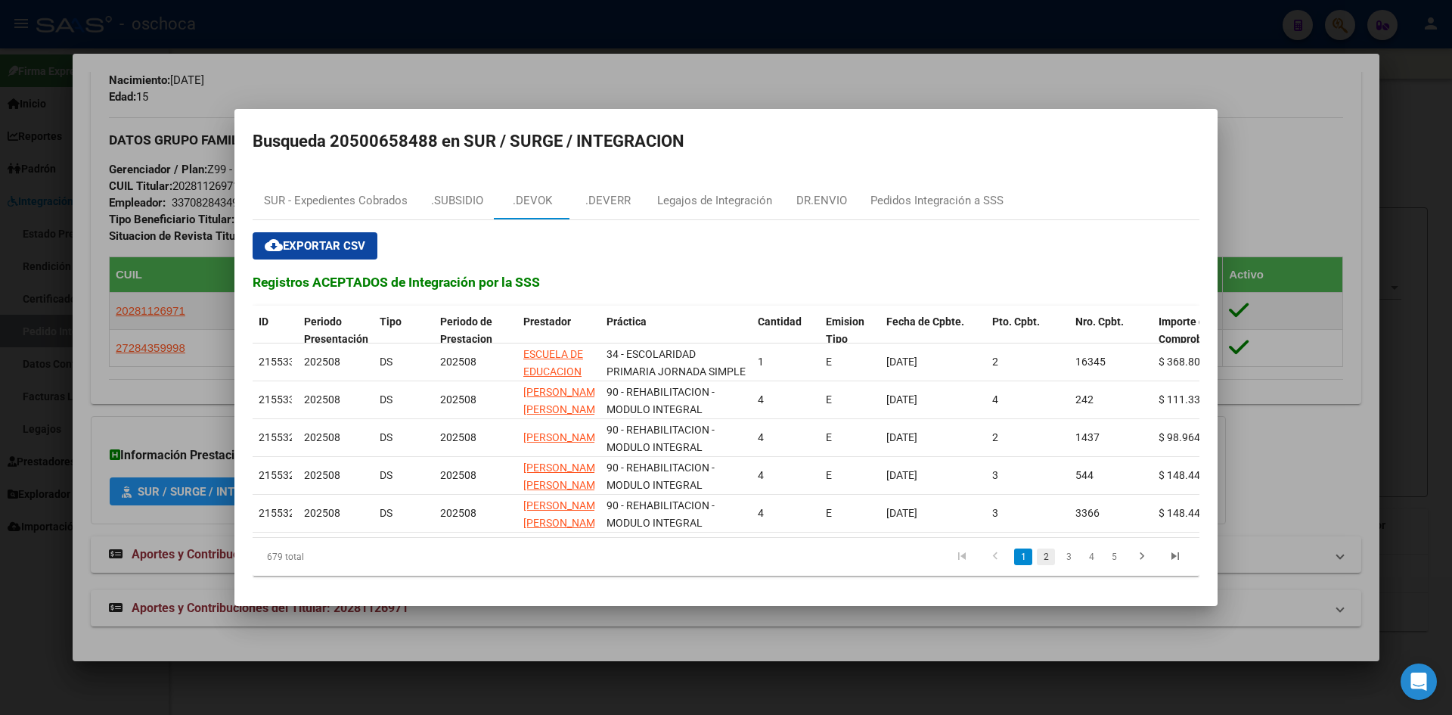
click at [1044, 565] on link "2" at bounding box center [1046, 556] width 18 height 17
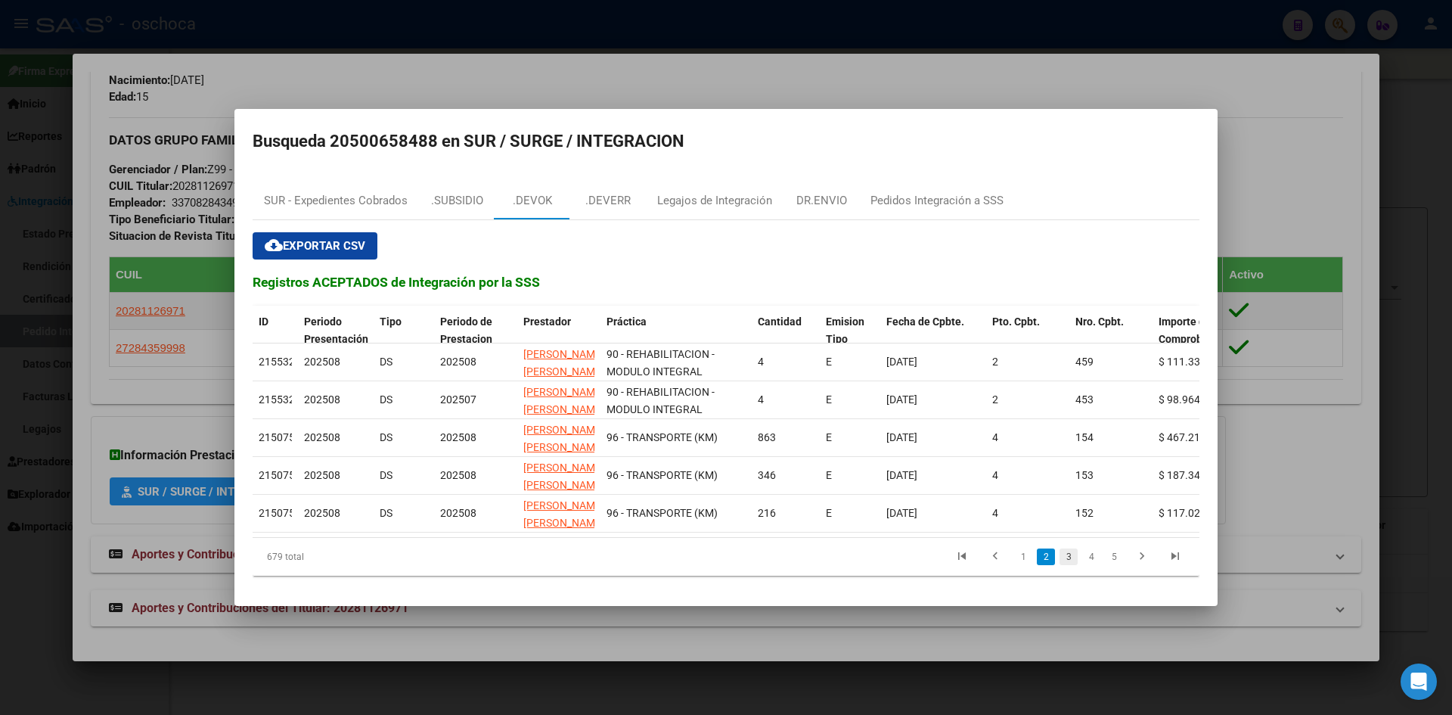
click at [1066, 564] on link "3" at bounding box center [1069, 556] width 18 height 17
click at [1092, 561] on link "4" at bounding box center [1092, 556] width 18 height 17
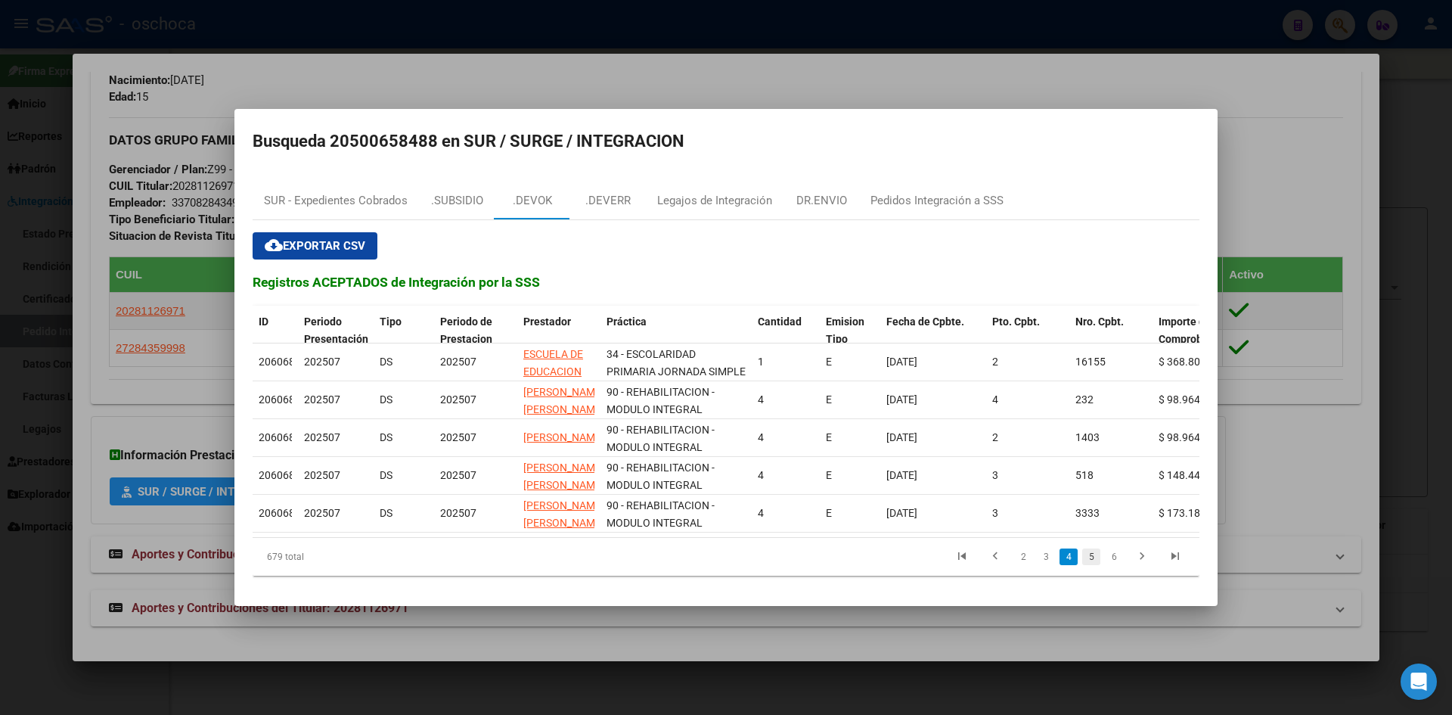
click at [1096, 558] on link "5" at bounding box center [1092, 556] width 18 height 17
click at [1094, 565] on link "6" at bounding box center [1092, 556] width 18 height 17
click at [1094, 565] on div "679 total 3 4 5 6 7" at bounding box center [726, 557] width 947 height 38
click at [1097, 563] on link "7" at bounding box center [1092, 556] width 18 height 17
click at [1095, 563] on link "8" at bounding box center [1092, 556] width 18 height 17
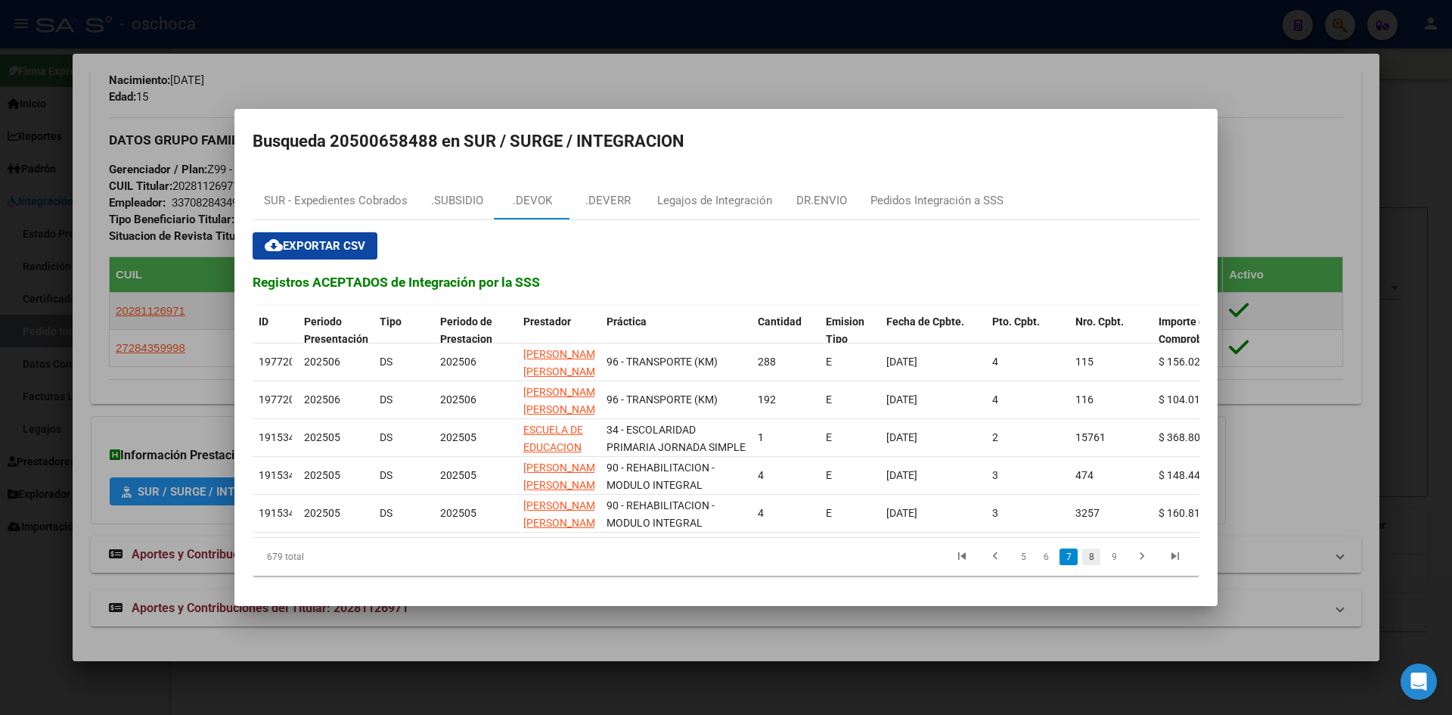
click at [1095, 563] on div "679 total 5 6 7 8 9" at bounding box center [726, 557] width 947 height 38
